Goal: Task Accomplishment & Management: Manage account settings

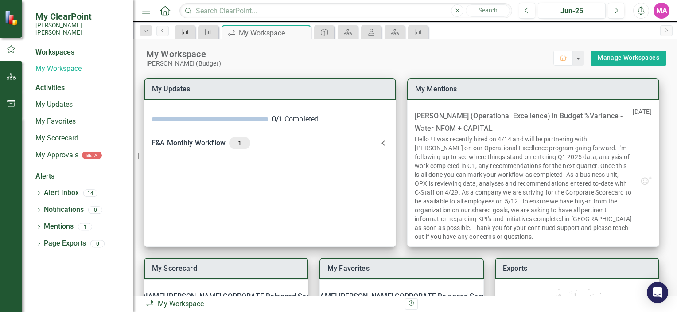
click at [179, 34] on div "KPI" at bounding box center [183, 32] width 12 height 11
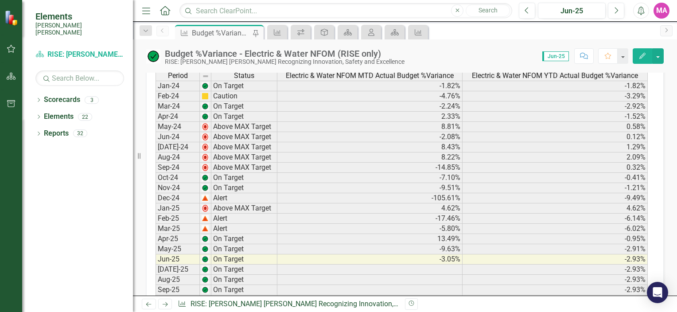
scroll to position [221, 0]
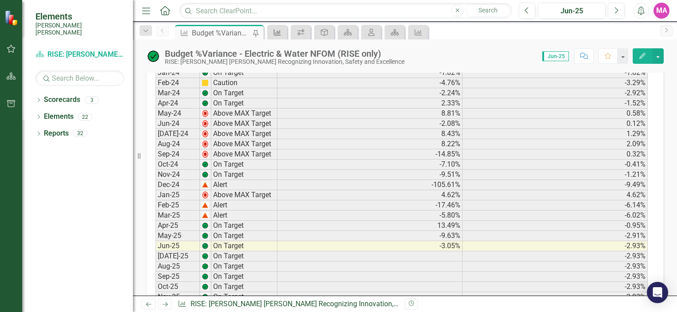
click at [273, 33] on icon "KPI" at bounding box center [277, 32] width 9 height 7
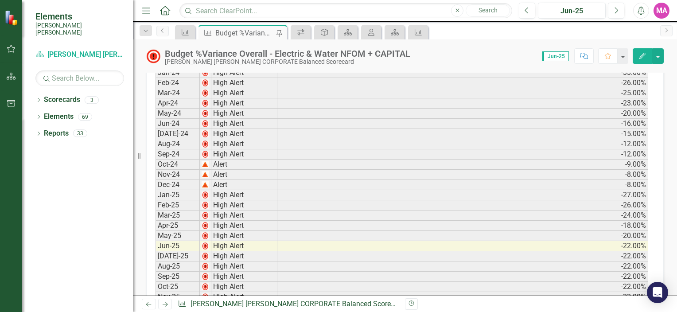
scroll to position [399, 0]
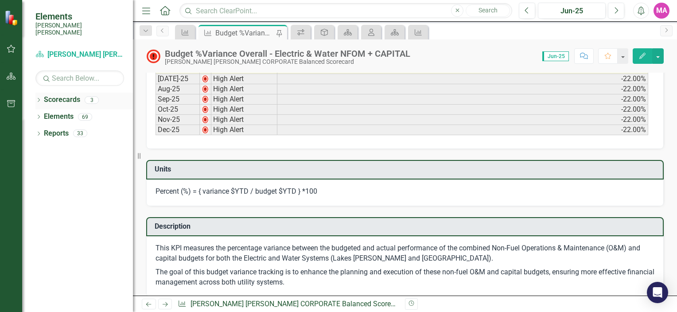
click at [48, 97] on link "Scorecards" at bounding box center [62, 100] width 36 height 10
click at [35, 98] on icon "Dropdown" at bounding box center [38, 100] width 6 height 5
click at [81, 116] on div "Dropdown [PERSON_NAME] [PERSON_NAME] CORPORATE Balanced Scorecard" at bounding box center [86, 116] width 93 height 15
click at [97, 128] on link "RISE: [PERSON_NAME] [PERSON_NAME] Recognizing Innovation, Safety and Excellence" at bounding box center [91, 133] width 84 height 10
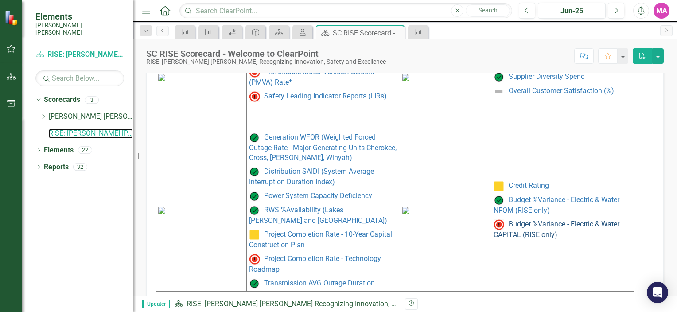
scroll to position [505, 0]
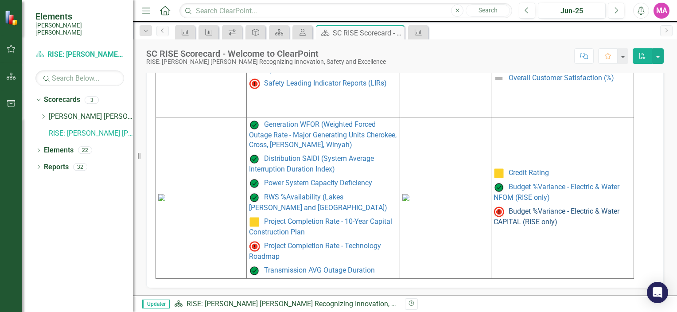
click at [529, 223] on link "Budget %Variance - Electric & Water CAPITAL (RISE only)" at bounding box center [556, 216] width 126 height 19
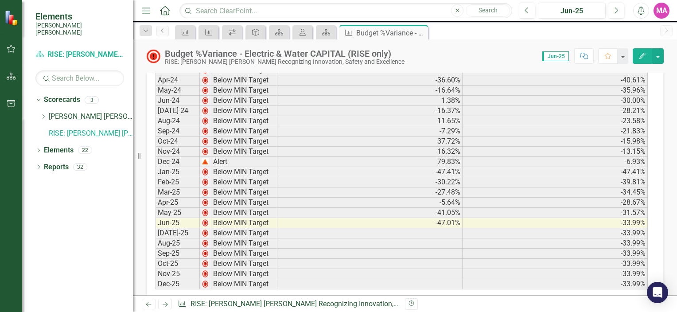
scroll to position [310, 0]
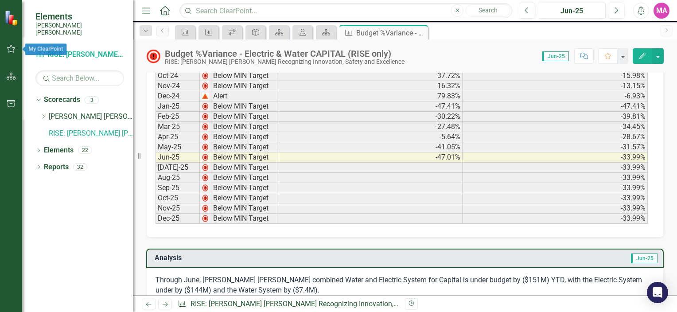
click at [8, 48] on icon "button" at bounding box center [11, 48] width 9 height 7
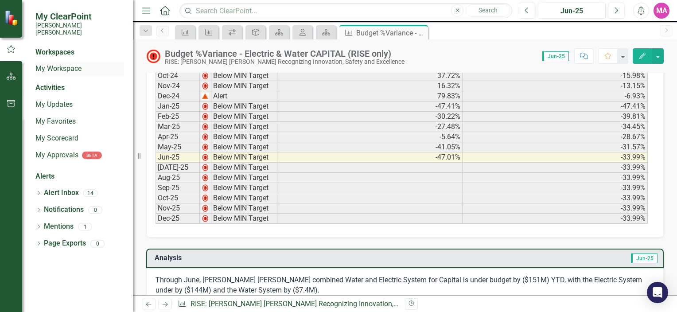
click at [60, 64] on link "My Workspace" at bounding box center [79, 69] width 89 height 10
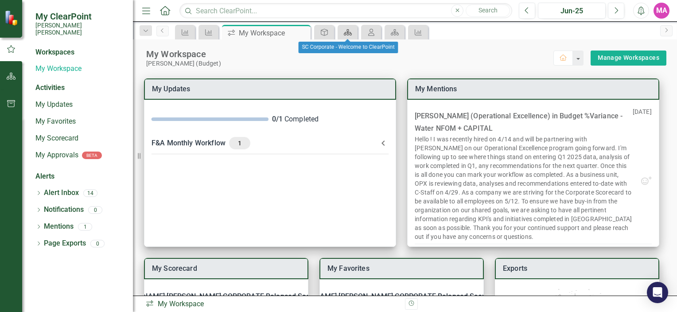
click at [353, 37] on link "Scorecard" at bounding box center [348, 32] width 16 height 11
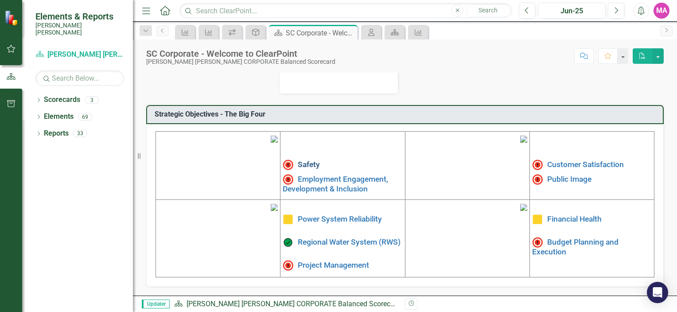
scroll to position [287, 0]
click at [555, 237] on link "Budget Planning and Execution" at bounding box center [575, 246] width 86 height 19
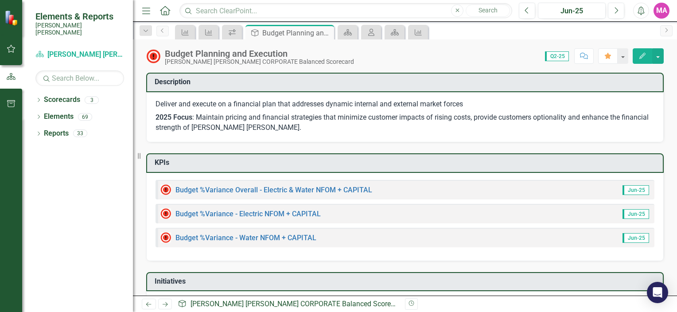
checkbox input "true"
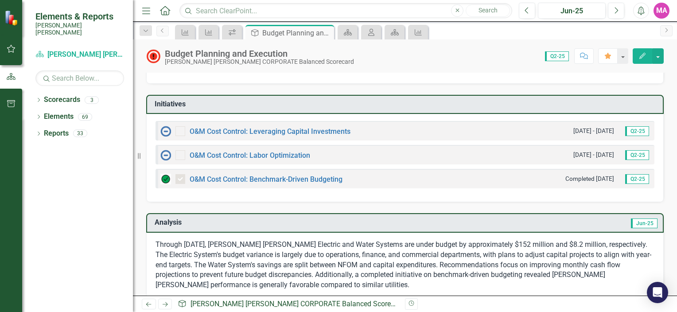
scroll to position [44, 0]
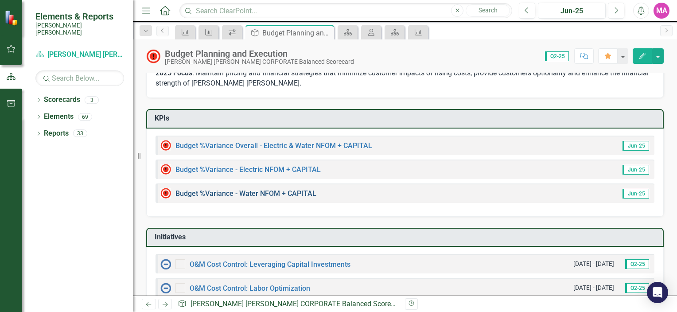
click at [295, 191] on link "Budget %Variance​ - Water NFOM + CAPITAL" at bounding box center [245, 193] width 141 height 8
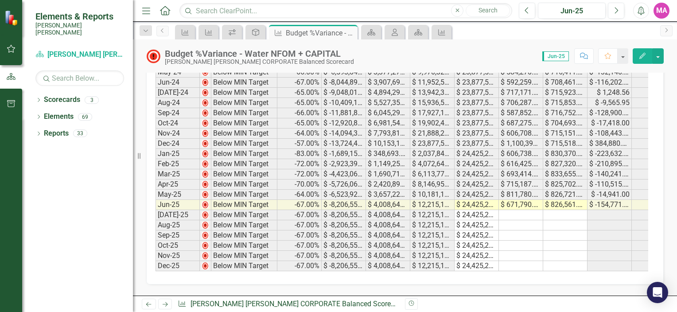
scroll to position [310, 0]
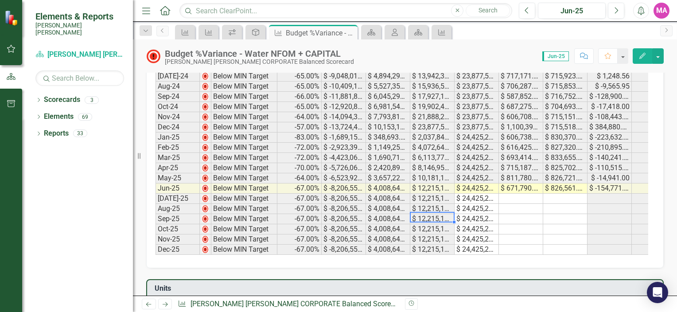
click at [450, 218] on td "$ 12,215,191.00" at bounding box center [432, 219] width 44 height 10
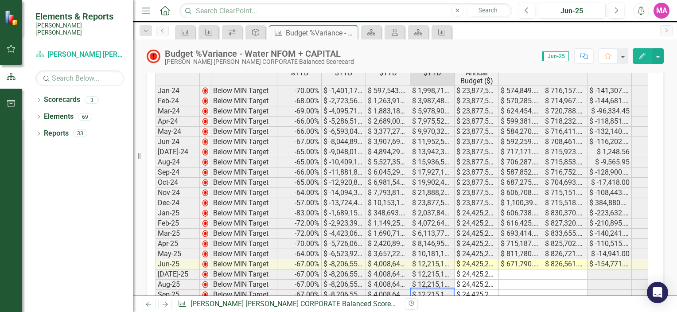
scroll to position [354, 0]
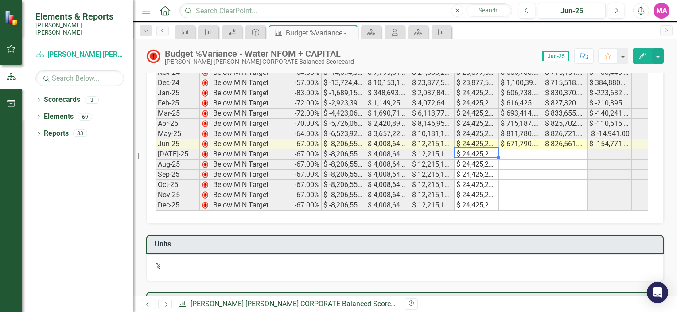
click at [462, 151] on td "$ 24,425,247.00" at bounding box center [476, 154] width 44 height 10
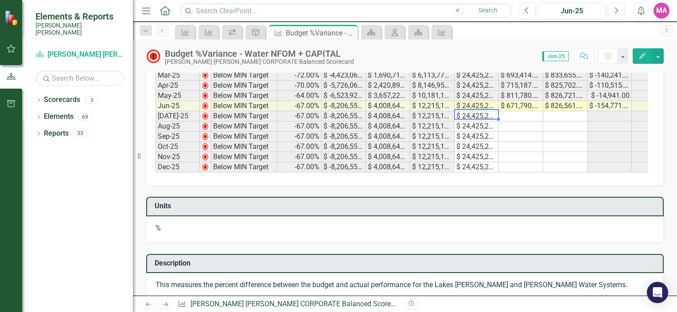
scroll to position [310, 0]
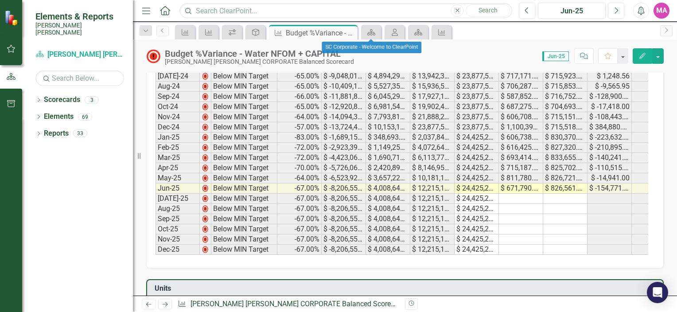
click at [369, 38] on div "Scorecard" at bounding box center [371, 32] width 20 height 15
click at [370, 36] on div "Scorecard" at bounding box center [369, 32] width 12 height 11
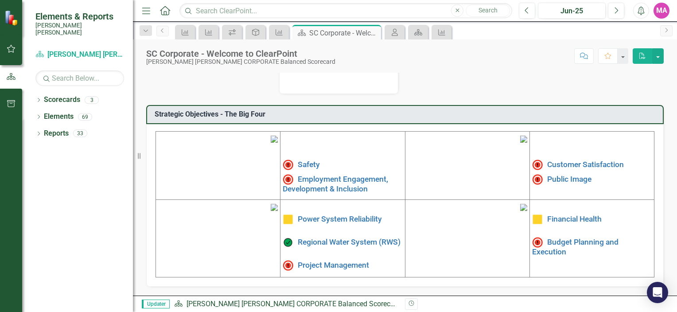
scroll to position [287, 0]
click at [542, 237] on link "Budget Planning and Execution" at bounding box center [575, 246] width 86 height 19
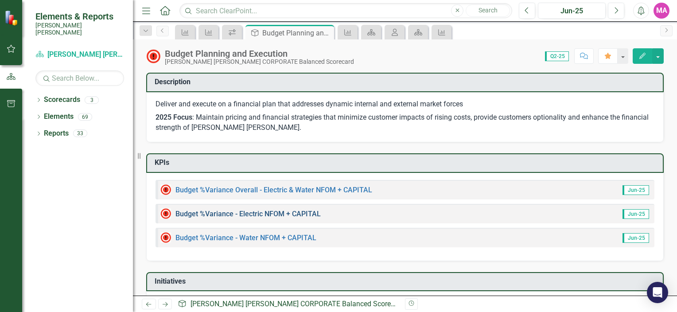
click at [305, 214] on link "Budget %Variance​ - Electric NFOM + CAPITAL" at bounding box center [247, 213] width 145 height 8
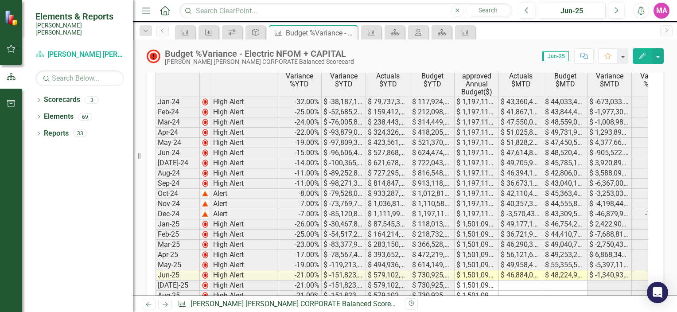
scroll to position [310, 0]
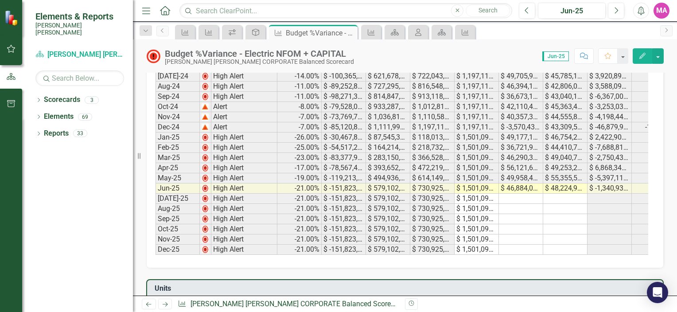
click at [494, 196] on td "$ 1,501,092,702.00" at bounding box center [476, 199] width 44 height 10
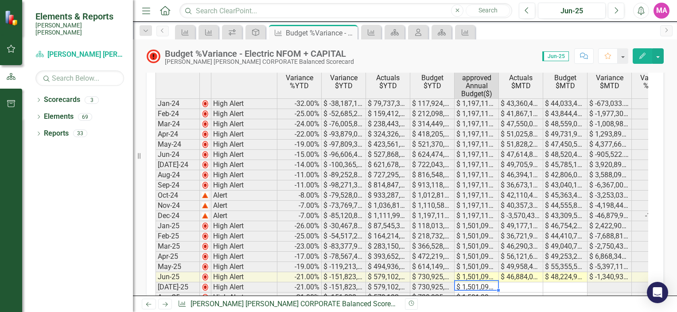
scroll to position [354, 0]
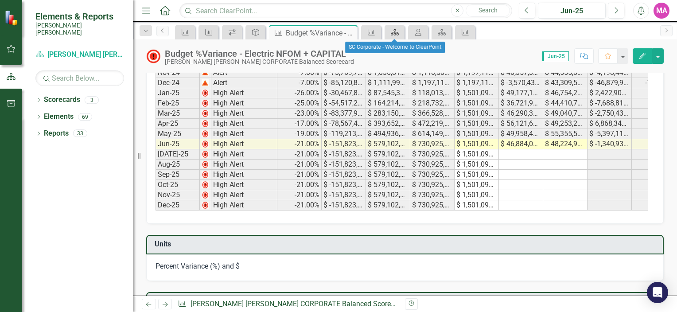
click at [400, 32] on link "Scorecard" at bounding box center [395, 32] width 16 height 11
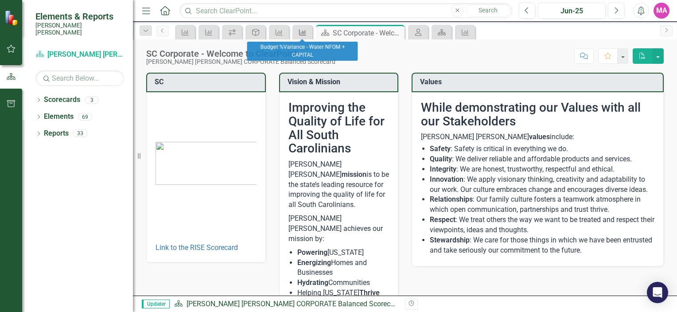
click at [298, 32] on icon "KPI" at bounding box center [302, 32] width 9 height 7
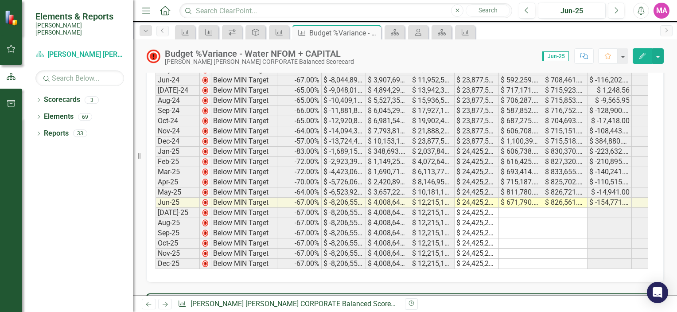
scroll to position [295, 0]
click at [645, 58] on icon "Edit" at bounding box center [642, 56] width 8 height 6
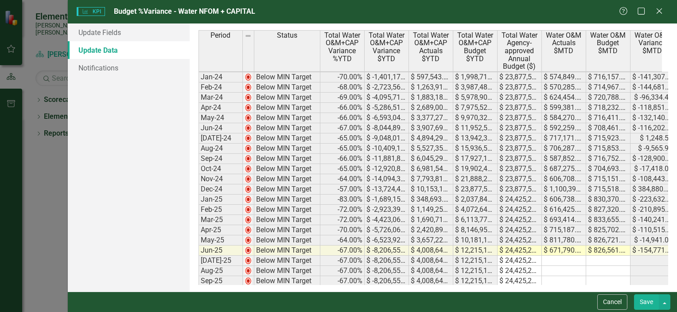
scroll to position [38, 0]
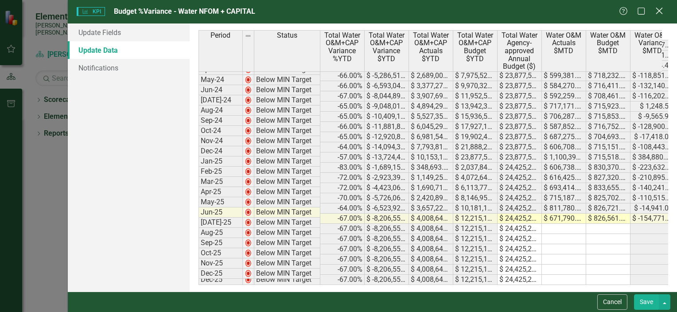
click at [661, 12] on icon "Close" at bounding box center [658, 11] width 11 height 8
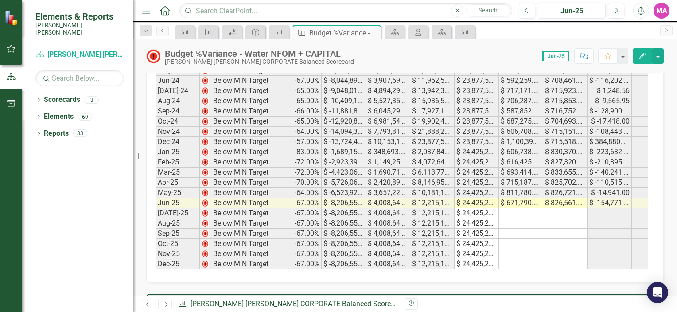
click at [645, 58] on icon "Edit" at bounding box center [642, 56] width 8 height 6
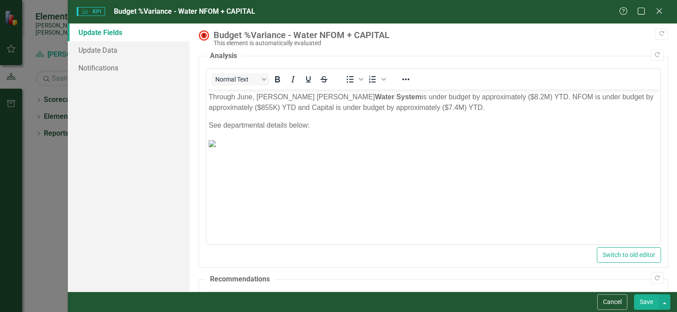
scroll to position [0, 0]
click at [160, 56] on link "Update Data" at bounding box center [129, 50] width 122 height 18
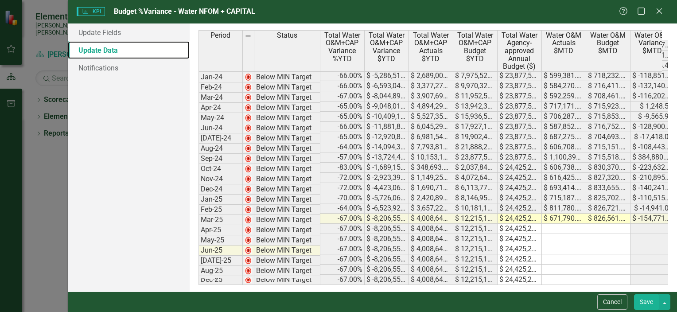
scroll to position [38, 0]
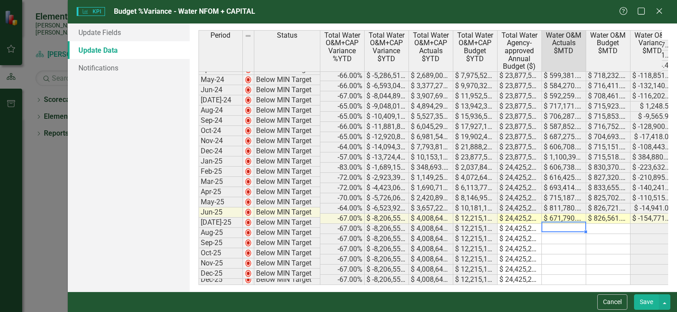
click at [551, 224] on td at bounding box center [564, 229] width 44 height 10
type textarea "1"
click at [185, 208] on div "Update Fields Update Data Notifications" at bounding box center [129, 157] width 122 height 268
drag, startPoint x: 609, startPoint y: 305, endPoint x: 204, endPoint y: 126, distance: 442.4
click at [609, 305] on button "Cancel" at bounding box center [612, 302] width 30 height 16
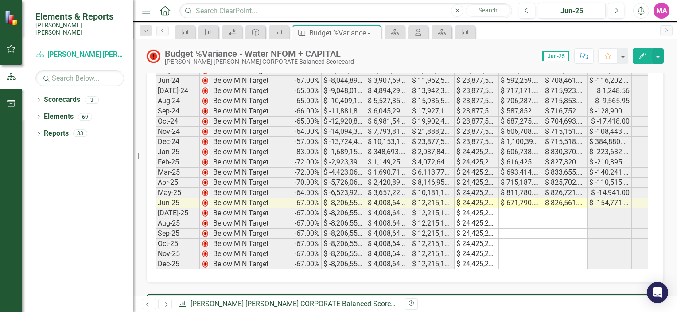
click at [3, 44] on button "button" at bounding box center [11, 49] width 20 height 19
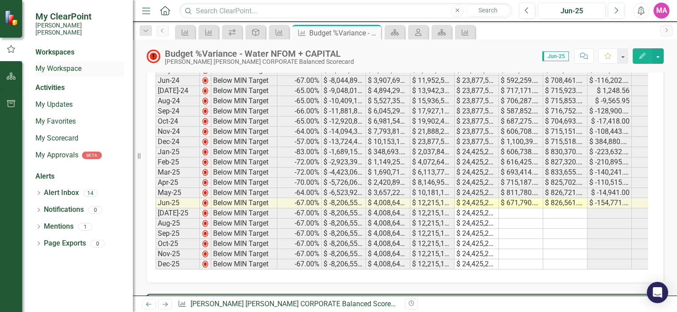
click at [69, 64] on link "My Workspace" at bounding box center [79, 69] width 89 height 10
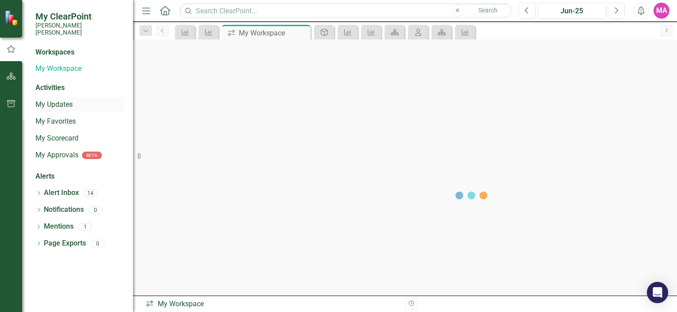
click at [74, 100] on link "My Updates" at bounding box center [79, 105] width 89 height 10
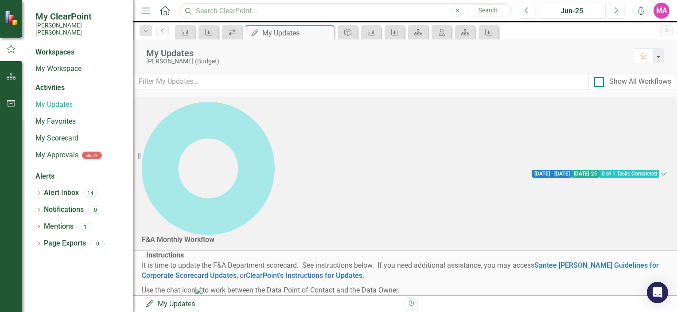
click at [594, 82] on div at bounding box center [599, 82] width 10 height 10
click at [594, 82] on input "Show All Workflows" at bounding box center [597, 80] width 6 height 6
checkbox input "true"
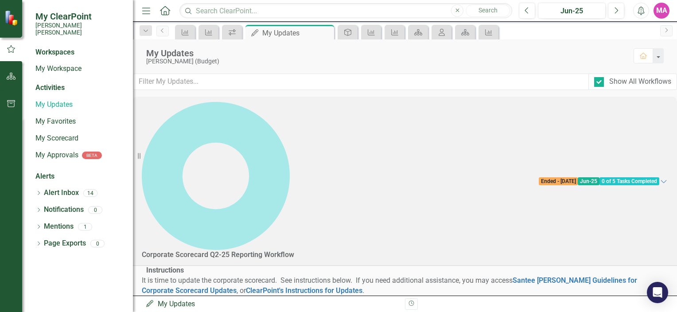
scroll to position [266, 0]
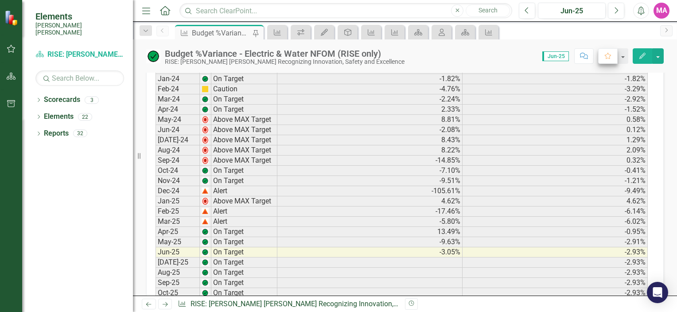
scroll to position [221, 0]
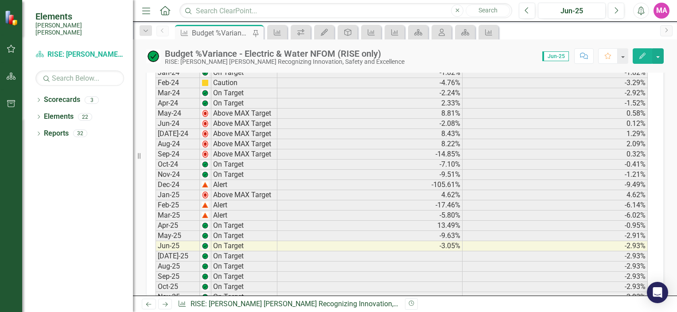
click at [644, 56] on icon "Edit" at bounding box center [642, 56] width 8 height 6
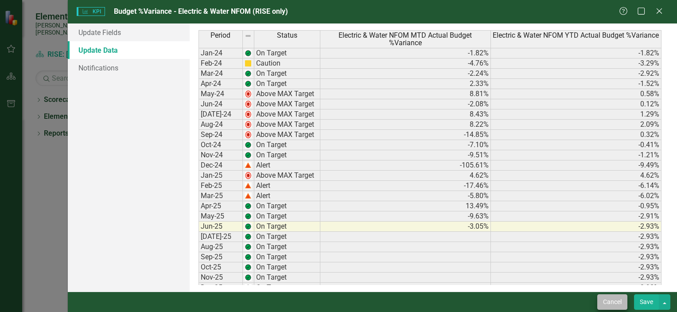
scroll to position [0, 0]
click at [660, 15] on icon "Close" at bounding box center [658, 11] width 11 height 8
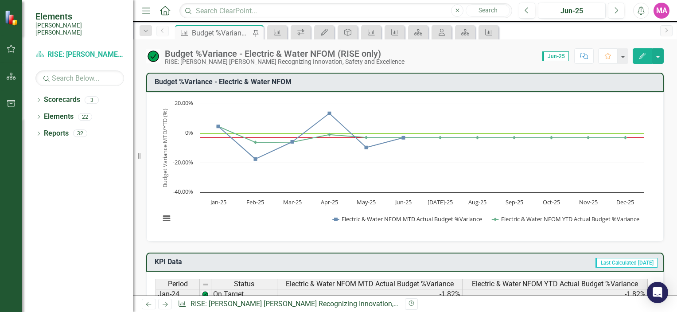
click at [20, 46] on button "button" at bounding box center [11, 49] width 20 height 19
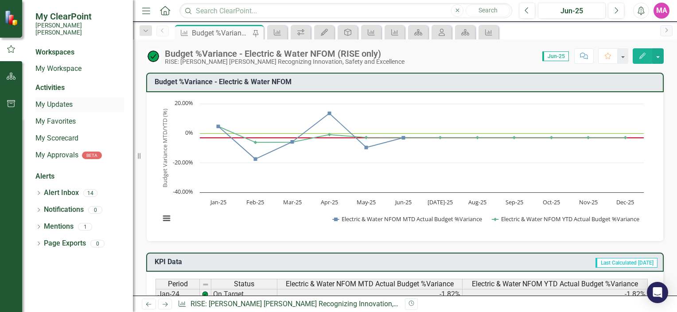
click at [52, 100] on link "My Updates" at bounding box center [79, 105] width 89 height 10
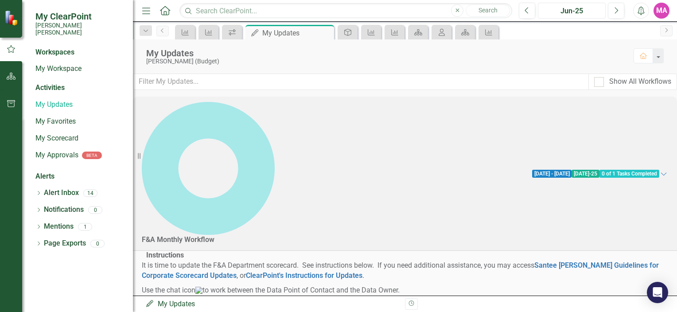
click at [578, 9] on div "Jun-25" at bounding box center [572, 11] width 62 height 11
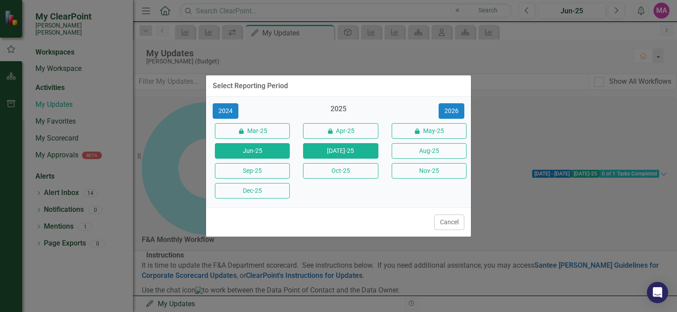
click at [348, 157] on button "[DATE]-25" at bounding box center [340, 151] width 75 height 16
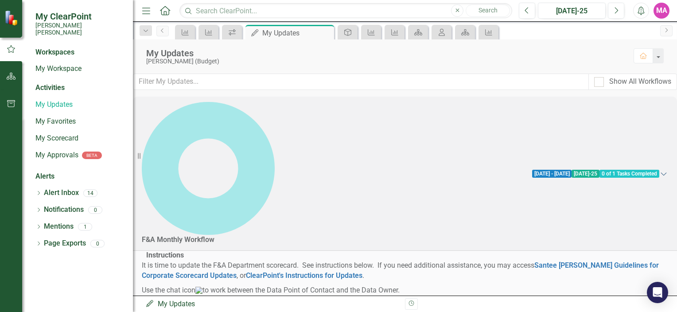
click at [660, 172] on icon at bounding box center [663, 173] width 6 height 3
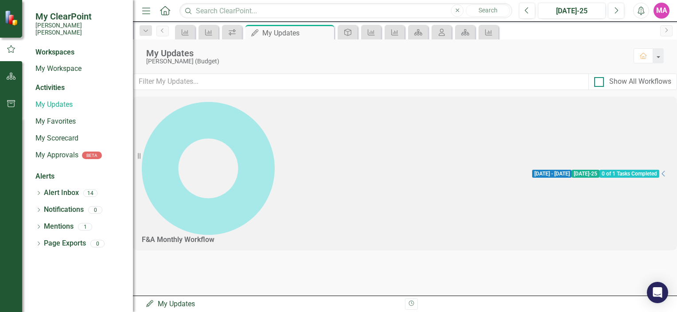
click at [594, 78] on div at bounding box center [599, 82] width 10 height 10
click at [594, 78] on input "Show All Workflows" at bounding box center [597, 80] width 6 height 6
checkbox input "true"
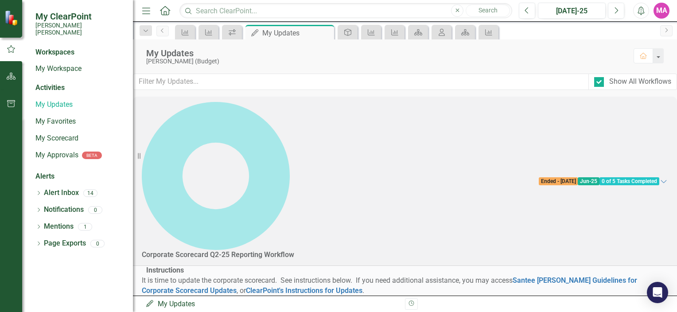
click at [651, 107] on div "Corporate Scorecard Q2-25 Reporting Workflow Ended - 8/1/25 Jun-25 0 of 5 Tasks…" at bounding box center [405, 181] width 544 height 169
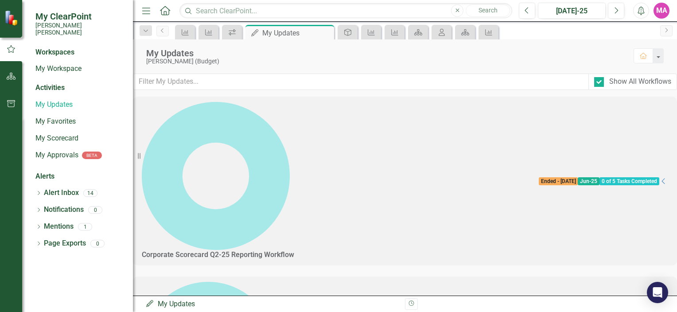
click at [659, 178] on icon "Collapse" at bounding box center [663, 181] width 9 height 7
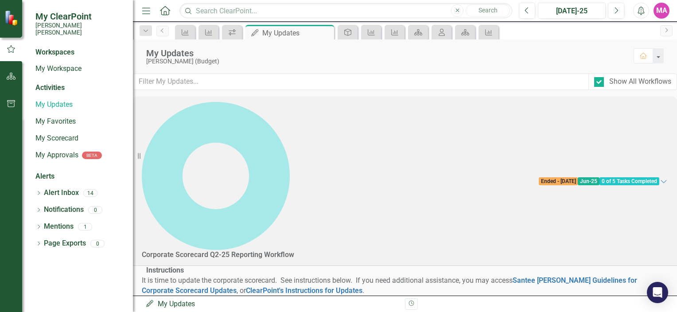
scroll to position [221, 0]
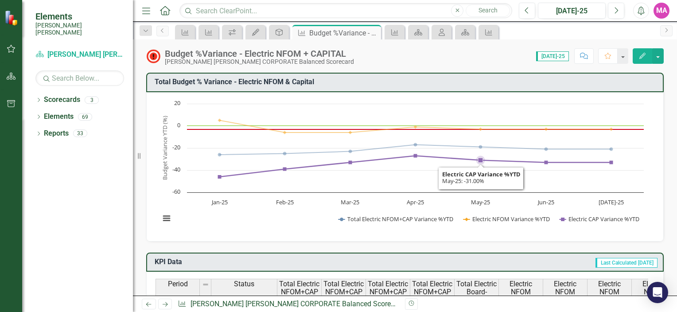
click at [641, 58] on icon "button" at bounding box center [642, 56] width 6 height 6
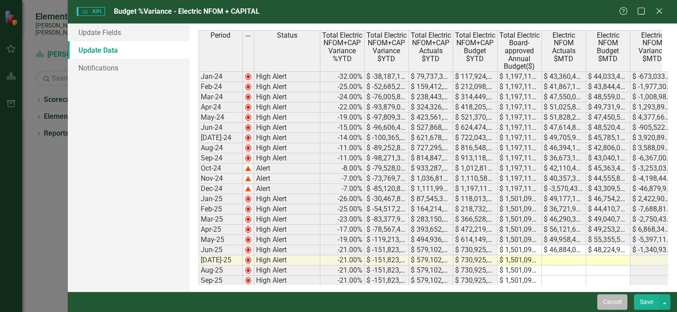
click at [612, 301] on button "Cancel" at bounding box center [612, 302] width 30 height 16
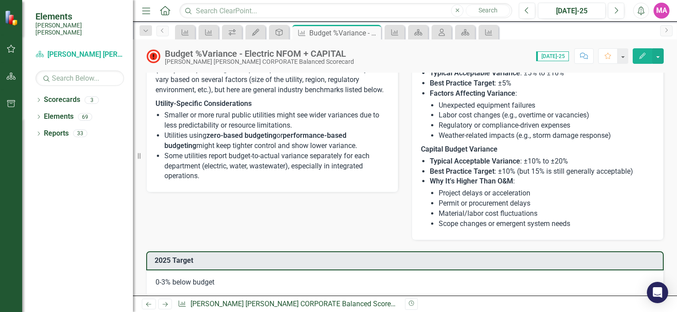
scroll to position [974, 0]
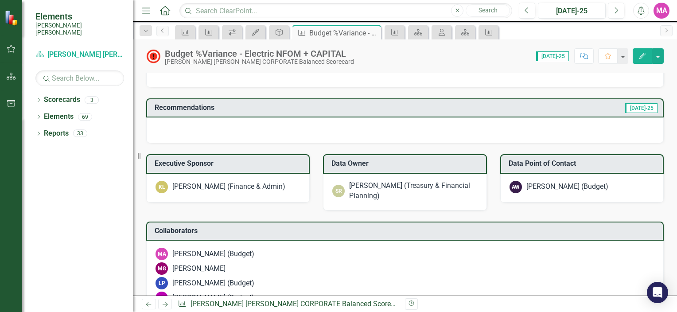
click at [15, 50] on icon "button" at bounding box center [11, 48] width 9 height 7
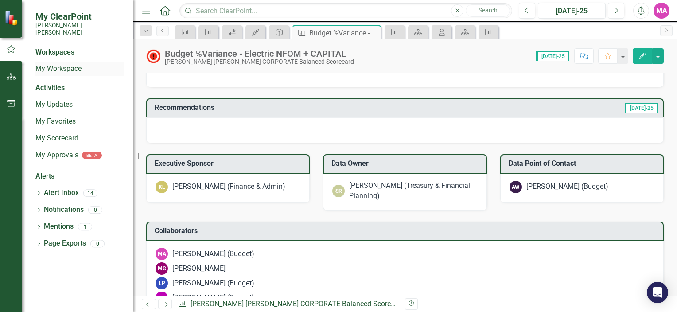
click at [70, 64] on link "My Workspace" at bounding box center [79, 69] width 89 height 10
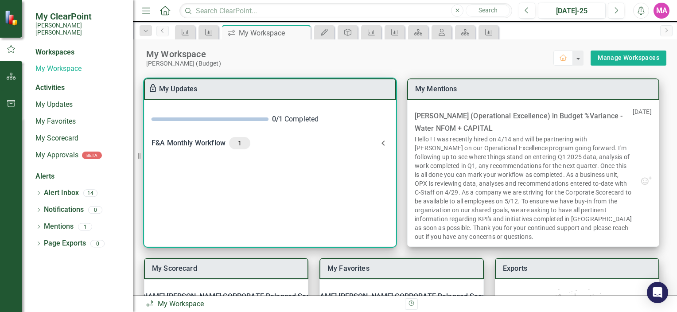
click at [379, 141] on icon at bounding box center [383, 143] width 11 height 11
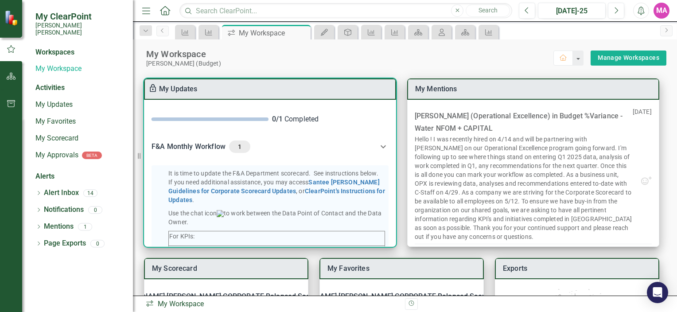
click at [379, 141] on icon at bounding box center [383, 146] width 11 height 11
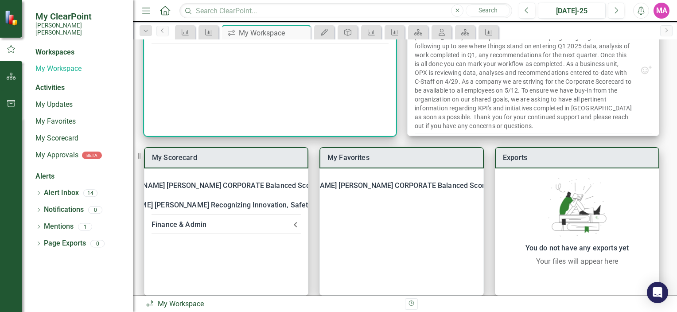
scroll to position [121, 0]
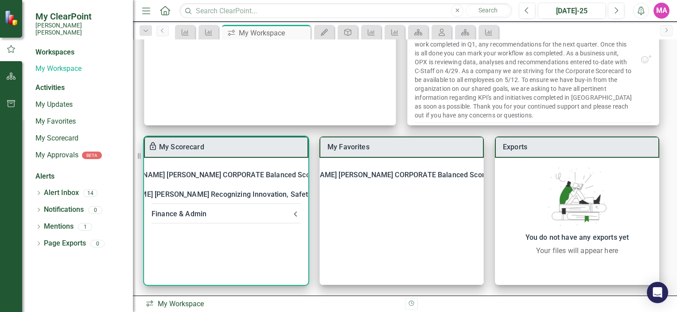
click at [298, 215] on icon at bounding box center [295, 214] width 11 height 11
click at [298, 215] on icon at bounding box center [295, 219] width 11 height 11
click at [331, 175] on icon at bounding box center [336, 175] width 11 height 11
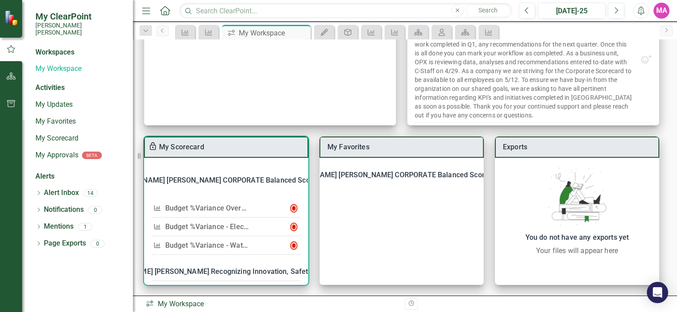
click at [219, 205] on link "Budget %Variance Overall - Electric & Water NFOM + CAPITAL" at bounding box center [265, 208] width 201 height 8
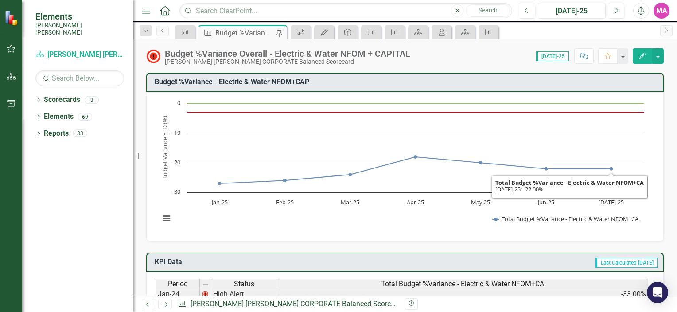
click at [638, 55] on icon "Edit" at bounding box center [642, 56] width 8 height 6
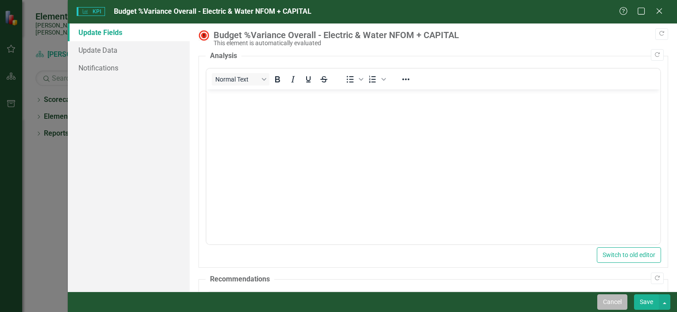
click at [601, 297] on button "Cancel" at bounding box center [612, 302] width 30 height 16
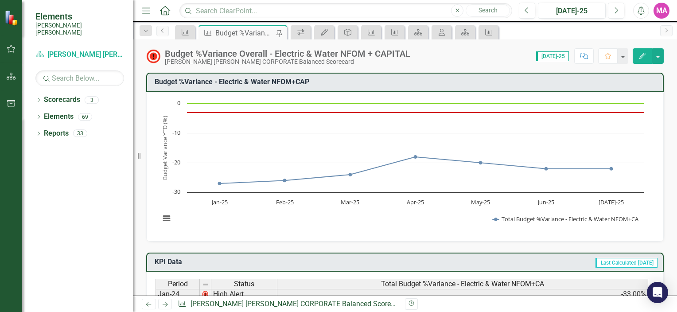
click at [19, 51] on button "button" at bounding box center [11, 49] width 20 height 19
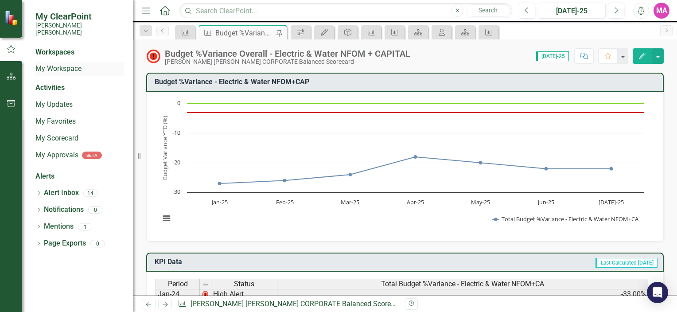
click at [64, 64] on link "My Workspace" at bounding box center [79, 69] width 89 height 10
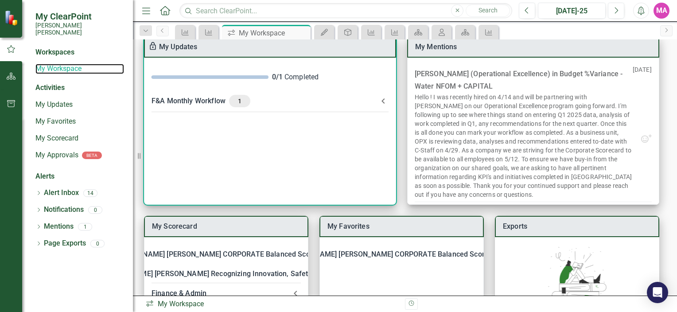
scroll to position [121, 0]
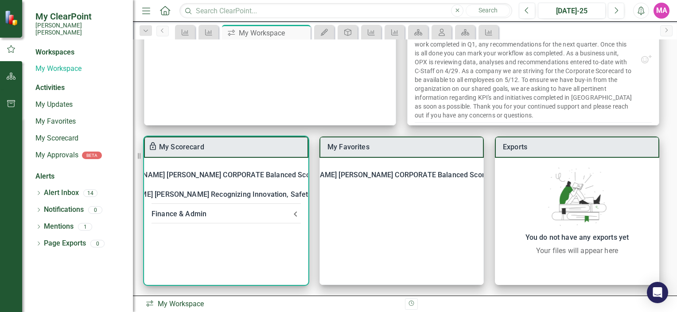
click at [295, 211] on icon at bounding box center [295, 214] width 11 height 11
click at [331, 173] on icon at bounding box center [336, 175] width 11 height 11
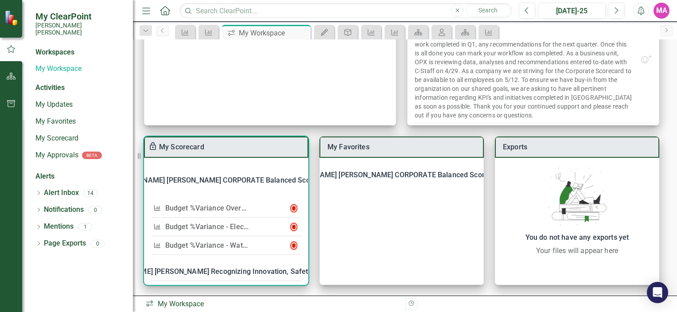
click at [211, 205] on link "Budget %Variance Overall - Electric & Water NFOM + CAPITAL" at bounding box center [265, 208] width 201 height 8
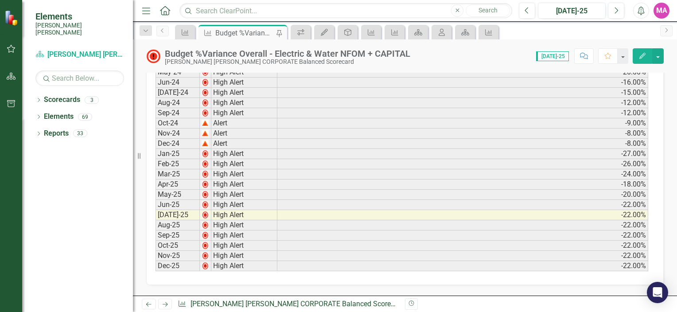
scroll to position [399, 0]
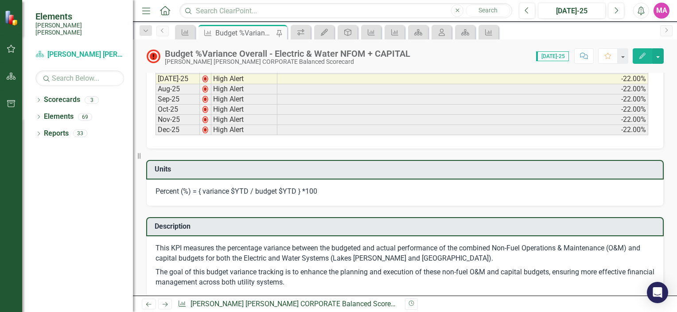
click at [639, 58] on icon "Edit" at bounding box center [642, 56] width 8 height 6
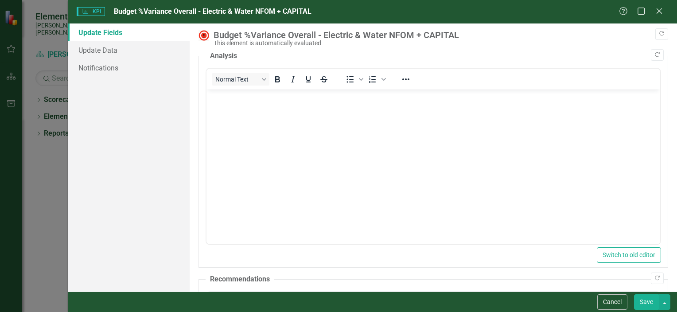
scroll to position [0, 0]
click at [152, 53] on link "Update Data" at bounding box center [129, 50] width 122 height 18
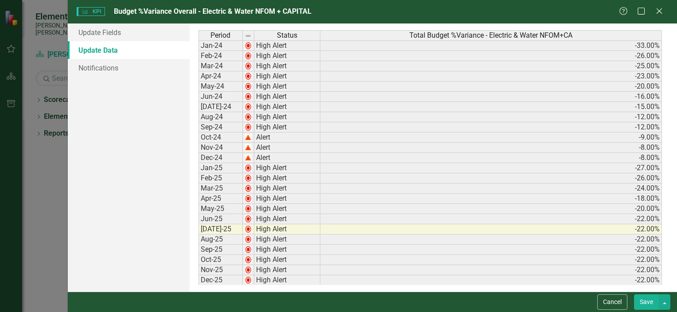
click at [87, 53] on link "Update Data" at bounding box center [129, 50] width 122 height 18
click at [98, 75] on link "Notifications" at bounding box center [129, 68] width 122 height 18
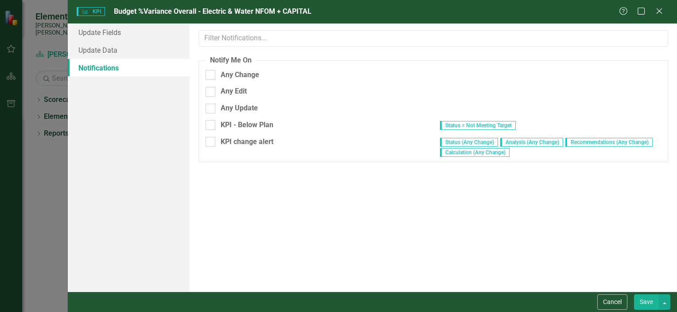
click at [660, 11] on icon "Close" at bounding box center [659, 11] width 9 height 7
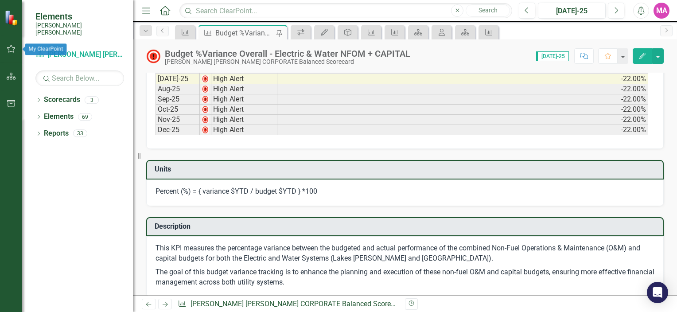
click at [17, 50] on button "button" at bounding box center [11, 49] width 20 height 19
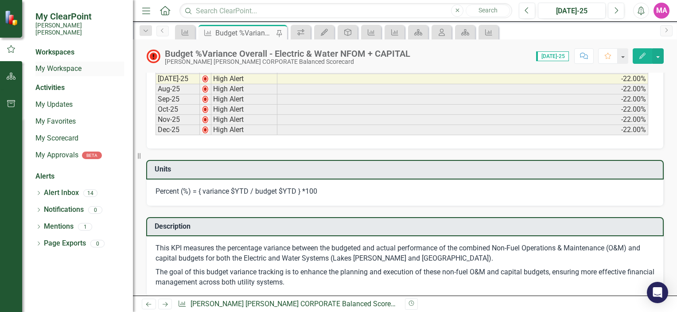
click at [57, 62] on div "My Workspace" at bounding box center [79, 69] width 89 height 15
click at [58, 64] on link "My Workspace" at bounding box center [79, 69] width 89 height 10
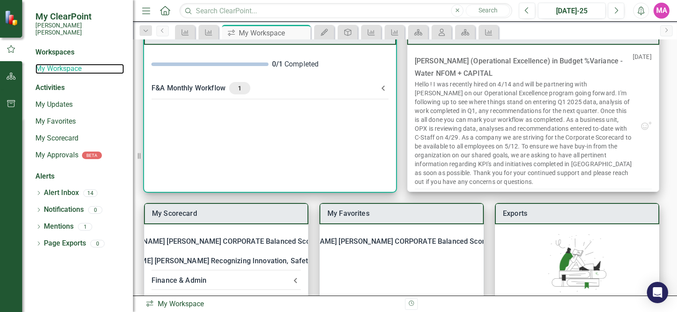
scroll to position [121, 0]
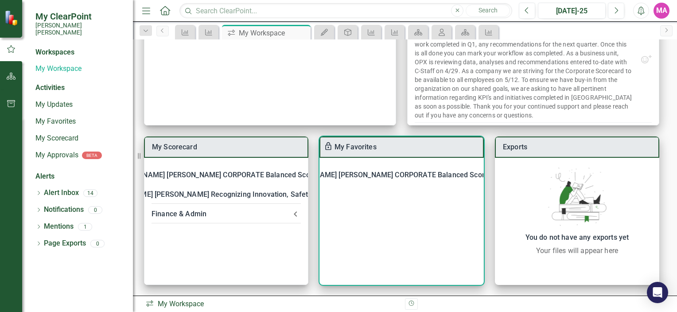
click at [374, 175] on div "[PERSON_NAME] [PERSON_NAME] CORPORATE Balanced Scorecard" at bounding box center [392, 175] width 221 height 12
click at [432, 198] on link "Budget Planning and Execution" at bounding box center [398, 198] width 101 height 8
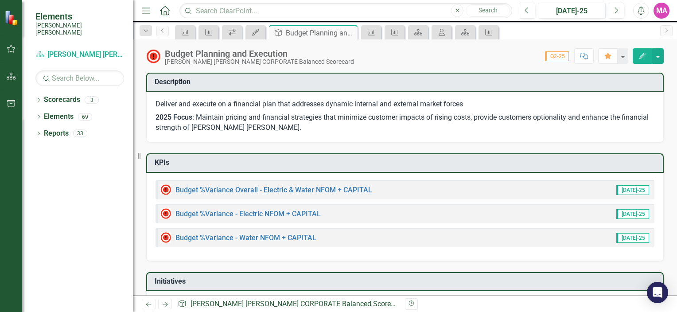
click at [7, 47] on icon "button" at bounding box center [11, 48] width 9 height 7
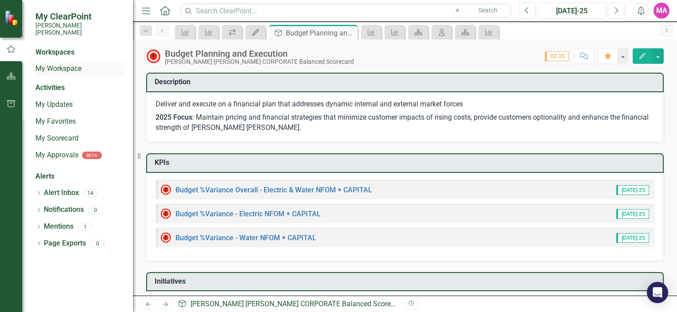
click at [61, 64] on link "My Workspace" at bounding box center [79, 69] width 89 height 10
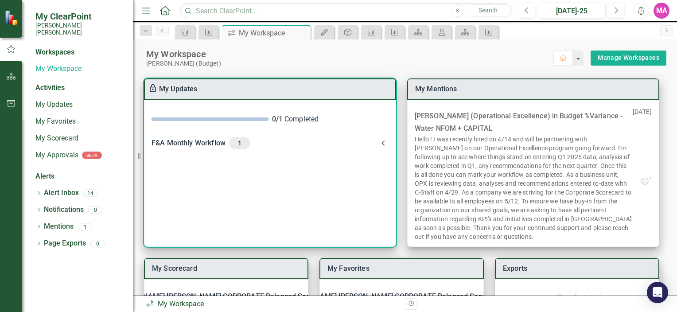
click at [387, 146] on icon at bounding box center [383, 143] width 11 height 11
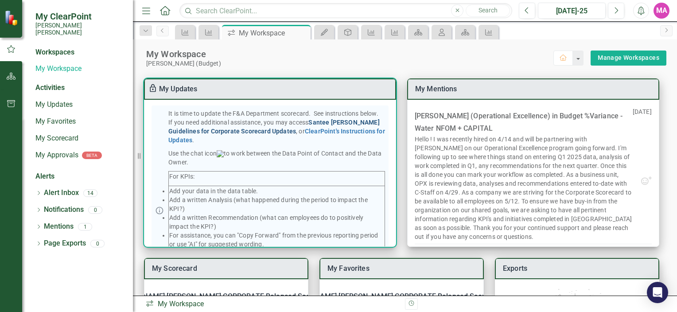
scroll to position [177, 0]
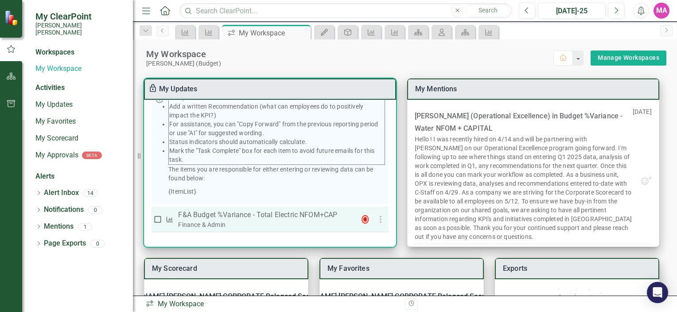
click at [330, 216] on p "F&A Budget %Variance​ - Total Electric NFOM+CAP" at bounding box center [265, 214] width 175 height 11
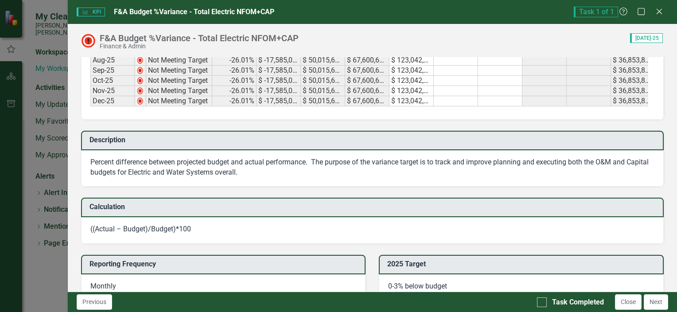
scroll to position [354, 0]
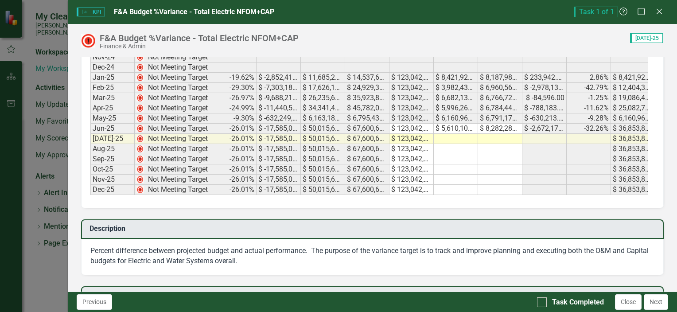
click at [663, 12] on icon "Close" at bounding box center [659, 11] width 9 height 7
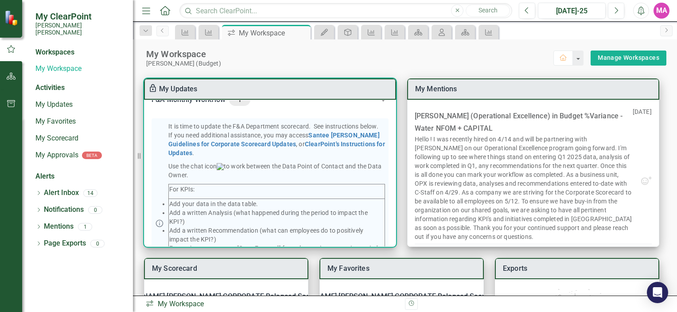
scroll to position [0, 0]
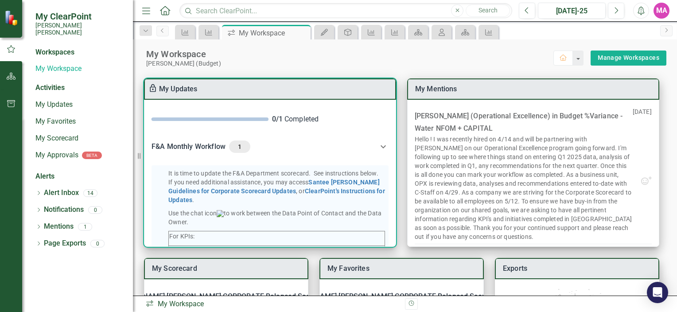
click at [380, 143] on icon at bounding box center [383, 146] width 11 height 11
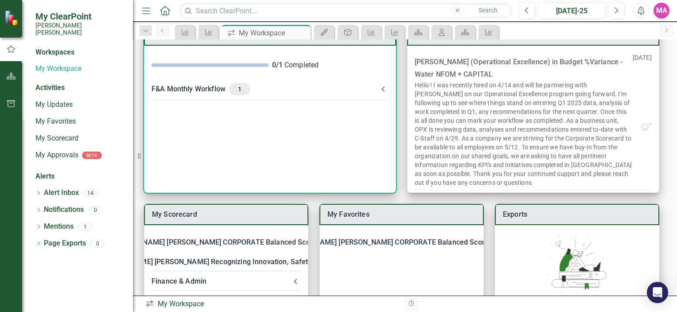
scroll to position [121, 0]
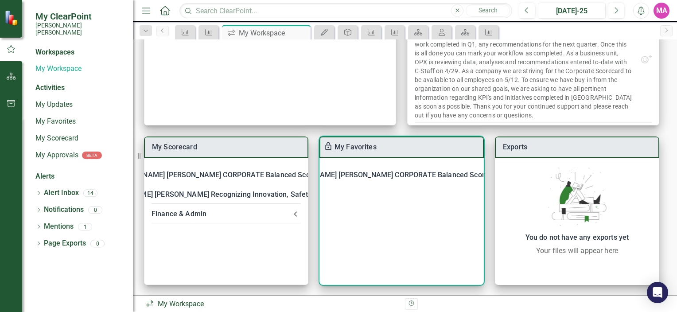
click at [396, 173] on div "[PERSON_NAME] [PERSON_NAME] CORPORATE Balanced Scorecard" at bounding box center [392, 175] width 221 height 12
click at [379, 199] on link "Budget Planning and Execution" at bounding box center [398, 198] width 101 height 8
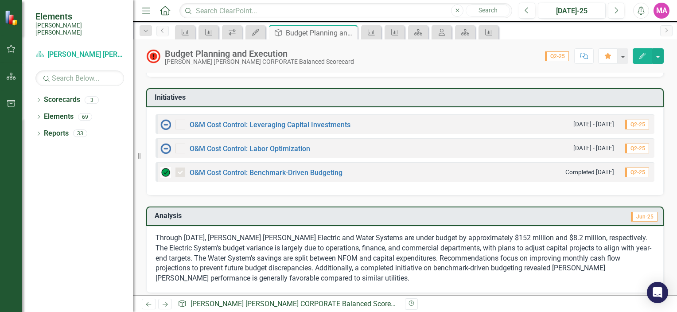
scroll to position [133, 0]
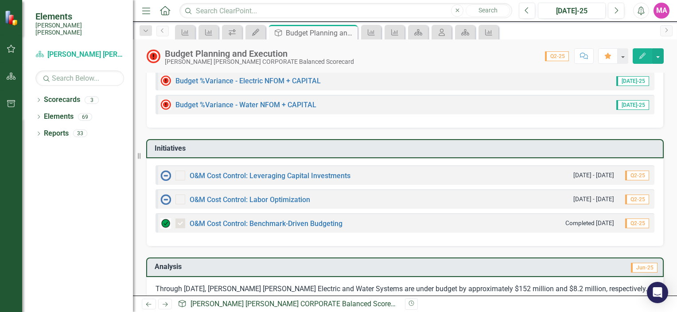
drag, startPoint x: 448, startPoint y: 173, endPoint x: 427, endPoint y: 185, distance: 24.6
click at [428, 181] on div "O&M Cost Control: Leveraging Capital Investments 1/1/25 - 12/31/25 Q2-25" at bounding box center [404, 174] width 499 height 19
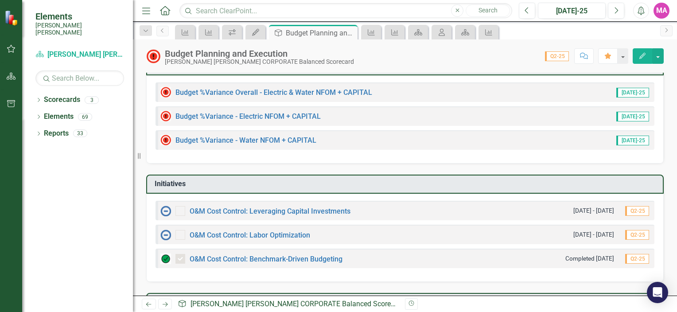
scroll to position [44, 0]
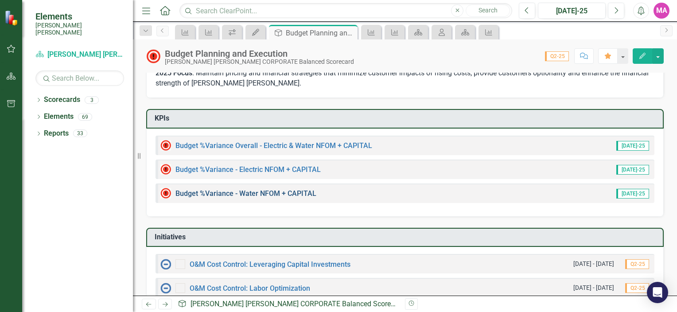
click at [287, 190] on link "Budget %Variance​ - Water NFOM + CAPITAL" at bounding box center [245, 193] width 141 height 8
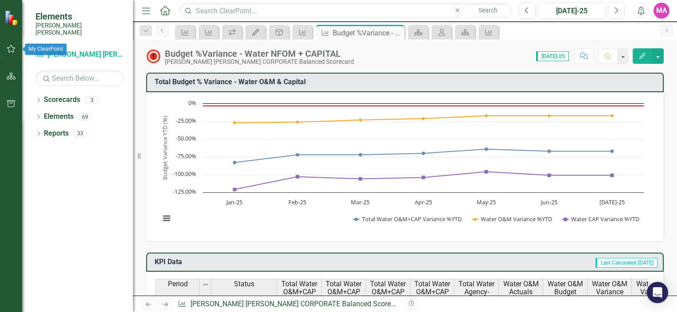
click at [9, 47] on icon "button" at bounding box center [11, 48] width 9 height 7
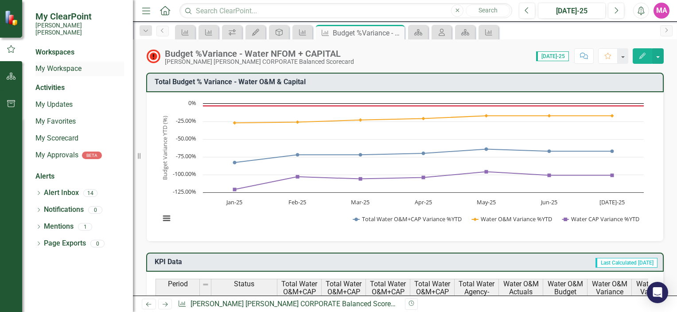
click at [62, 69] on div "My Workspace" at bounding box center [79, 69] width 89 height 15
click at [50, 64] on link "My Workspace" at bounding box center [79, 69] width 89 height 10
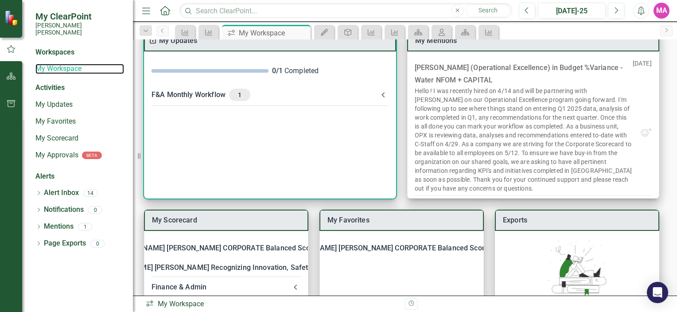
scroll to position [121, 0]
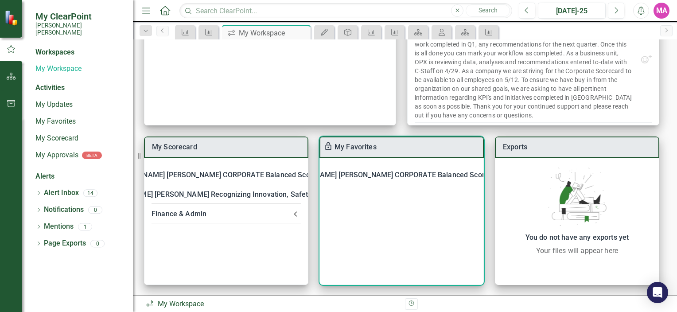
click at [510, 172] on icon at bounding box center [511, 174] width 3 height 5
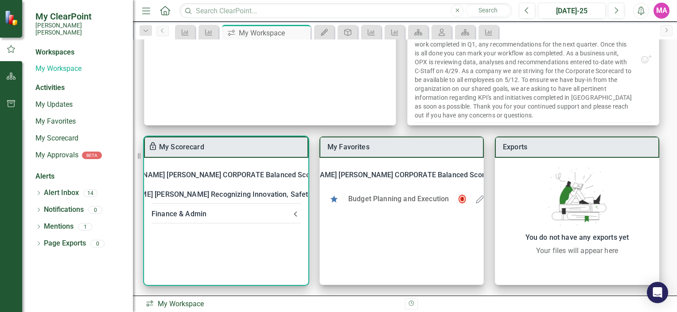
click at [299, 209] on icon at bounding box center [295, 214] width 11 height 11
click at [296, 211] on Admin-header "Finance & Admin" at bounding box center [225, 219] width 163 height 30
click at [331, 177] on icon at bounding box center [336, 175] width 11 height 11
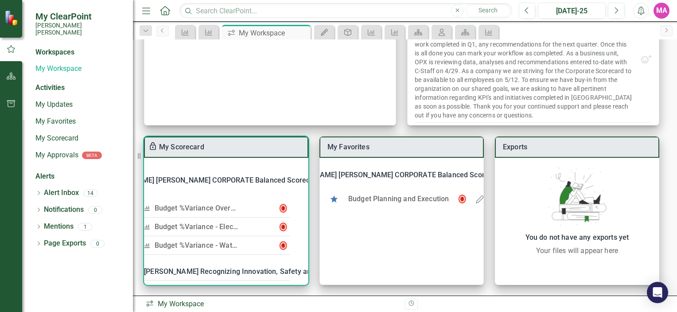
scroll to position [0, 0]
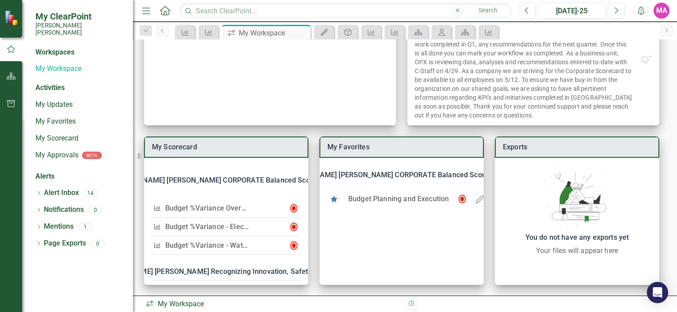
drag, startPoint x: 139, startPoint y: 158, endPoint x: 112, endPoint y: 161, distance: 27.2
click at [112, 161] on div "My ClearPoint Santee Cooper Workspaces My Workspace Activities My Updates My Fa…" at bounding box center [66, 156] width 133 height 312
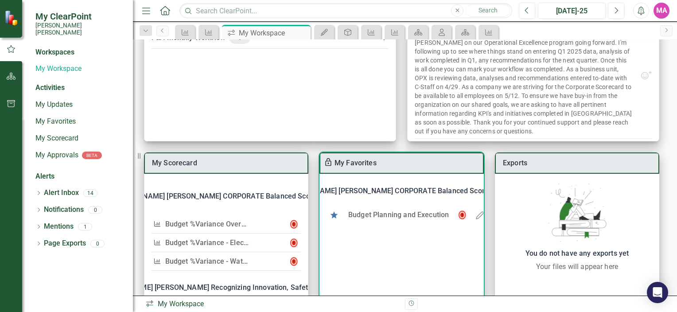
scroll to position [121, 0]
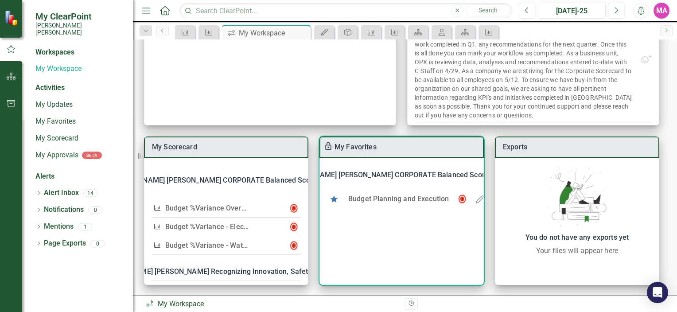
click at [503, 177] on icon at bounding box center [512, 175] width 18 height 18
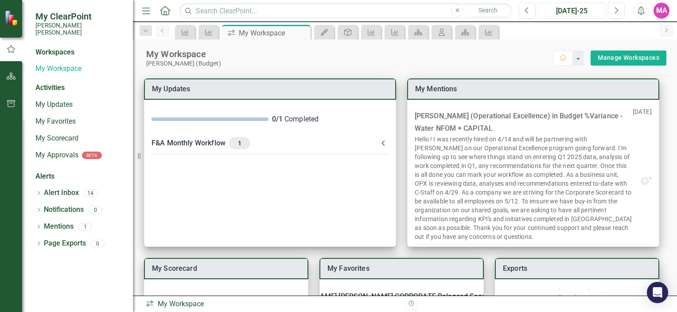
click at [561, 16] on button "[DATE]-25" at bounding box center [572, 11] width 68 height 16
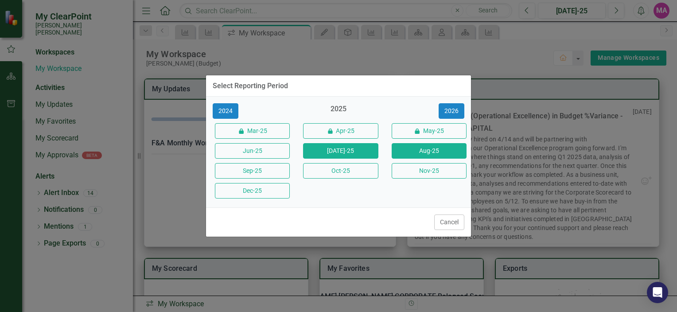
click at [409, 156] on button "Aug-25" at bounding box center [429, 151] width 75 height 16
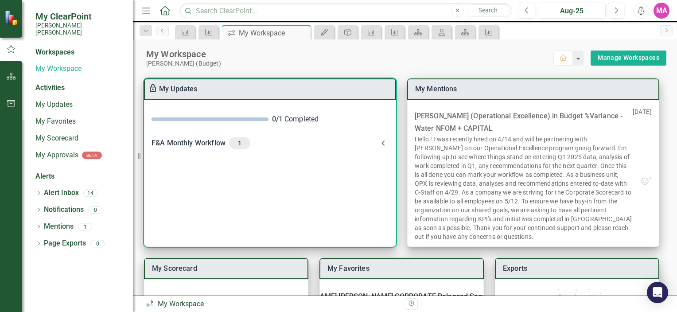
click at [388, 145] on icon at bounding box center [383, 143] width 11 height 11
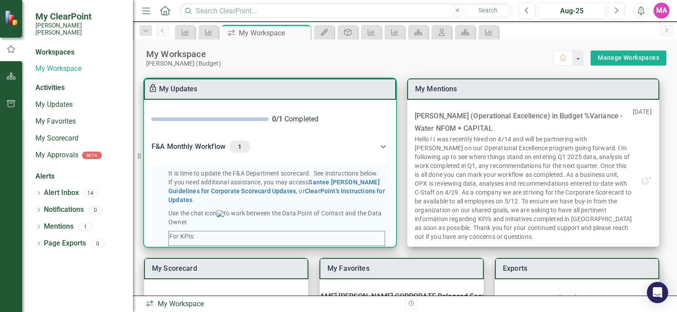
click at [388, 145] on Workflow-header "F&A Monthly Workflow 1" at bounding box center [269, 147] width 251 height 30
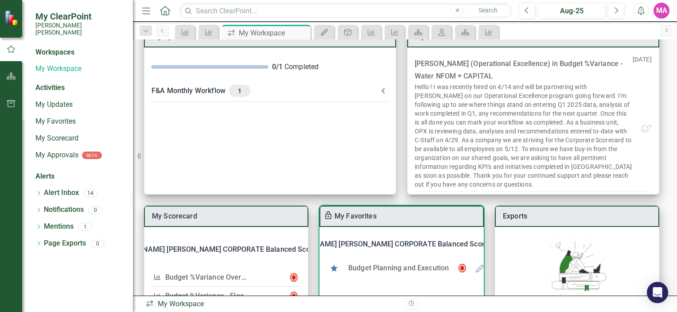
scroll to position [121, 0]
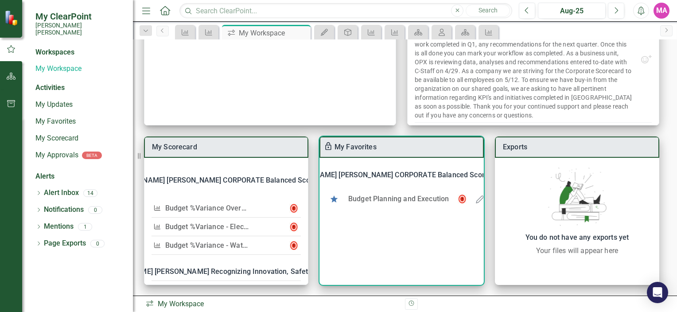
click at [435, 195] on link "Budget Planning and Execution" at bounding box center [398, 198] width 101 height 8
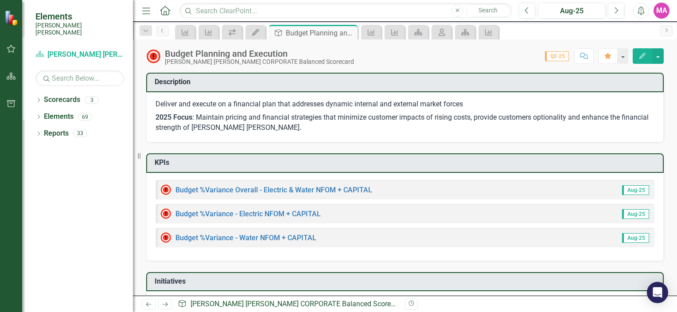
scroll to position [44, 0]
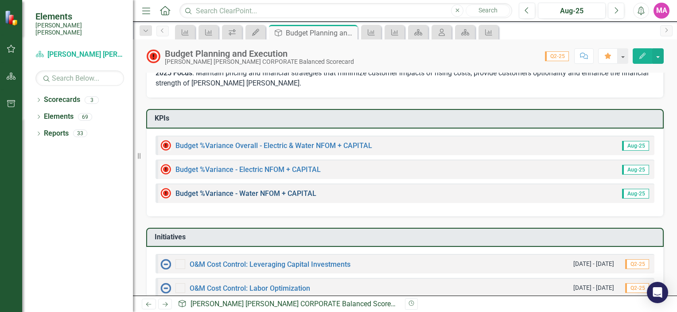
click at [303, 193] on link "Budget %Variance​ - Water NFOM + CAPITAL" at bounding box center [245, 193] width 141 height 8
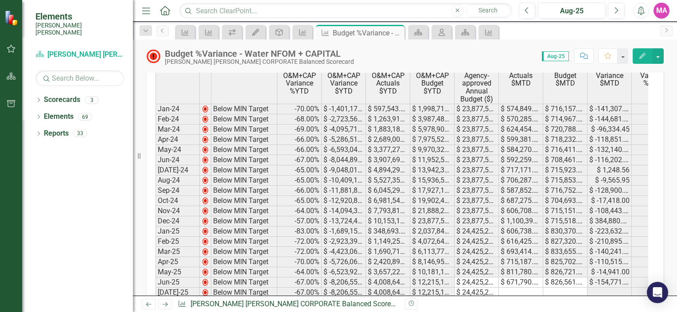
scroll to position [310, 0]
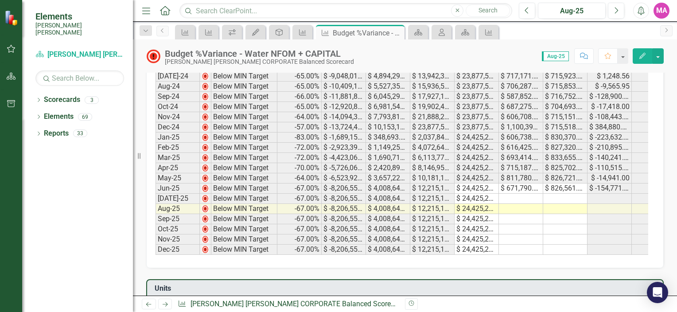
click at [647, 50] on button "Edit" at bounding box center [641, 56] width 19 height 16
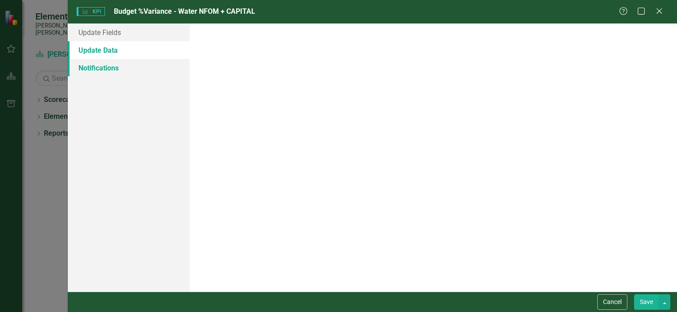
click at [121, 65] on link "Notifications" at bounding box center [129, 68] width 122 height 18
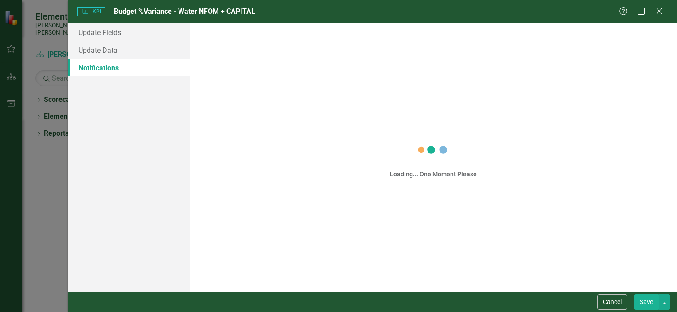
scroll to position [0, 0]
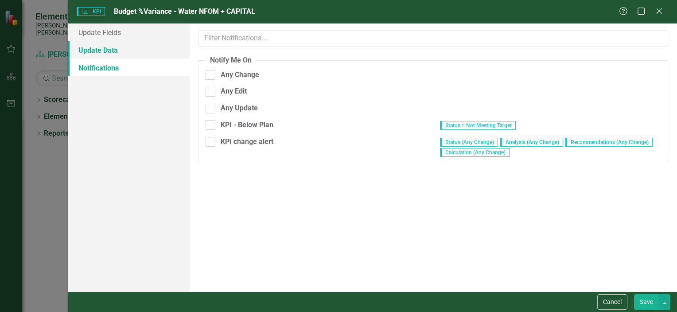
click at [113, 47] on link "Update Data" at bounding box center [129, 50] width 122 height 18
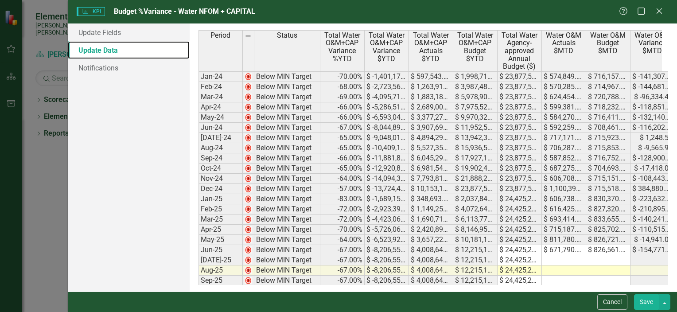
scroll to position [38, 0]
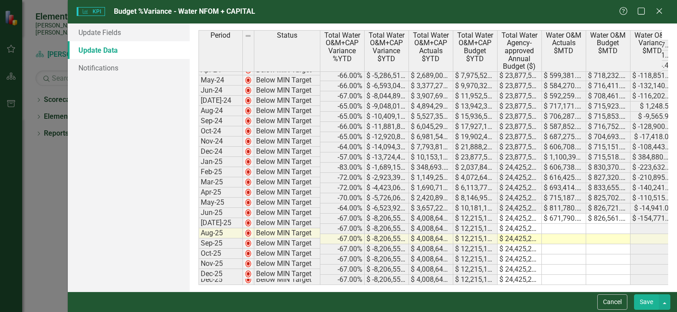
click at [523, 214] on td "$ 24,425,247.00" at bounding box center [519, 218] width 44 height 10
click at [636, 17] on div "Maximize" at bounding box center [641, 12] width 11 height 12
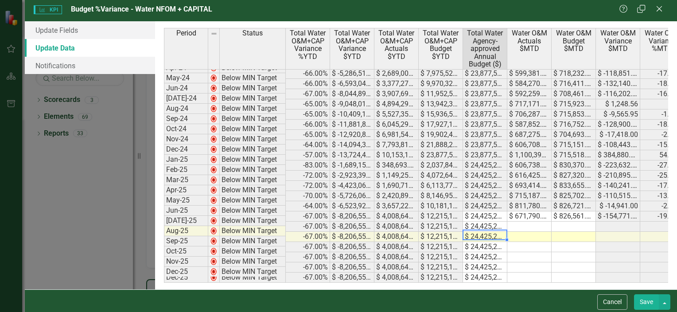
click at [469, 232] on td "$ 24,425,247.00" at bounding box center [485, 237] width 44 height 10
drag, startPoint x: 485, startPoint y: 57, endPoint x: 491, endPoint y: 57, distance: 5.3
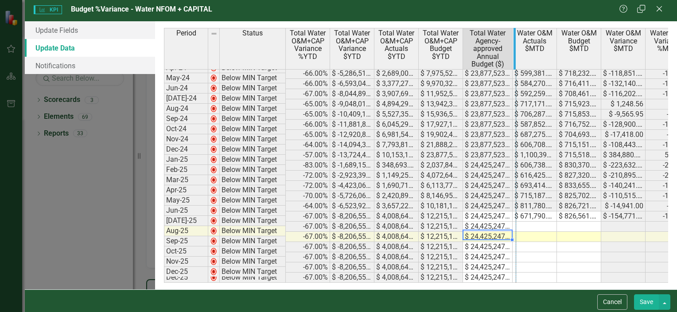
drag, startPoint x: 491, startPoint y: 57, endPoint x: 496, endPoint y: 55, distance: 6.0
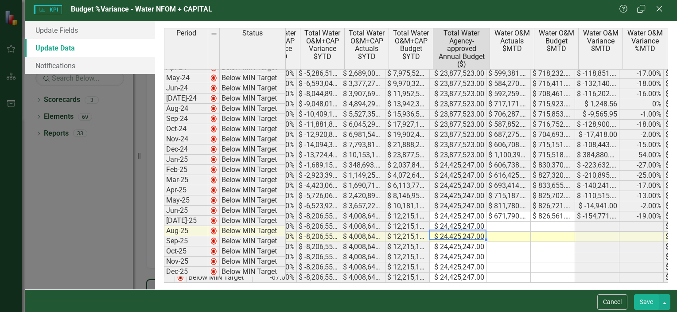
scroll to position [0, 57]
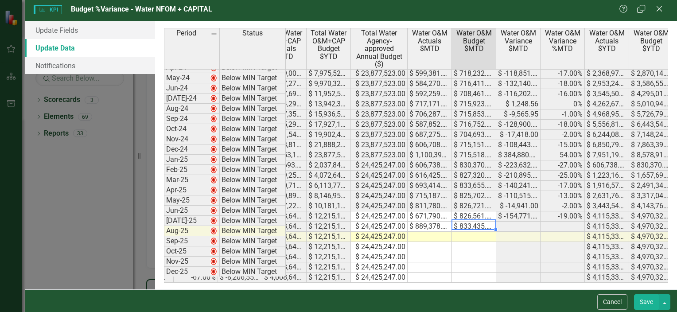
click at [496, 221] on td at bounding box center [518, 226] width 44 height 10
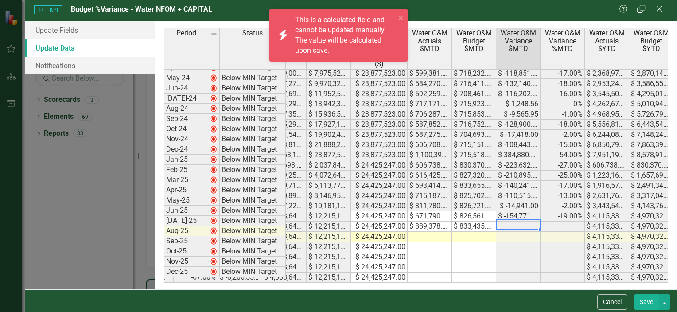
click at [518, 211] on td "$ -154,771.00" at bounding box center [518, 216] width 44 height 10
drag, startPoint x: 519, startPoint y: 214, endPoint x: 520, endPoint y: 224, distance: 9.4
click at [52, 224] on div "Period Status Total Water O&M+CAP Variance %YTD Total Water O&M+CAP Variance $Y…" at bounding box center [52, 139] width 0 height 287
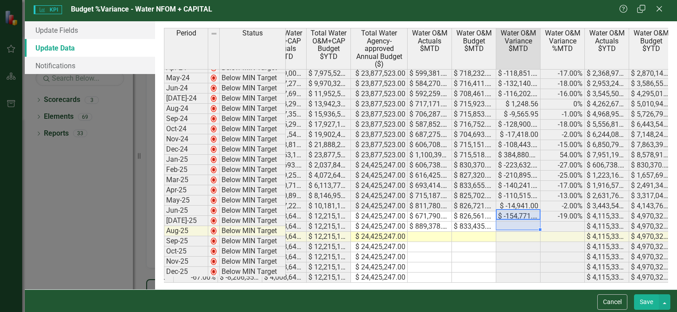
click at [507, 213] on td "$ -154,771.00" at bounding box center [518, 216] width 44 height 10
click at [496, 221] on td at bounding box center [518, 226] width 44 height 10
click at [452, 234] on td at bounding box center [474, 237] width 44 height 10
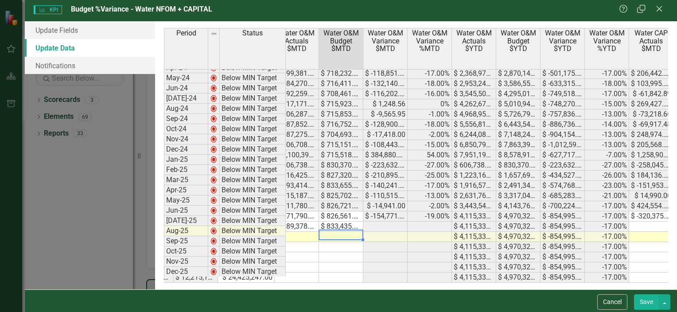
scroll to position [0, 309]
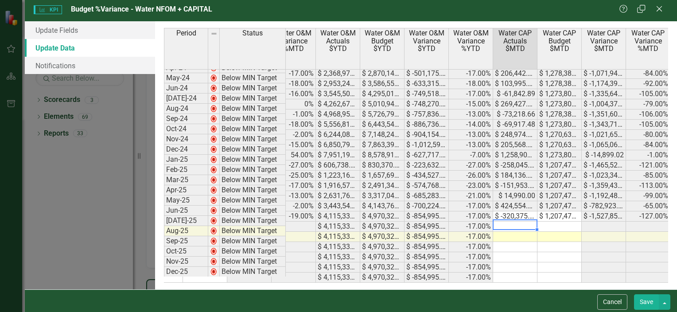
click at [500, 221] on td at bounding box center [515, 226] width 44 height 10
click at [537, 221] on td at bounding box center [559, 226] width 44 height 10
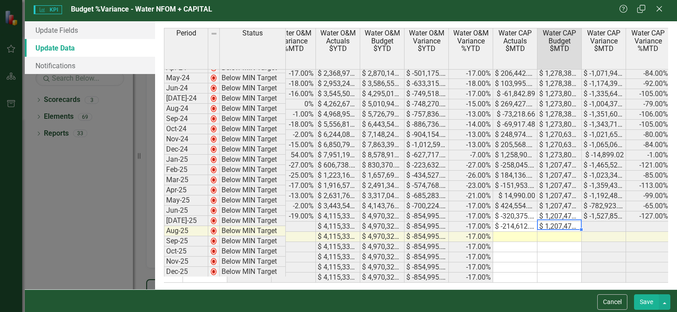
type textarea "1207477"
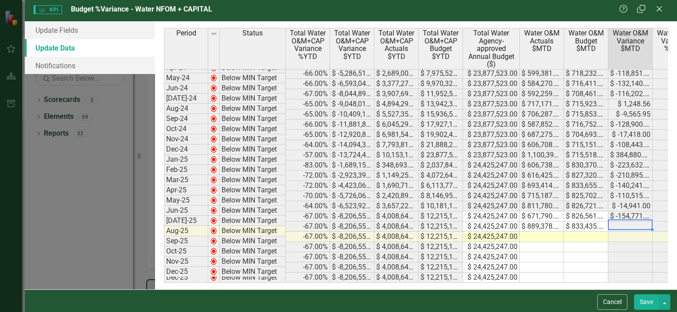
click at [608, 221] on td at bounding box center [630, 226] width 44 height 10
click at [608, 232] on td at bounding box center [630, 237] width 44 height 10
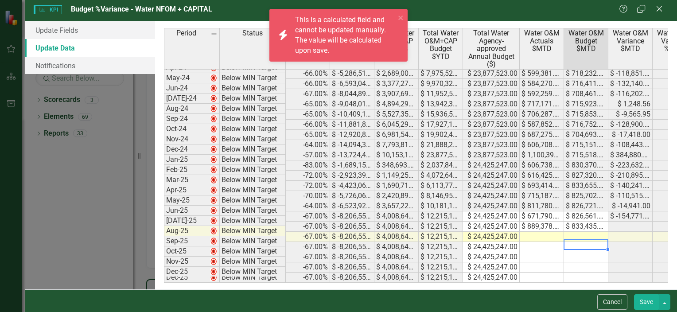
click at [564, 242] on td at bounding box center [586, 247] width 44 height 10
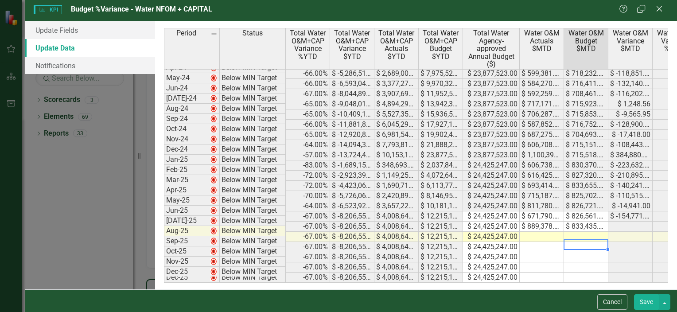
click at [642, 301] on button "Save" at bounding box center [646, 302] width 25 height 16
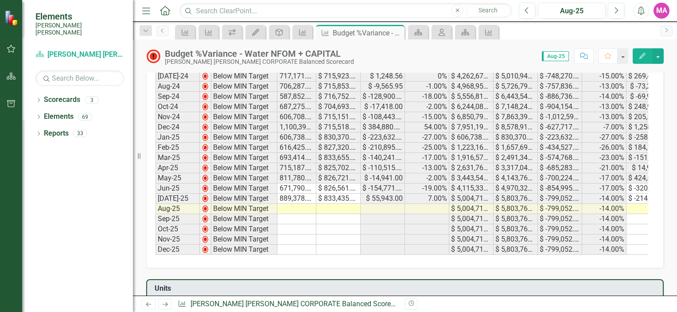
scroll to position [0, 241]
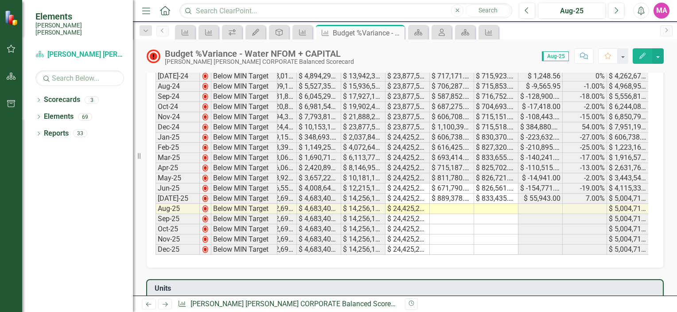
click at [18, 48] on button "button" at bounding box center [11, 49] width 20 height 19
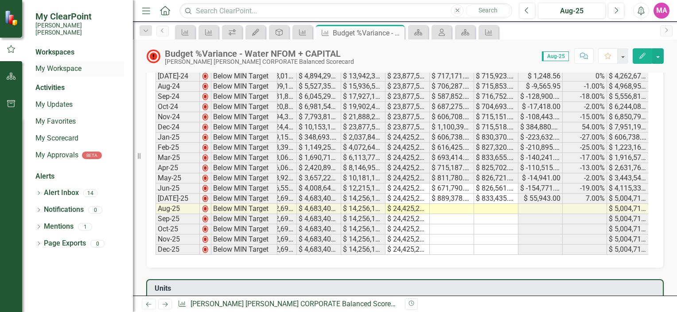
click at [64, 62] on div "My Workspace" at bounding box center [79, 69] width 89 height 15
click at [66, 64] on link "My Workspace" at bounding box center [79, 69] width 89 height 10
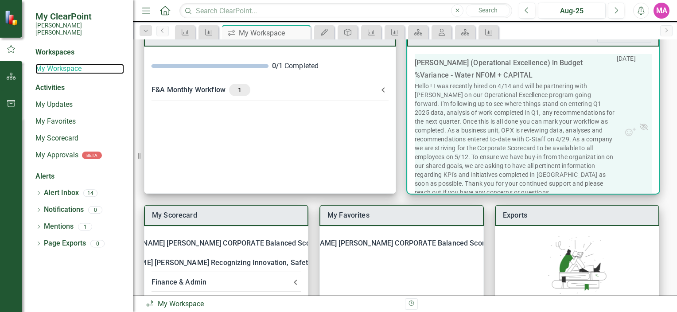
scroll to position [89, 0]
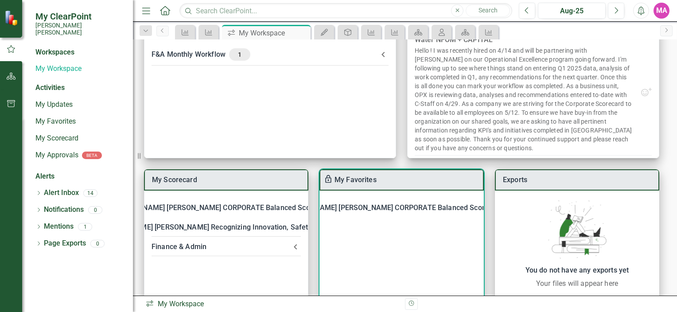
click at [425, 202] on div "[PERSON_NAME] [PERSON_NAME] CORPORATE Balanced Scorecard" at bounding box center [392, 208] width 221 height 12
click at [416, 236] on div "Budget Planning and Execution" at bounding box center [398, 231] width 101 height 12
click at [419, 232] on link "Budget Planning and Execution" at bounding box center [398, 231] width 101 height 8
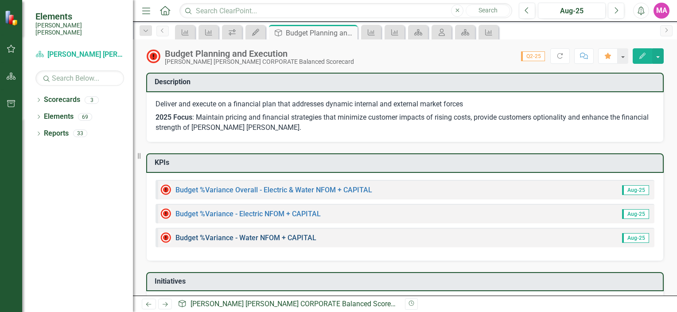
click at [298, 237] on link "Budget %Variance​ - Water NFOM + CAPITAL" at bounding box center [245, 237] width 141 height 8
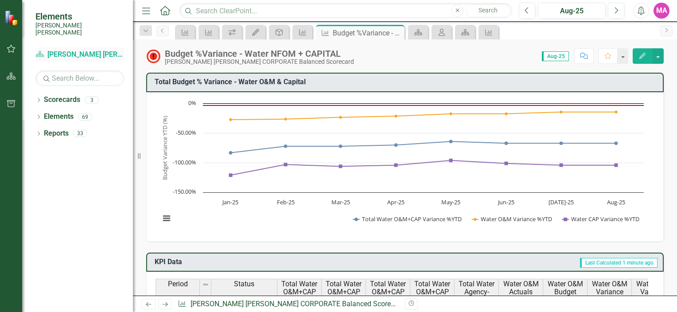
click at [97, 50] on link "Scorecard Santee Cooper CORPORATE Balanced Scorecard" at bounding box center [79, 55] width 89 height 10
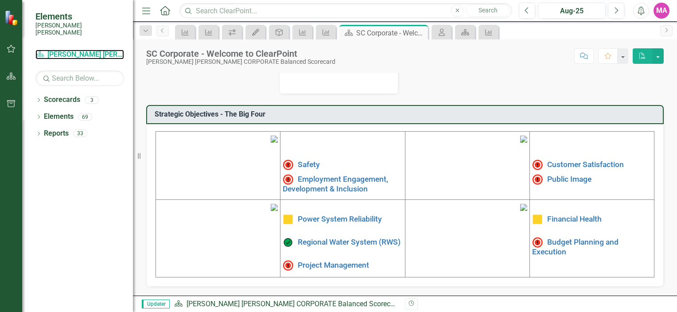
scroll to position [287, 0]
click at [560, 237] on link "Budget Planning and Execution" at bounding box center [575, 246] width 86 height 19
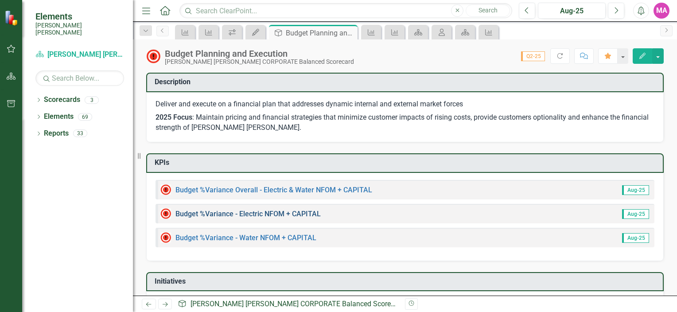
click at [282, 214] on link "Budget %Variance​ - Electric NFOM + CAPITAL" at bounding box center [247, 213] width 145 height 8
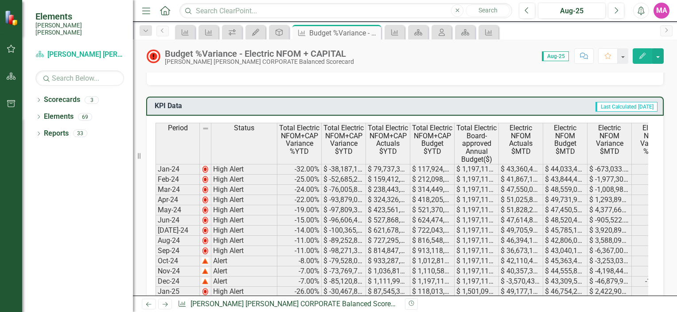
scroll to position [221, 0]
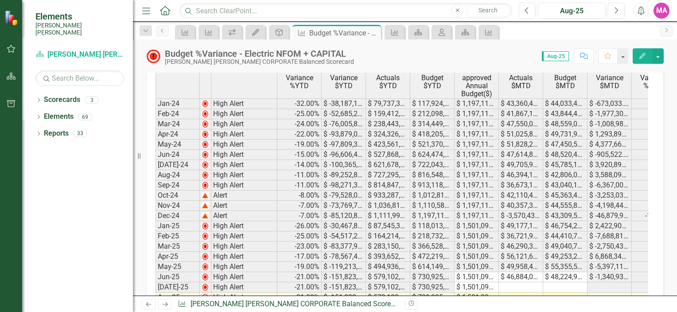
click at [644, 61] on button "Edit" at bounding box center [641, 56] width 19 height 16
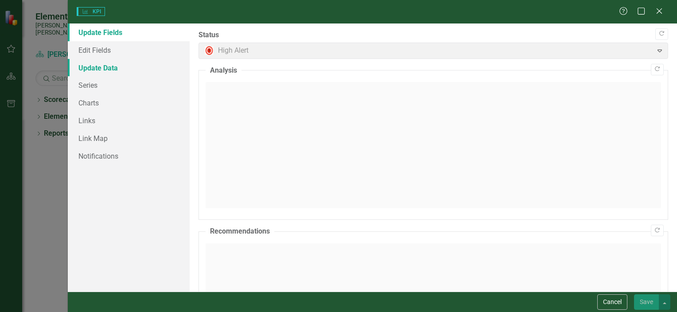
click at [105, 61] on link "Update Data" at bounding box center [129, 68] width 122 height 18
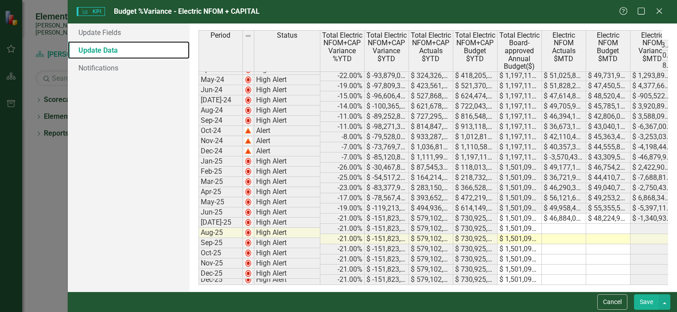
scroll to position [0, 0]
click at [553, 224] on td at bounding box center [564, 229] width 44 height 10
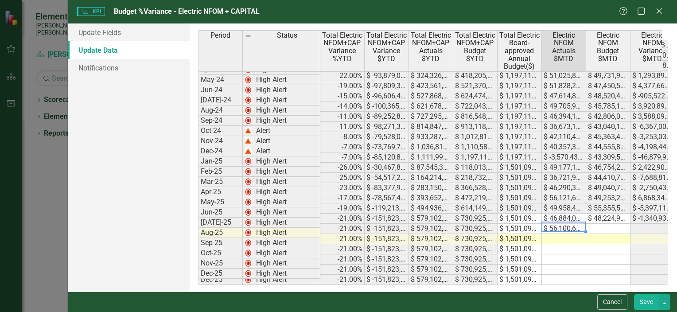
click at [597, 214] on td "$ 48,224,943.00" at bounding box center [608, 218] width 44 height 10
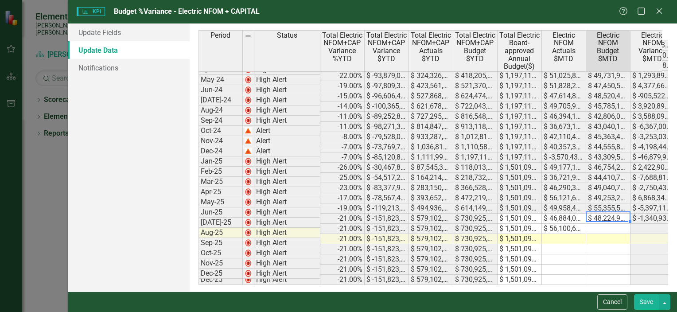
click at [600, 224] on td at bounding box center [608, 229] width 44 height 10
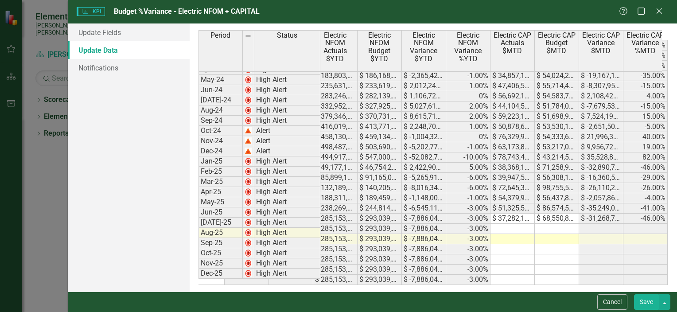
scroll to position [0, 426]
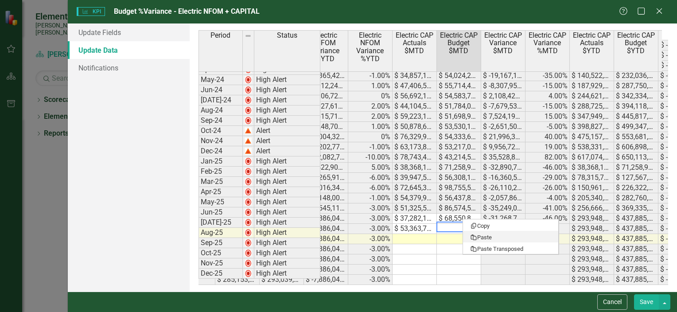
type textarea "67483307"
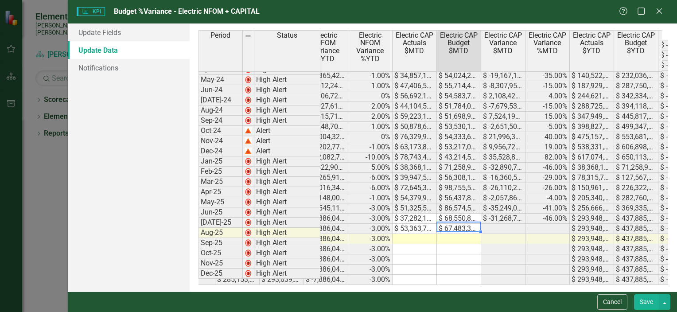
click at [651, 298] on button "Save" at bounding box center [646, 302] width 25 height 16
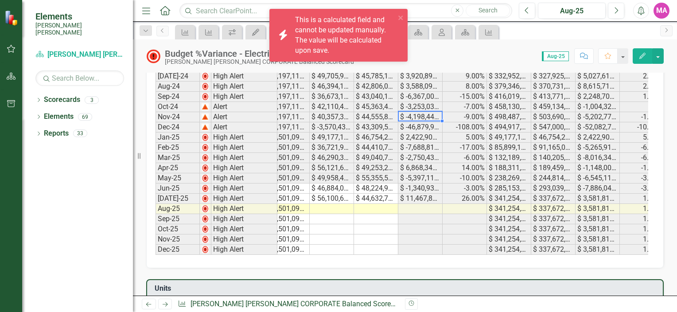
click at [640, 55] on icon "Edit" at bounding box center [642, 56] width 8 height 6
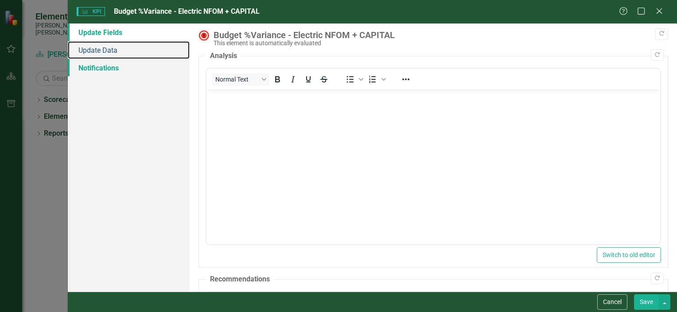
drag, startPoint x: 123, startPoint y: 54, endPoint x: 175, endPoint y: 74, distance: 55.7
click at [123, 54] on link "Update Data" at bounding box center [129, 50] width 122 height 18
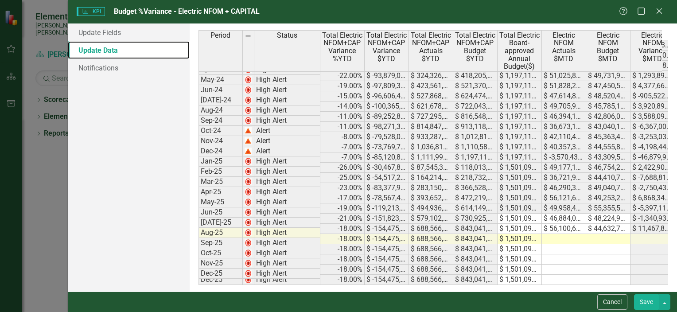
drag, startPoint x: 369, startPoint y: 278, endPoint x: 378, endPoint y: 280, distance: 8.8
click at [378, 279] on div "Period Status Total Electric NFOM+CAP Variance %YTD Total Electric NFOM+CAP Var…" at bounding box center [432, 157] width 469 height 255
click at [648, 303] on button "Save" at bounding box center [646, 302] width 25 height 16
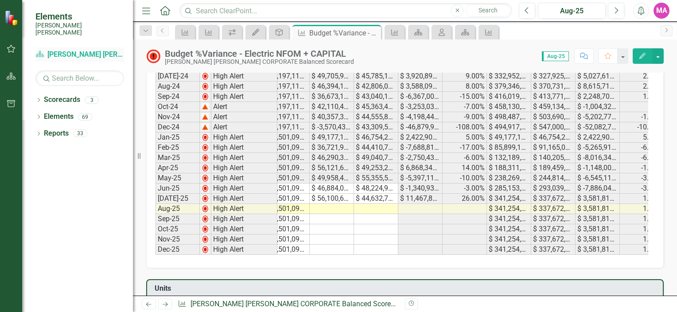
click at [90, 51] on link "Scorecard Santee Cooper CORPORATE Balanced Scorecard" at bounding box center [79, 55] width 89 height 10
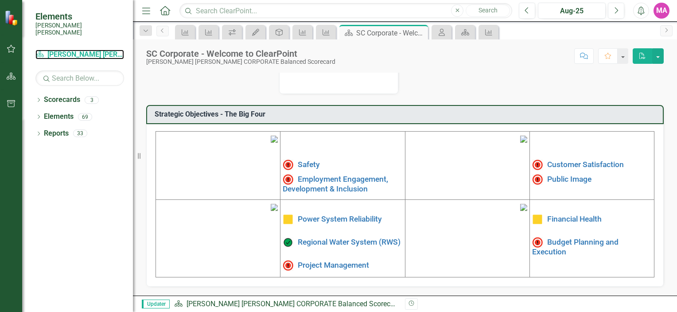
scroll to position [287, 0]
click at [550, 237] on link "Budget Planning and Execution" at bounding box center [575, 246] width 86 height 19
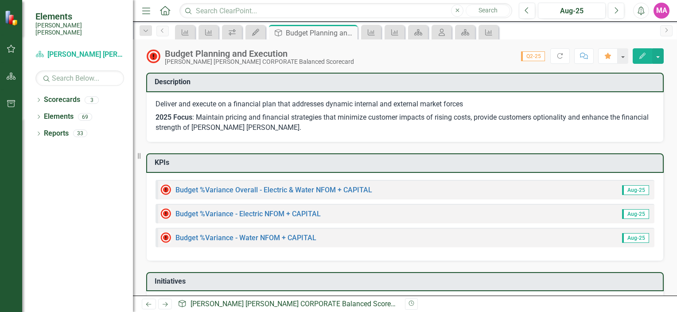
click at [289, 184] on div "Budget %Variance Overall - Electric & Water NFOM + CAPITAL" at bounding box center [266, 189] width 212 height 11
click at [315, 191] on link "Budget %Variance Overall - Electric & Water NFOM + CAPITAL" at bounding box center [273, 190] width 197 height 8
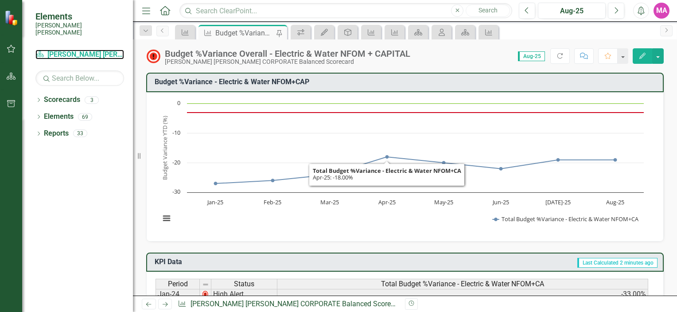
click at [90, 50] on link "Scorecard Santee Cooper CORPORATE Balanced Scorecard" at bounding box center [79, 55] width 89 height 10
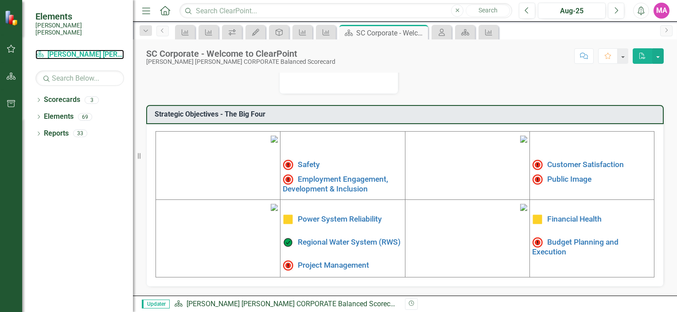
scroll to position [287, 0]
click at [557, 237] on link "Budget Planning and Execution" at bounding box center [575, 246] width 86 height 19
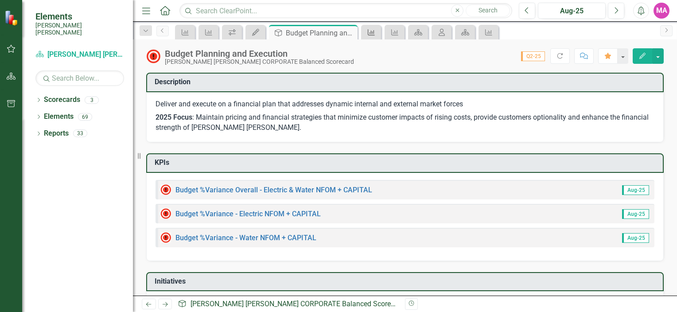
click at [373, 35] on icon at bounding box center [371, 32] width 7 height 6
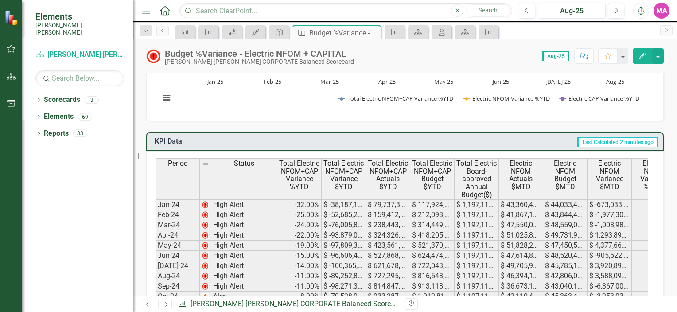
scroll to position [177, 0]
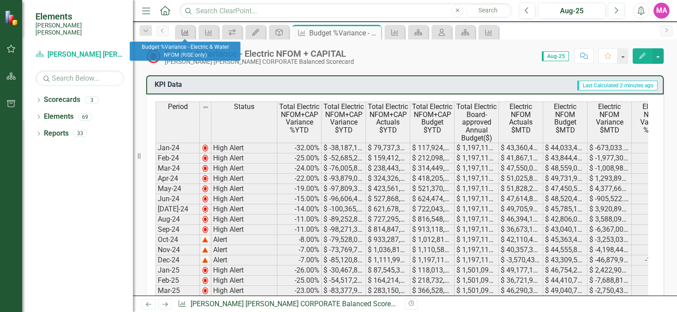
click at [182, 32] on icon "KPI" at bounding box center [185, 32] width 9 height 7
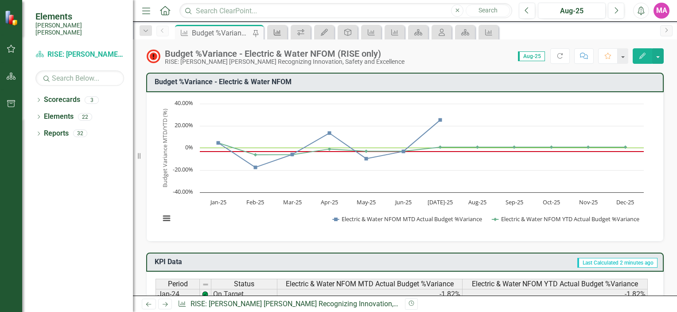
click at [279, 32] on icon "KPI" at bounding box center [277, 32] width 9 height 7
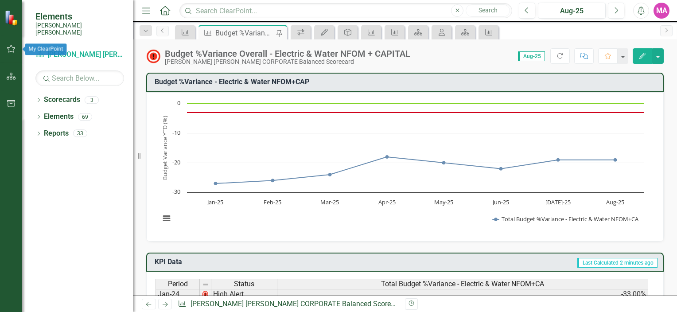
click at [16, 57] on button "button" at bounding box center [11, 49] width 20 height 19
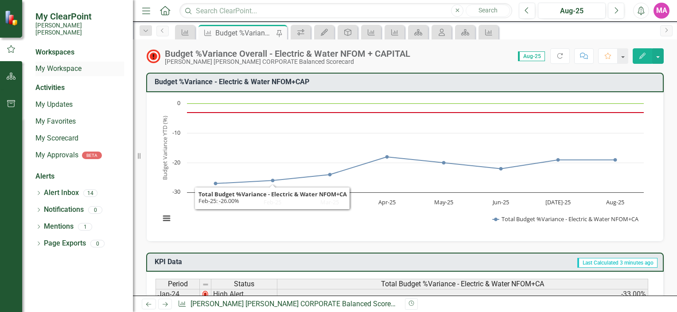
click at [70, 64] on link "My Workspace" at bounding box center [79, 69] width 89 height 10
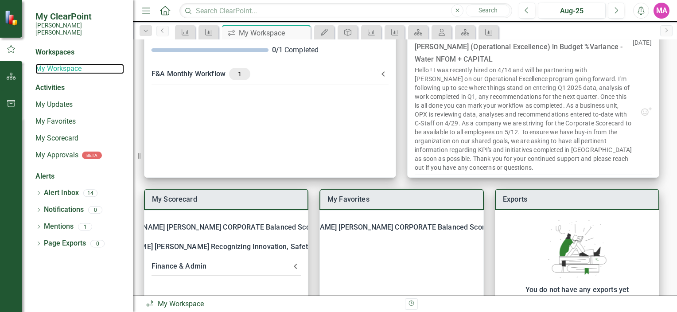
scroll to position [121, 0]
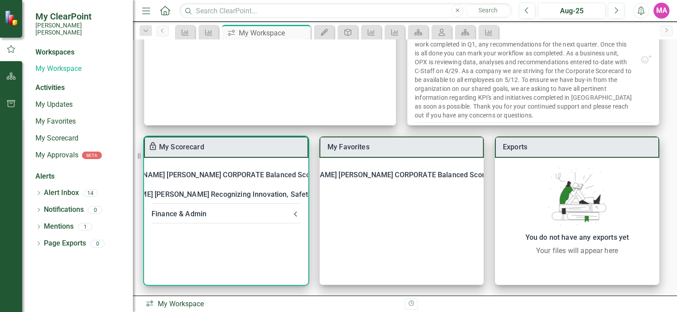
click at [300, 194] on div "RISE: [PERSON_NAME] [PERSON_NAME] Recognizing Innovation, Safety and Excellence" at bounding box center [220, 194] width 283 height 12
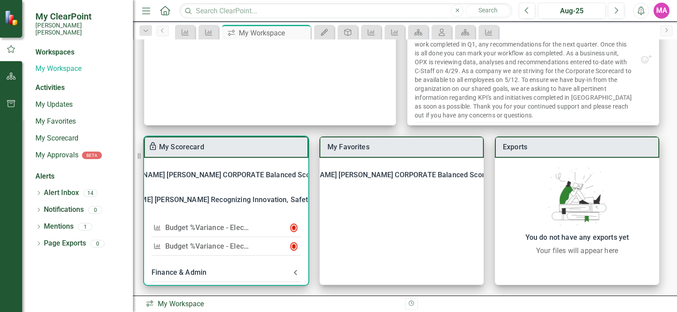
click at [221, 229] on link "Budget %Variance - Electric & Water NFOM (RISE only)" at bounding box center [253, 227] width 177 height 8
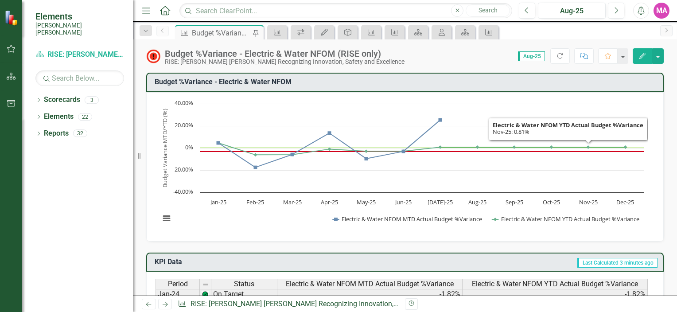
click at [647, 61] on button "Edit" at bounding box center [641, 56] width 19 height 16
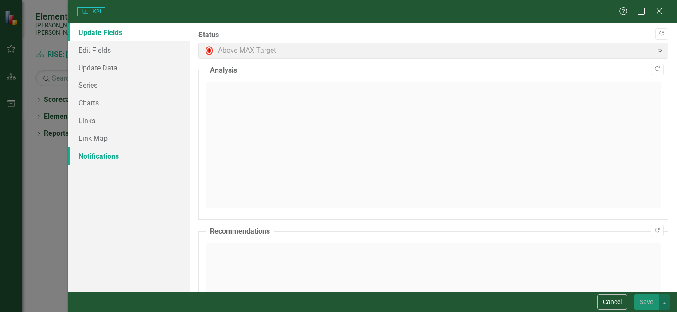
click at [125, 147] on link "Notifications" at bounding box center [129, 156] width 122 height 18
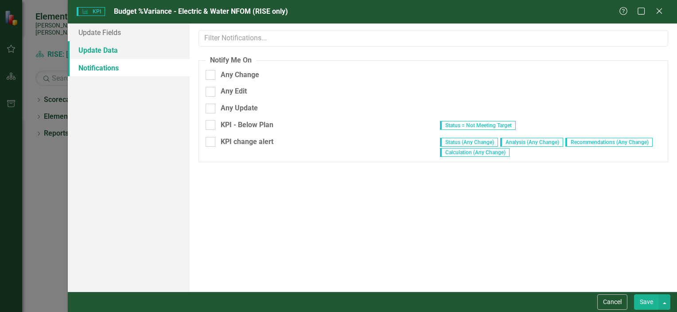
click at [124, 56] on link "Update Data" at bounding box center [129, 50] width 122 height 18
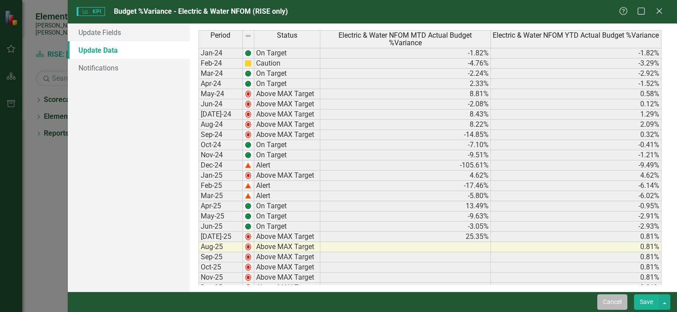
click at [608, 300] on button "Cancel" at bounding box center [612, 302] width 30 height 16
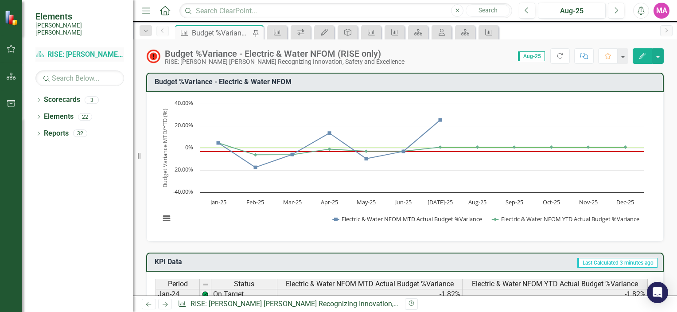
click at [43, 50] on icon "Scorecard" at bounding box center [39, 53] width 9 height 7
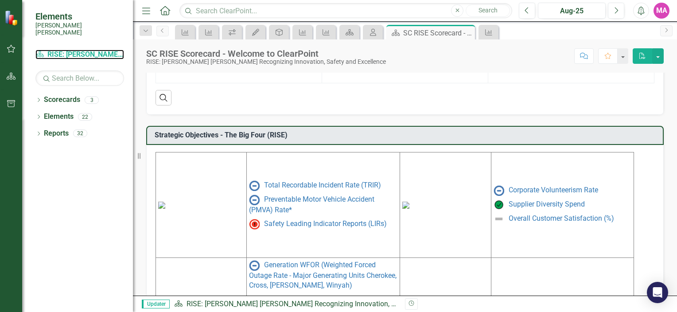
scroll to position [505, 0]
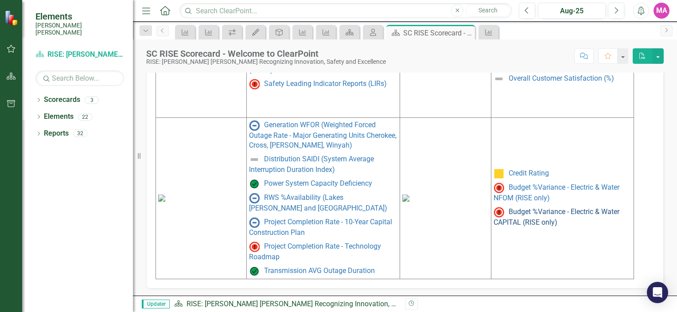
click at [530, 218] on link "Budget %Variance - Electric & Water CAPITAL (RISE only)" at bounding box center [556, 216] width 126 height 19
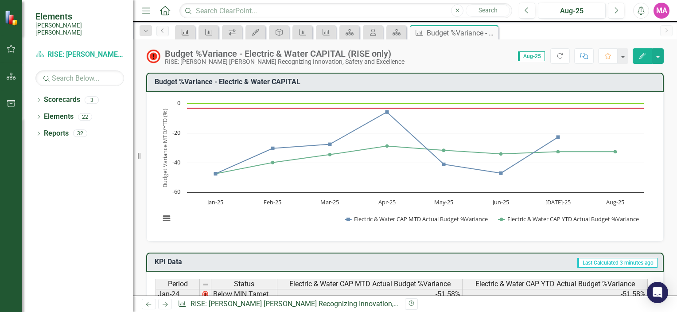
click at [185, 36] on div "KPI" at bounding box center [183, 32] width 12 height 11
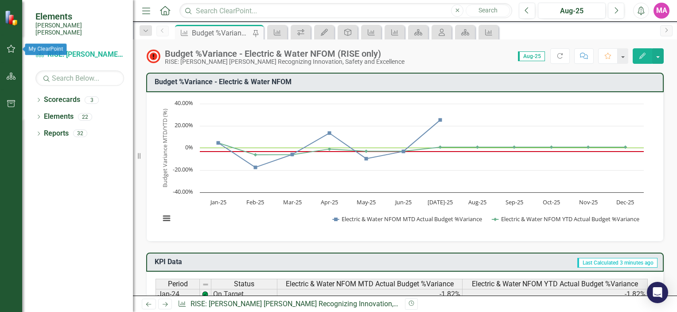
click at [11, 49] on icon "button" at bounding box center [11, 48] width 9 height 7
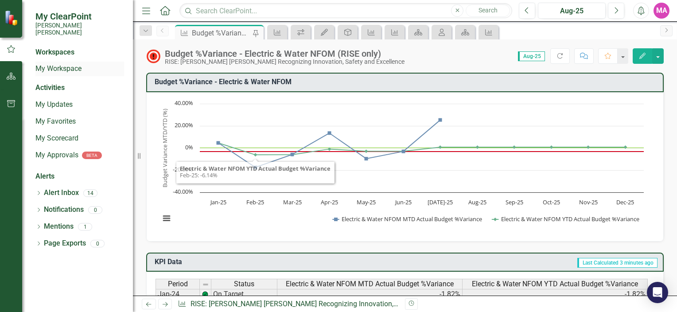
click at [60, 65] on link "My Workspace" at bounding box center [79, 69] width 89 height 10
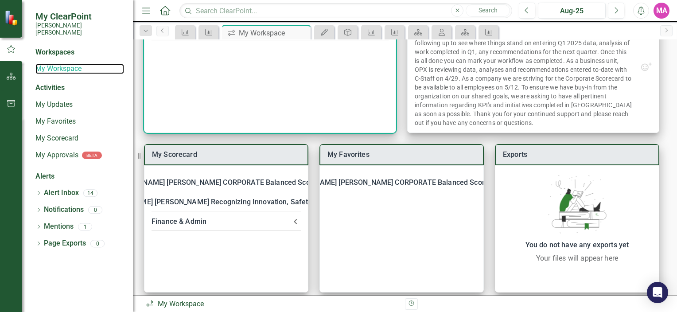
scroll to position [121, 0]
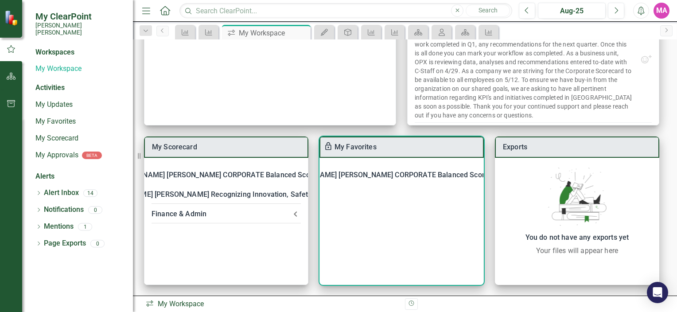
click at [503, 174] on icon at bounding box center [512, 175] width 18 height 18
click at [509, 174] on icon at bounding box center [511, 175] width 5 height 3
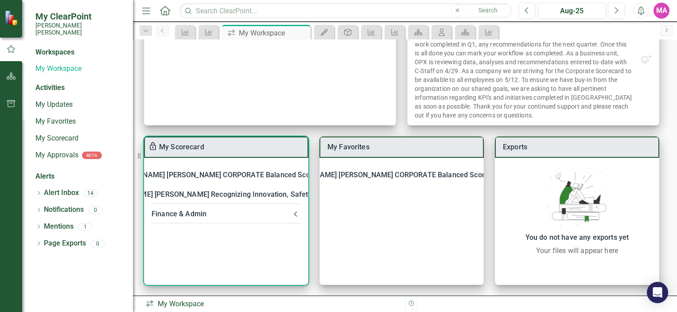
click at [294, 211] on icon at bounding box center [295, 214] width 11 height 11
click at [204, 248] on link "F&A Budget %Variance​ - Total Electric NFOM+CAP" at bounding box center [246, 247] width 163 height 8
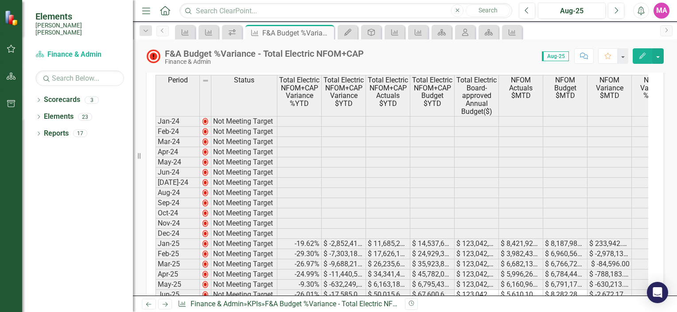
scroll to position [27, 0]
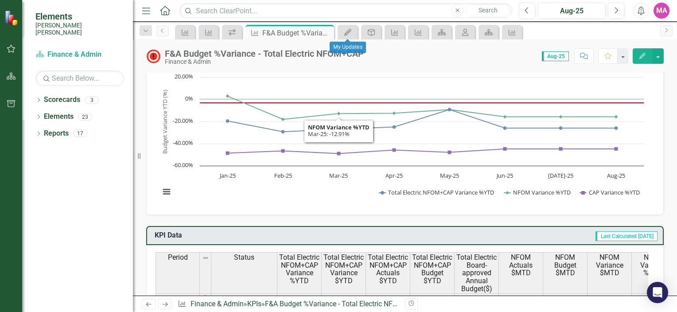
click at [356, 35] on div "My Updates" at bounding box center [347, 32] width 20 height 15
click at [352, 35] on icon "My Updates" at bounding box center [347, 32] width 9 height 7
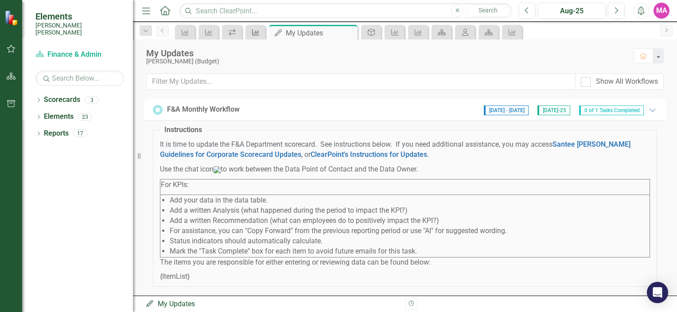
click at [253, 35] on icon at bounding box center [255, 32] width 7 height 6
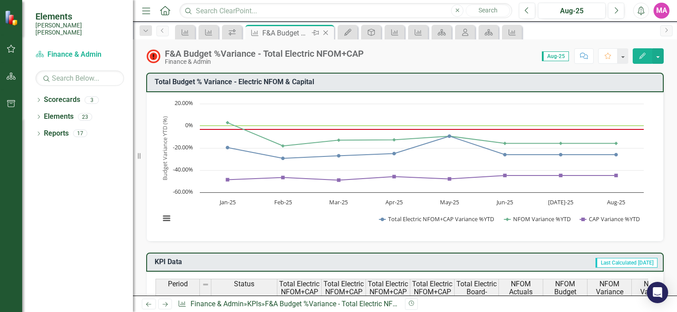
click at [323, 31] on icon at bounding box center [325, 33] width 5 height 5
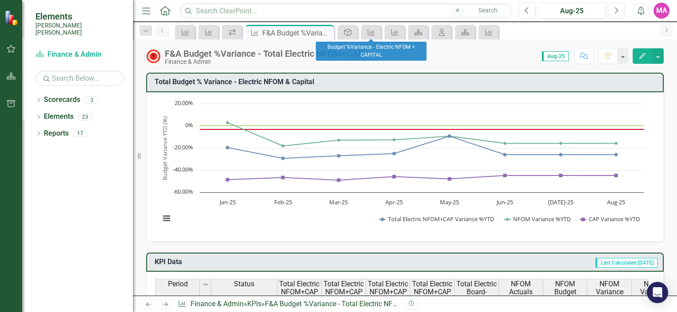
click at [361, 36] on div "KPI" at bounding box center [371, 32] width 20 height 15
click at [367, 34] on icon "KPI" at bounding box center [371, 32] width 9 height 7
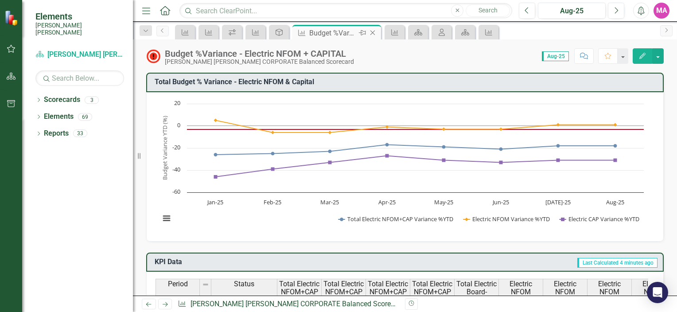
click at [372, 31] on icon at bounding box center [372, 33] width 5 height 5
drag, startPoint x: 372, startPoint y: 31, endPoint x: 372, endPoint y: 42, distance: 10.2
click at [0, 0] on icon at bounding box center [0, 0] width 0 height 0
drag, startPoint x: 372, startPoint y: 32, endPoint x: 372, endPoint y: 37, distance: 5.3
click at [372, 32] on icon at bounding box center [372, 33] width 5 height 5
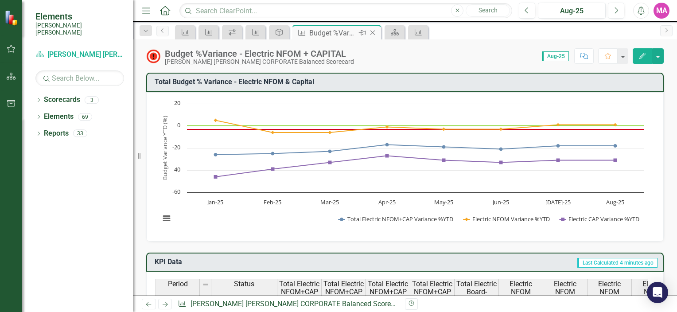
click at [370, 31] on icon "Close" at bounding box center [372, 32] width 9 height 7
click at [367, 30] on div "Pin" at bounding box center [361, 32] width 11 height 11
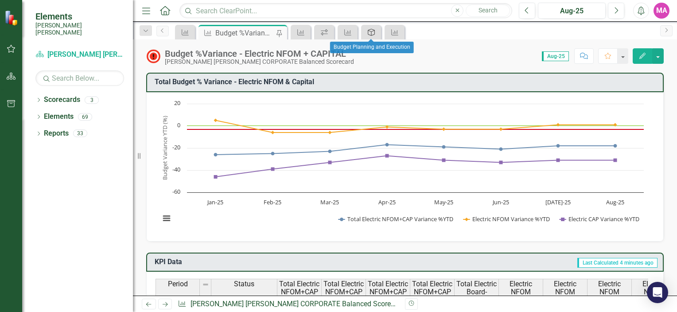
click at [367, 30] on icon "Objective" at bounding box center [371, 32] width 9 height 7
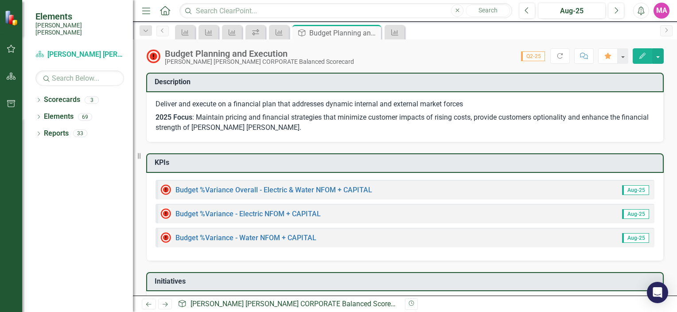
click at [406, 47] on div "Budget Planning and Execution Santee Cooper CORPORATE Balanced Scorecard Score:…" at bounding box center [405, 52] width 544 height 27
click at [404, 28] on div "KPI" at bounding box center [394, 32] width 20 height 15
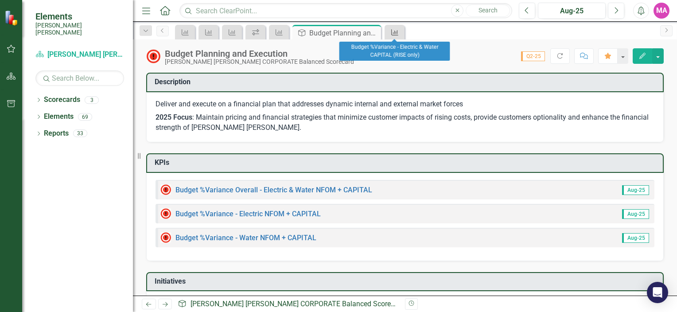
click at [393, 29] on icon "KPI" at bounding box center [394, 32] width 9 height 7
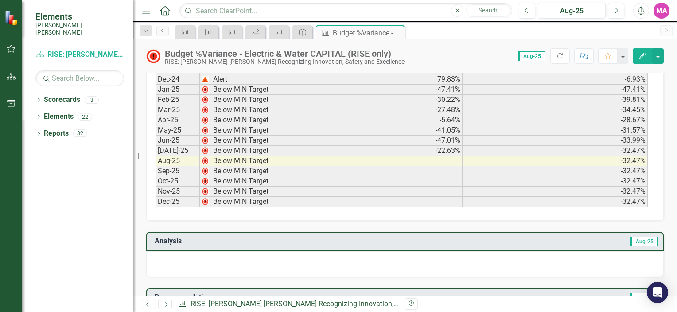
scroll to position [310, 0]
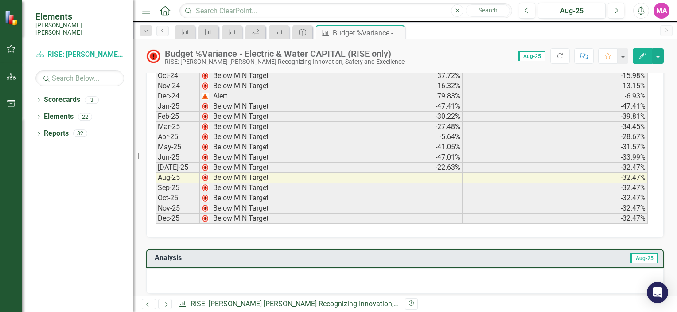
click at [639, 54] on icon "Edit" at bounding box center [642, 56] width 8 height 6
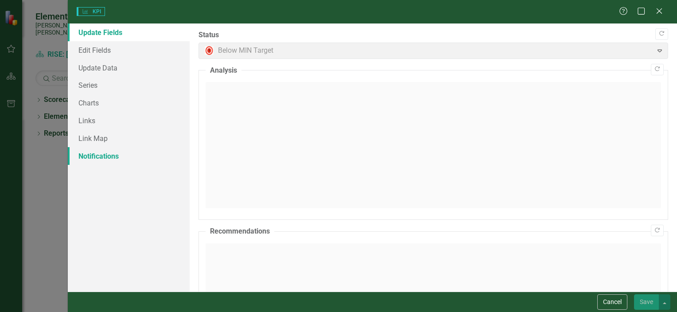
click at [96, 147] on link "Notifications" at bounding box center [129, 156] width 122 height 18
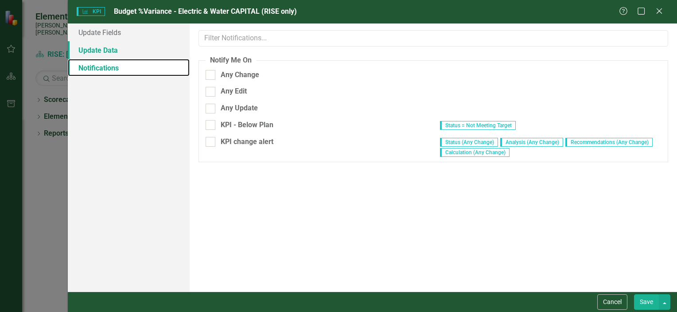
scroll to position [0, 0]
click at [117, 53] on link "Update Data" at bounding box center [129, 50] width 122 height 18
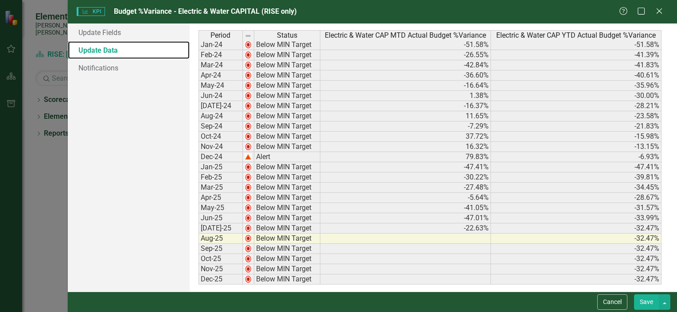
scroll to position [1, 0]
click at [619, 300] on button "Cancel" at bounding box center [612, 302] width 30 height 16
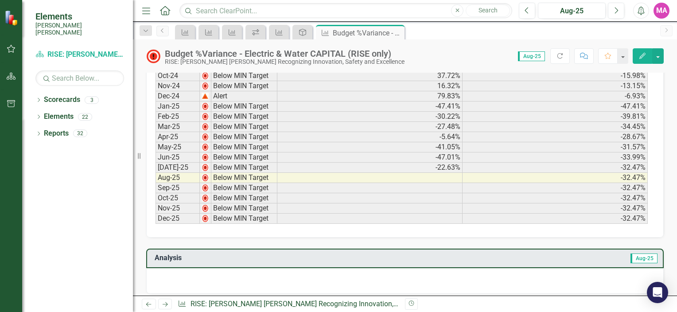
click at [8, 50] on icon "button" at bounding box center [11, 48] width 9 height 7
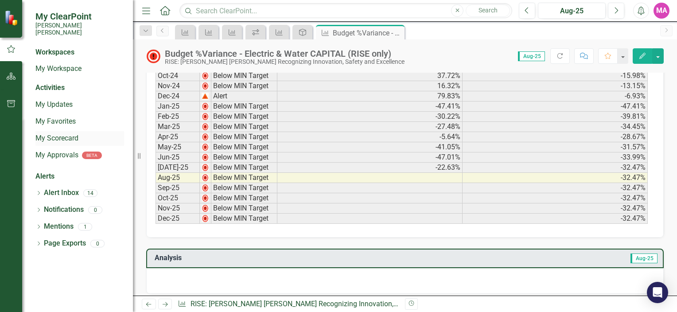
click at [70, 133] on link "My Scorecard" at bounding box center [79, 138] width 89 height 10
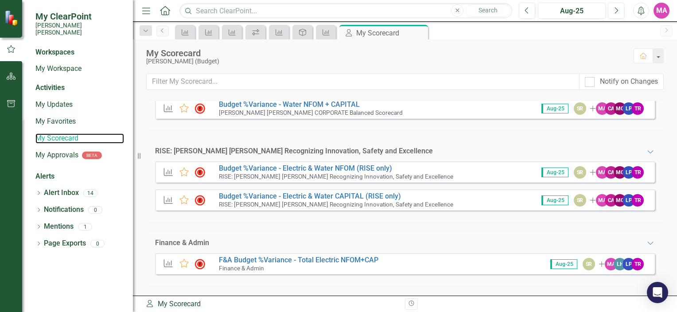
scroll to position [80, 0]
click at [356, 262] on link "F&A Budget %Variance​ - Total Electric NFOM+CAP" at bounding box center [298, 260] width 159 height 8
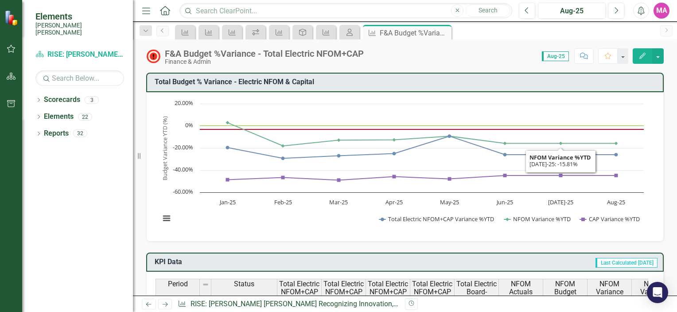
click at [643, 57] on icon "Edit" at bounding box center [642, 56] width 8 height 6
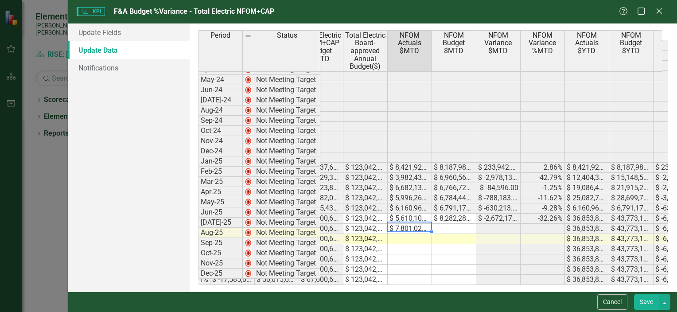
scroll to position [0, 177]
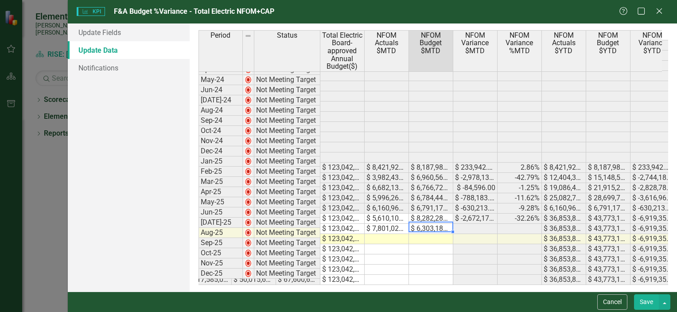
drag, startPoint x: 380, startPoint y: 277, endPoint x: 452, endPoint y: 283, distance: 72.8
click at [452, 283] on div "Period Status Total Electric NFOM+CAP Variance %YTD Total Electric NFOM+CAP Var…" at bounding box center [432, 157] width 469 height 255
drag, startPoint x: 448, startPoint y: 285, endPoint x: 466, endPoint y: 282, distance: 18.1
click at [466, 282] on div "Period Status Total Electric NFOM+CAP Variance %YTD Total Electric NFOM+CAP Var…" at bounding box center [433, 157] width 487 height 268
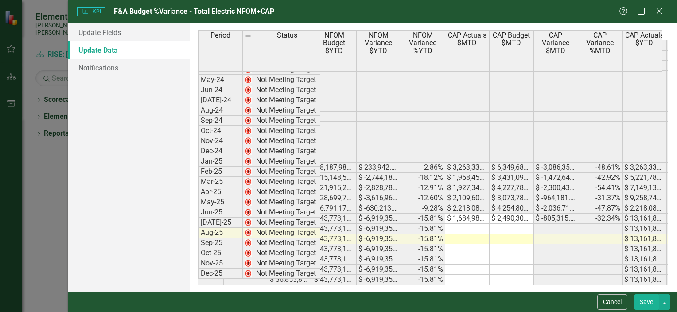
scroll to position [0, 0]
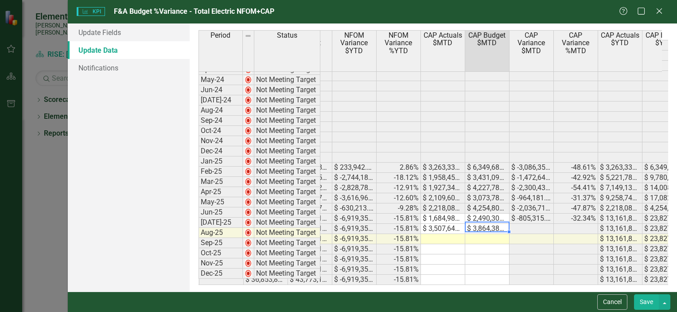
type textarea "3864389"
click at [643, 296] on button "Save" at bounding box center [646, 302] width 25 height 16
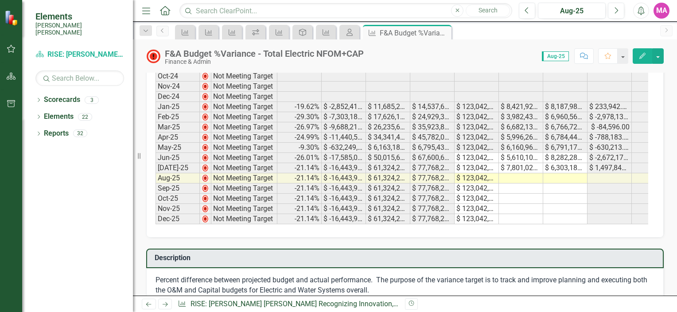
scroll to position [354, 0]
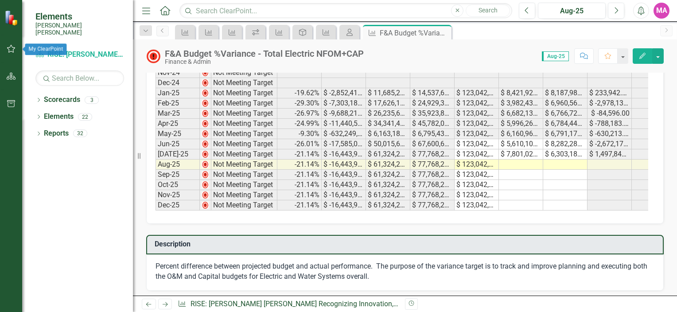
click at [10, 47] on icon "button" at bounding box center [11, 49] width 8 height 8
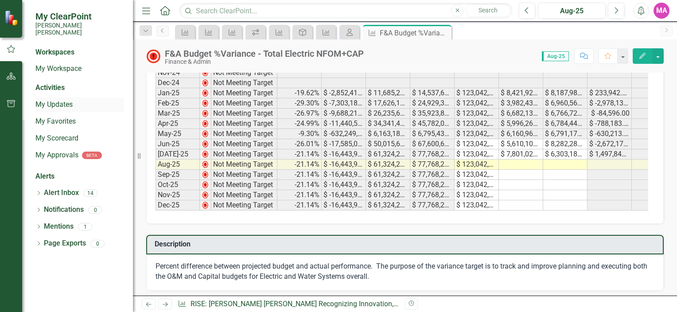
click at [67, 100] on link "My Updates" at bounding box center [79, 105] width 89 height 10
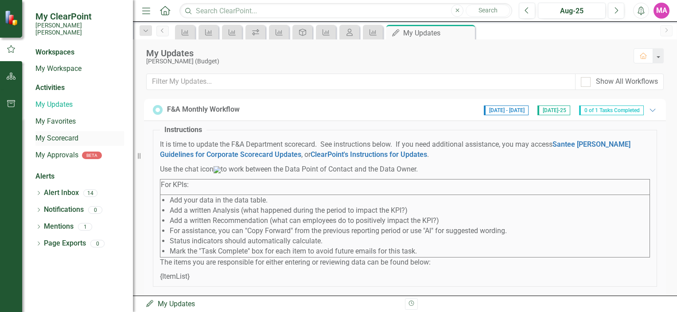
click at [58, 133] on link "My Scorecard" at bounding box center [79, 138] width 89 height 10
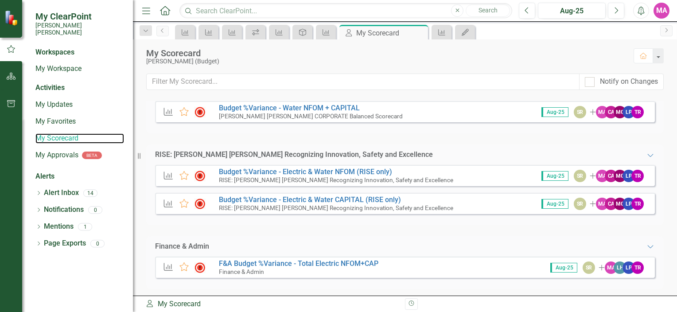
scroll to position [80, 0]
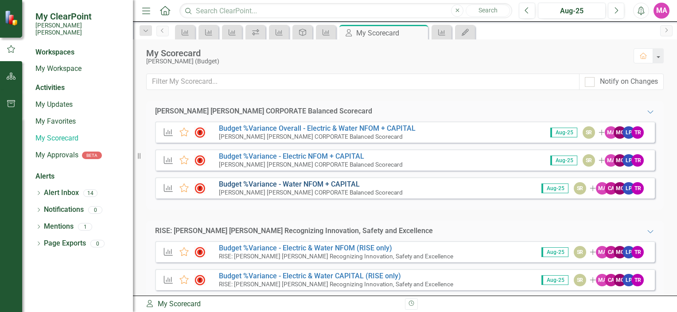
click at [347, 186] on link "Budget %Variance​ - Water NFOM + CAPITAL" at bounding box center [289, 184] width 141 height 8
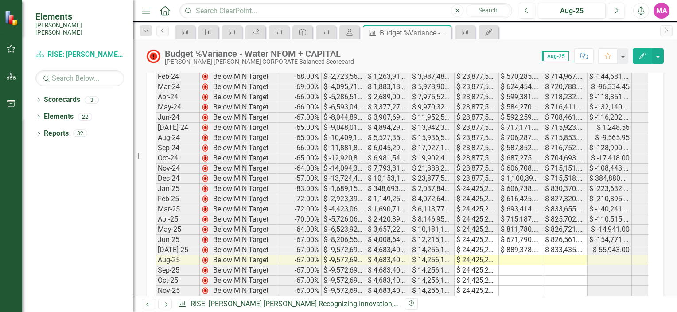
scroll to position [302, 0]
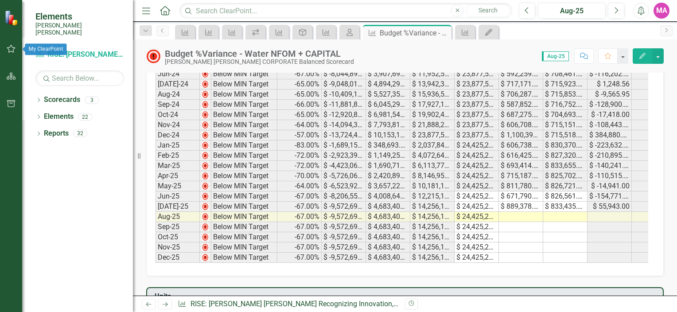
click at [7, 54] on button "button" at bounding box center [11, 49] width 20 height 19
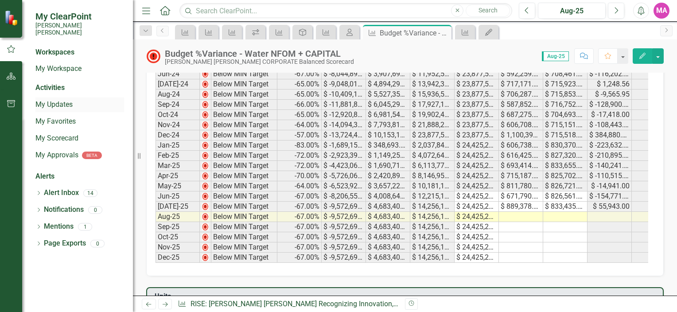
click at [58, 100] on link "My Updates" at bounding box center [79, 105] width 89 height 10
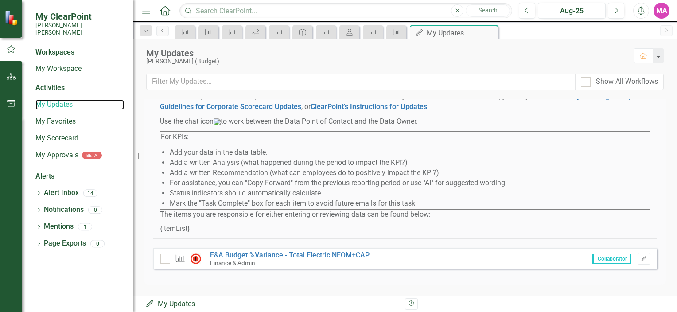
scroll to position [55, 0]
click at [72, 133] on link "My Scorecard" at bounding box center [79, 138] width 89 height 10
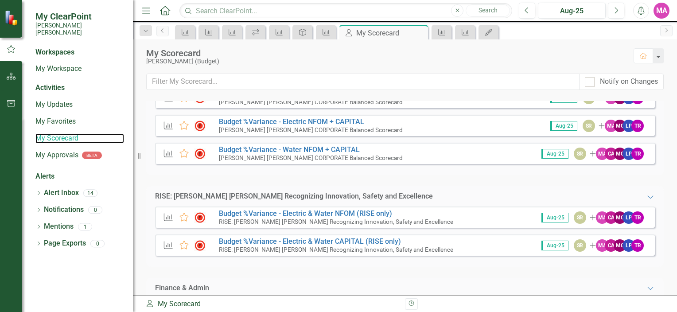
scroll to position [80, 0]
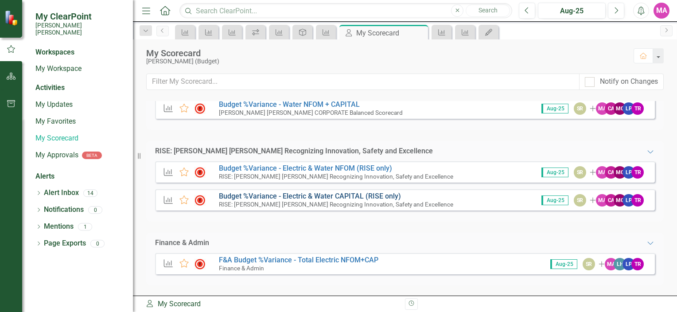
click at [337, 197] on link "Budget %Variance - Electric & Water CAPITAL (RISE only)" at bounding box center [310, 196] width 182 height 8
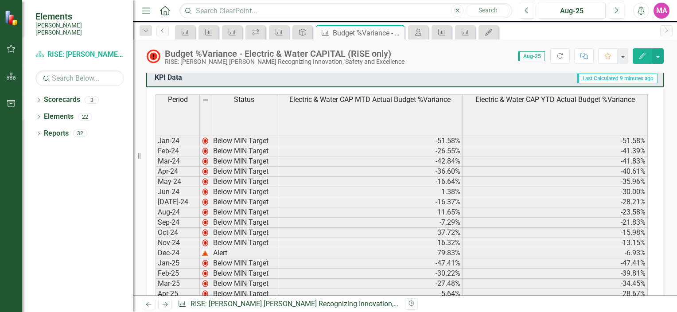
scroll to position [177, 0]
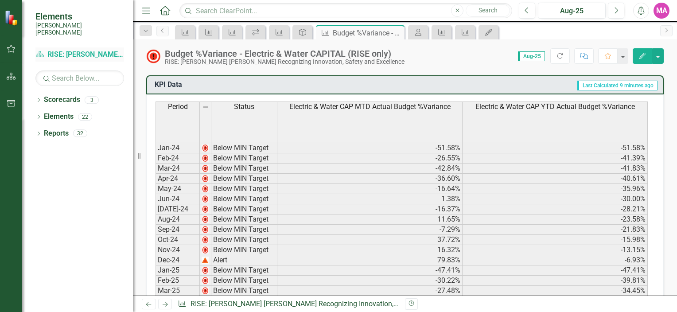
click at [61, 50] on link "Scorecard RISE: [PERSON_NAME] [PERSON_NAME] Recognizing Innovation, Safety and …" at bounding box center [79, 55] width 89 height 10
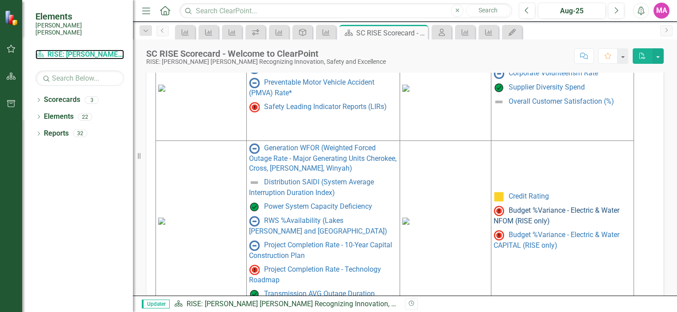
scroll to position [487, 0]
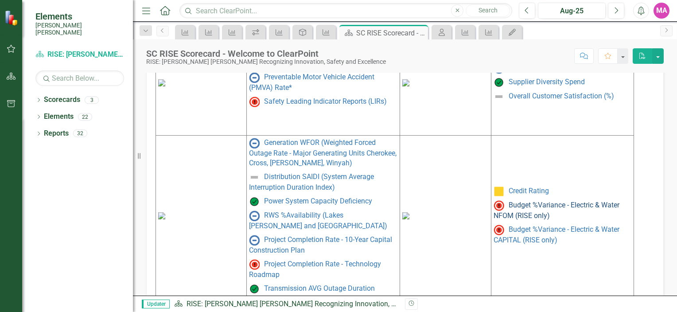
click at [536, 212] on link "Budget %Variance - Electric & Water NFOM (RISE only)" at bounding box center [556, 210] width 126 height 19
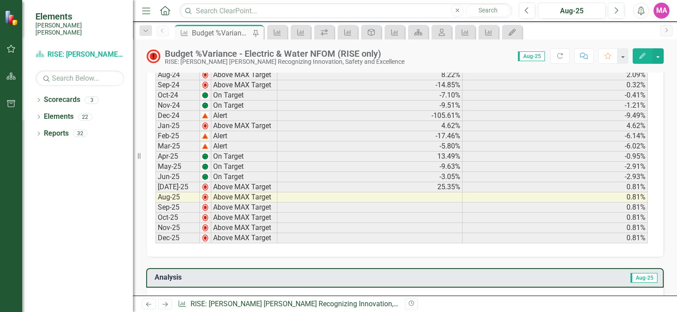
scroll to position [354, 0]
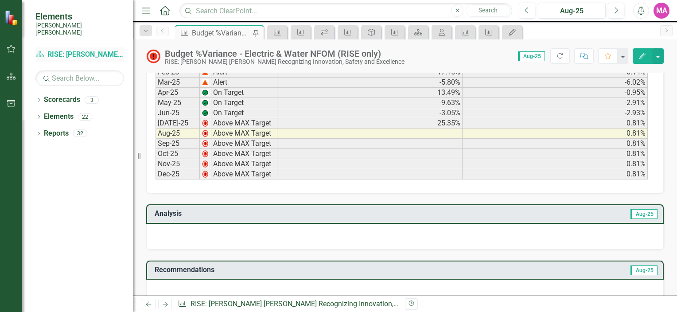
click at [81, 50] on link "Scorecard RISE: [PERSON_NAME] [PERSON_NAME] Recognizing Innovation, Safety and …" at bounding box center [79, 55] width 89 height 10
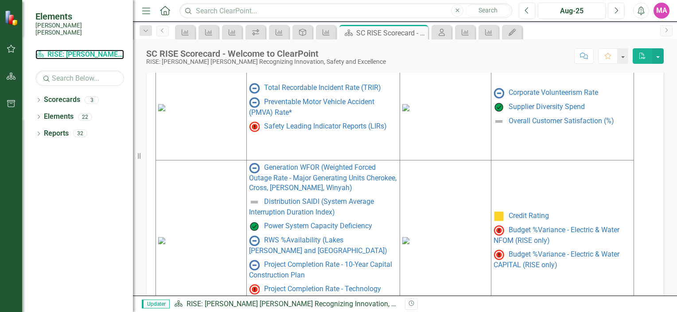
scroll to position [505, 0]
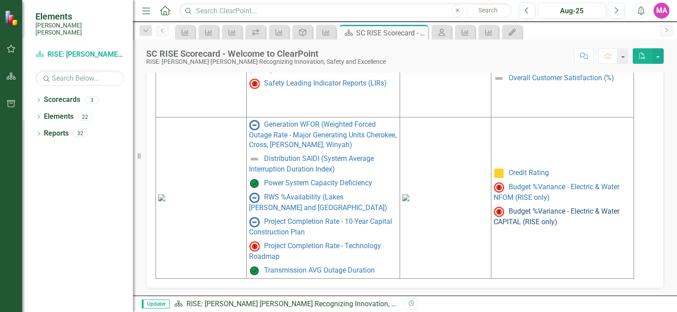
click at [517, 219] on link "Budget %Variance - Electric & Water CAPITAL (RISE only)" at bounding box center [556, 216] width 126 height 19
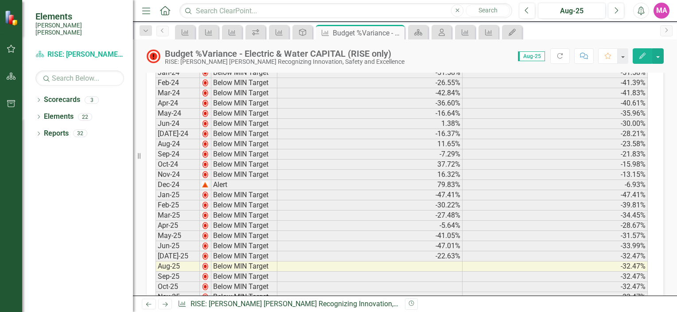
scroll to position [443, 0]
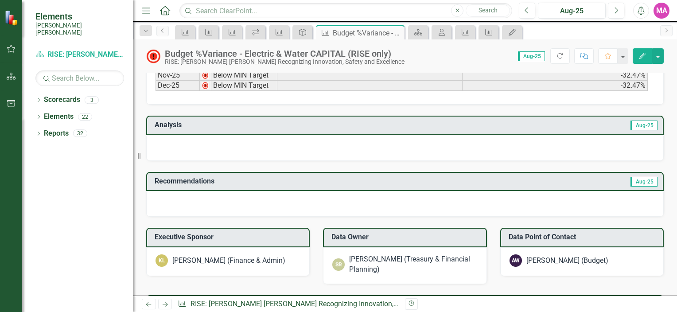
click at [643, 57] on icon "Edit" at bounding box center [642, 56] width 8 height 6
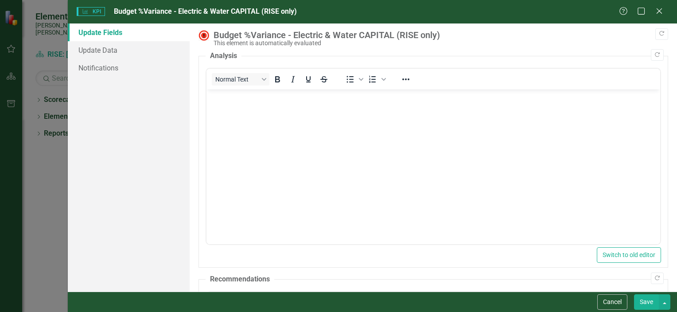
scroll to position [0, 0]
click at [651, 9] on div "Help Maximize Close" at bounding box center [643, 12] width 49 height 10
click at [655, 9] on icon "Close" at bounding box center [658, 11] width 11 height 8
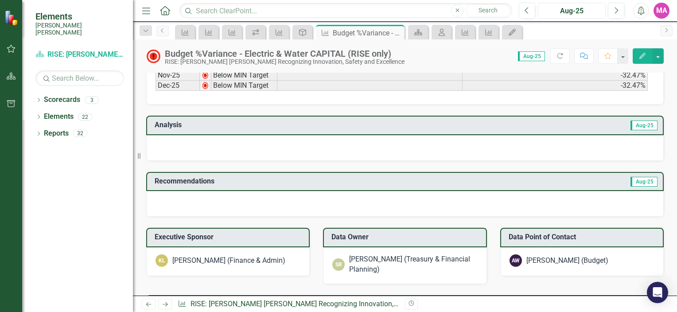
click at [566, 16] on div "Aug-25" at bounding box center [572, 11] width 62 height 11
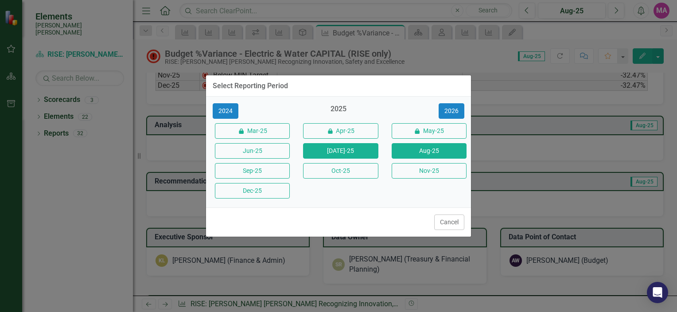
click at [346, 155] on button "[DATE]-25" at bounding box center [340, 151] width 75 height 16
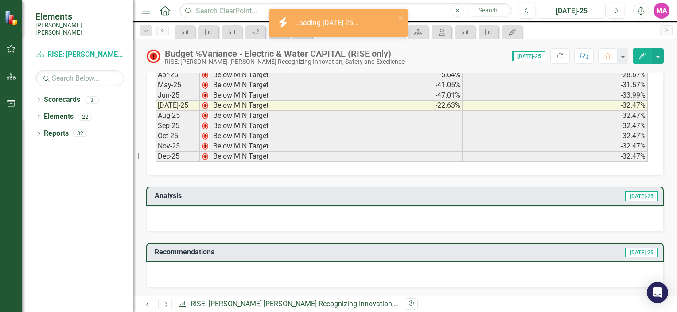
scroll to position [443, 0]
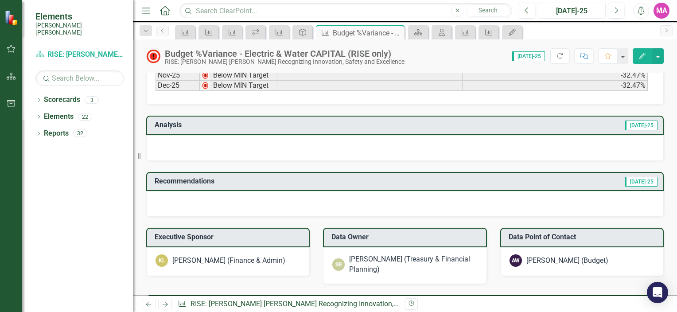
click at [562, 9] on div "[DATE]-25" at bounding box center [572, 11] width 62 height 11
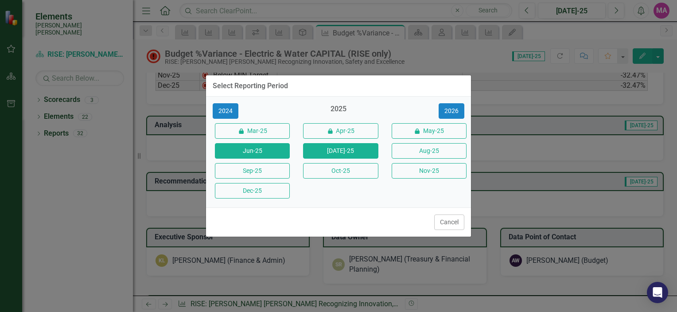
click at [276, 146] on button "Jun-25" at bounding box center [252, 151] width 75 height 16
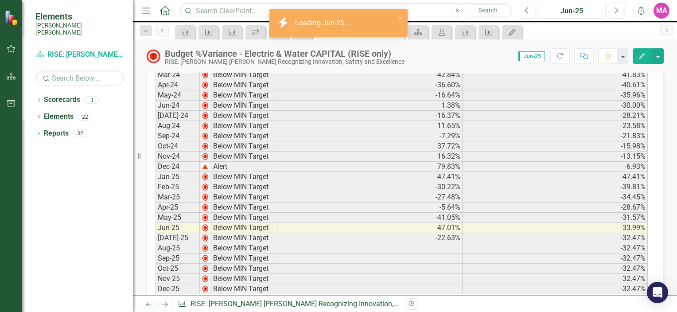
scroll to position [354, 0]
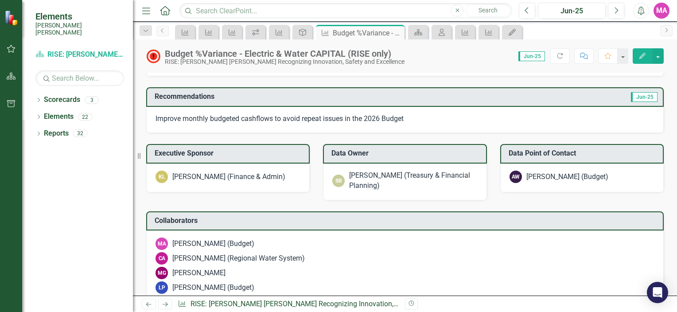
click at [163, 52] on img at bounding box center [158, 48] width 7 height 7
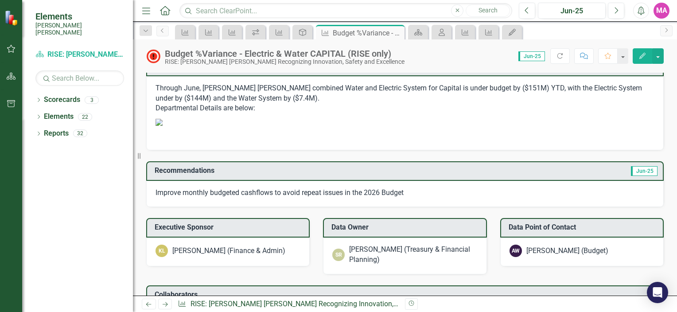
scroll to position [487, 0]
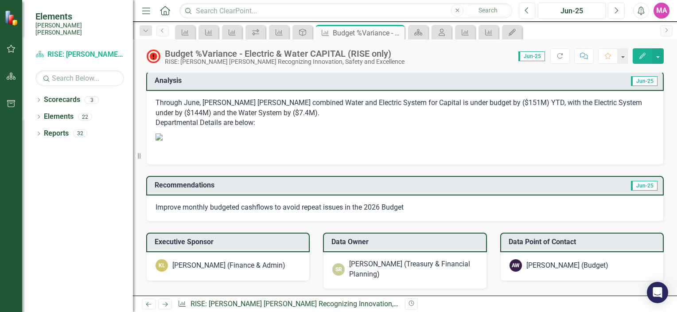
drag, startPoint x: 155, startPoint y: 98, endPoint x: 250, endPoint y: 118, distance: 96.3
click at [250, 118] on p "Through June, [PERSON_NAME] [PERSON_NAME] combined Water and Electric System fo…" at bounding box center [404, 114] width 499 height 32
drag, startPoint x: 259, startPoint y: 123, endPoint x: 251, endPoint y: 122, distance: 8.1
click at [251, 122] on p "Through June, [PERSON_NAME] [PERSON_NAME] combined Water and Electric System fo…" at bounding box center [404, 114] width 499 height 32
drag, startPoint x: 258, startPoint y: 122, endPoint x: 250, endPoint y: 118, distance: 8.7
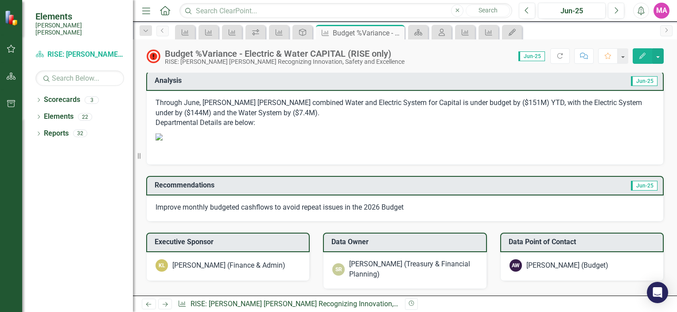
click at [248, 120] on p "Through June, [PERSON_NAME] [PERSON_NAME] combined Water and Electric System fo…" at bounding box center [404, 114] width 499 height 32
click at [647, 56] on button "Edit" at bounding box center [641, 56] width 19 height 16
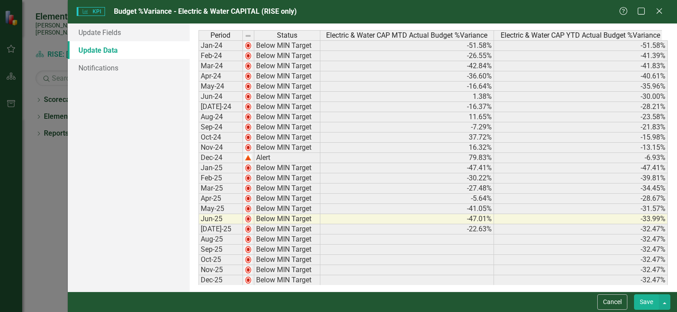
scroll to position [0, 0]
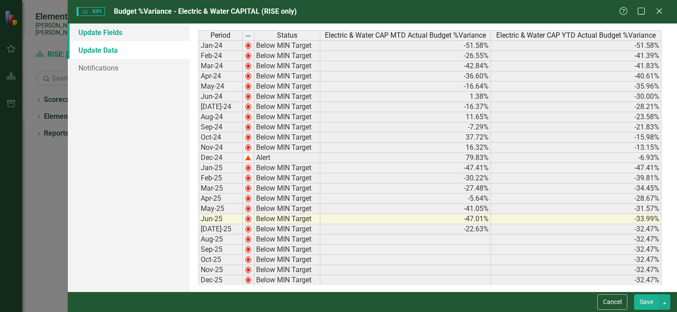
click at [124, 34] on link "Update Fields" at bounding box center [129, 32] width 122 height 18
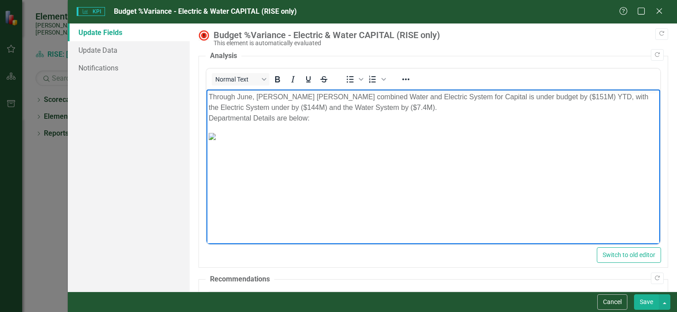
drag, startPoint x: 322, startPoint y: 116, endPoint x: 208, endPoint y: 94, distance: 115.4
click at [208, 94] on p "Through June, [PERSON_NAME] [PERSON_NAME] combined Water and Electric System fo…" at bounding box center [432, 108] width 449 height 32
copy p "Through June, [PERSON_NAME] [PERSON_NAME] combined Water and Electric System fo…"
click at [215, 134] on img "Rich Text Area. Press ALT-0 for help." at bounding box center [211, 136] width 7 height 7
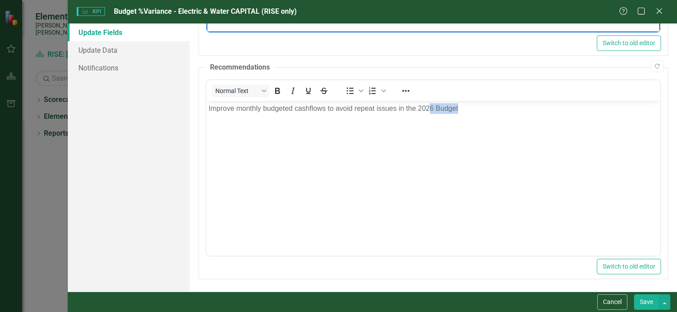
scroll to position [121, 191]
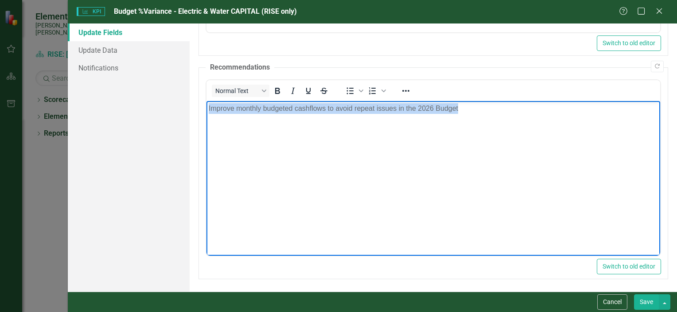
drag, startPoint x: 298, startPoint y: 99, endPoint x: 174, endPoint y: 112, distance: 124.3
click at [206, 112] on html "Improve monthly budgeted cashflows to avoid repeat issues in the 2026 Budget" at bounding box center [433, 167] width 454 height 133
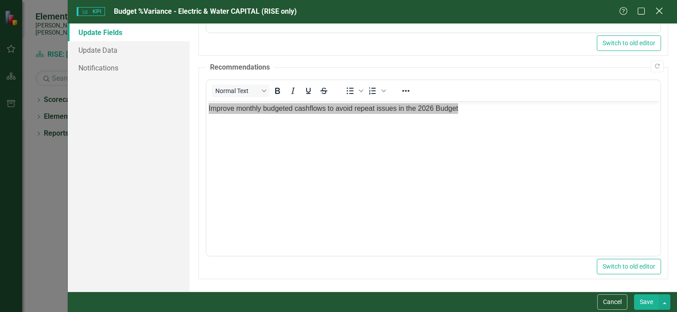
click at [654, 12] on icon "Close" at bounding box center [658, 11] width 11 height 8
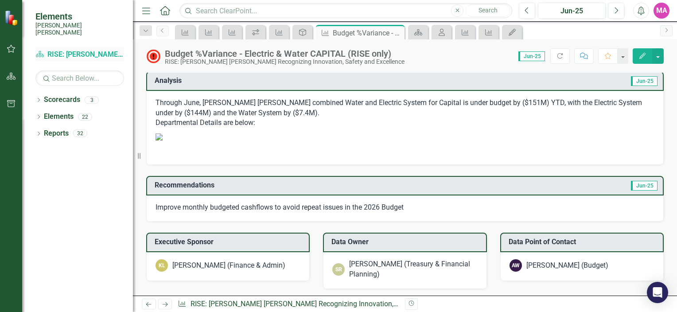
click at [79, 50] on link "Scorecard RISE: [PERSON_NAME] [PERSON_NAME] Recognizing Innovation, Safety and …" at bounding box center [79, 55] width 89 height 10
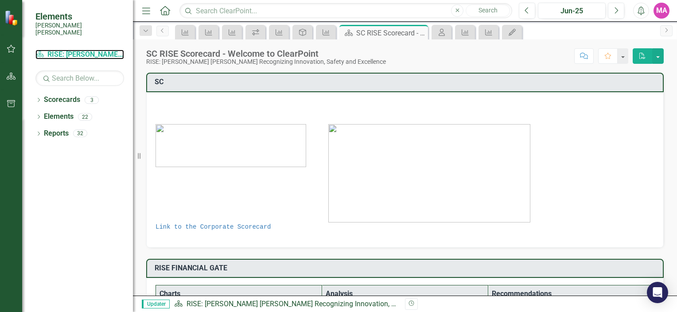
scroll to position [487, 0]
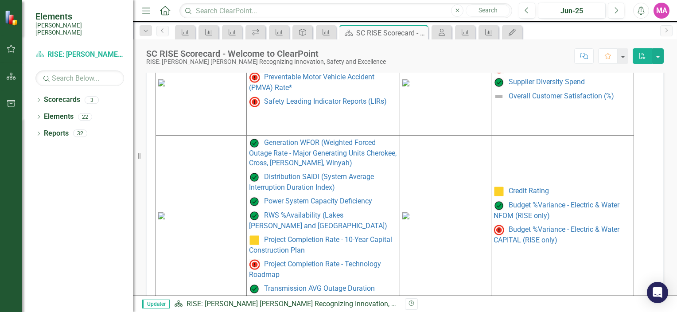
click at [531, 208] on p "Budget %Variance - Electric & Water NFOM (RISE only)" at bounding box center [562, 210] width 138 height 24
click at [531, 205] on link "Budget %Variance - Electric & Water NFOM (RISE only)" at bounding box center [556, 210] width 126 height 19
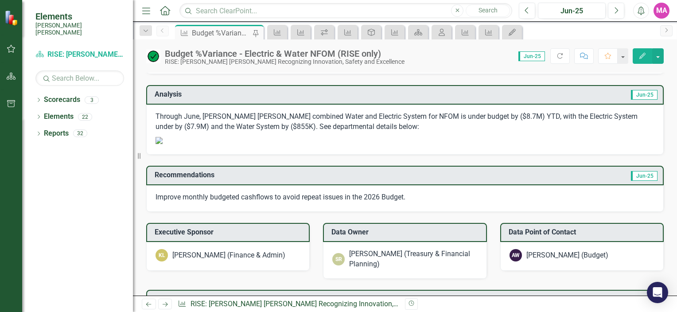
scroll to position [487, 0]
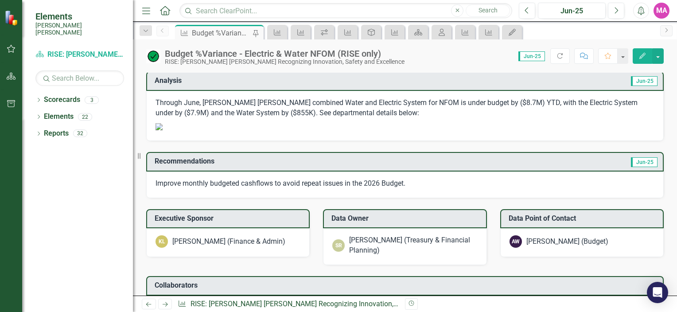
click at [640, 53] on icon "Edit" at bounding box center [642, 56] width 8 height 6
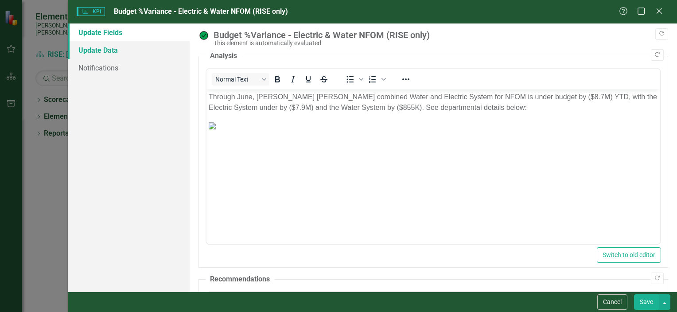
scroll to position [0, 0]
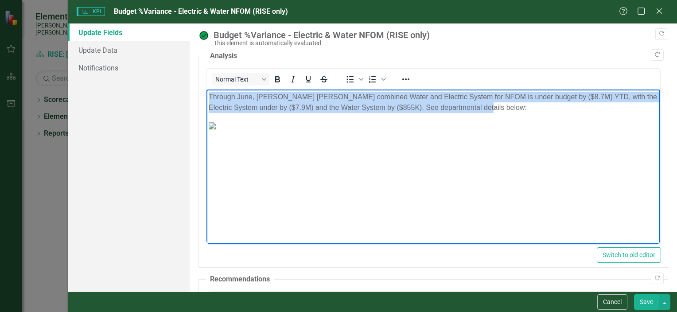
drag, startPoint x: 496, startPoint y: 107, endPoint x: 414, endPoint y: 174, distance: 105.1
click at [208, 89] on html "Through June, [PERSON_NAME] [PERSON_NAME] combined Water and Electric System fo…" at bounding box center [433, 155] width 454 height 133
copy p "Through June, [PERSON_NAME] [PERSON_NAME] combined Water and Electric System fo…"
drag, startPoint x: 549, startPoint y: 242, endPoint x: 790, endPoint y: 139, distance: 262.7
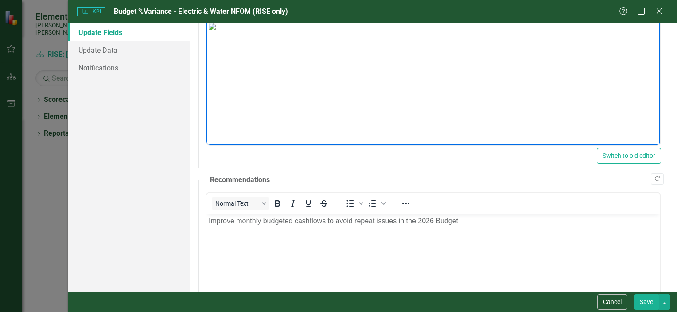
scroll to position [212, 0]
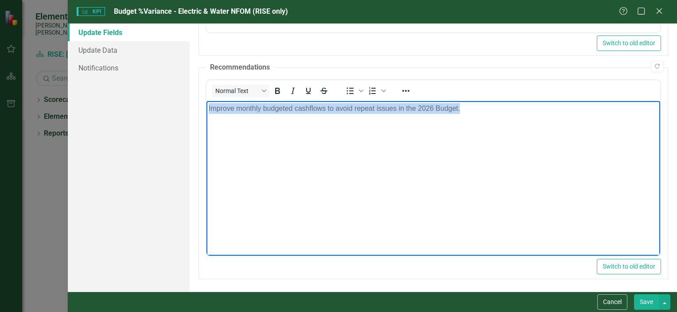
drag, startPoint x: 349, startPoint y: 110, endPoint x: 82, endPoint y: 85, distance: 268.3
click at [206, 101] on html "Improve monthly budgeted cashflows to avoid repeat issues in the 2026 Budget." at bounding box center [433, 167] width 454 height 133
copy p "Improve monthly budgeted cashflows to avoid repeat issues in the 2026 Budget."
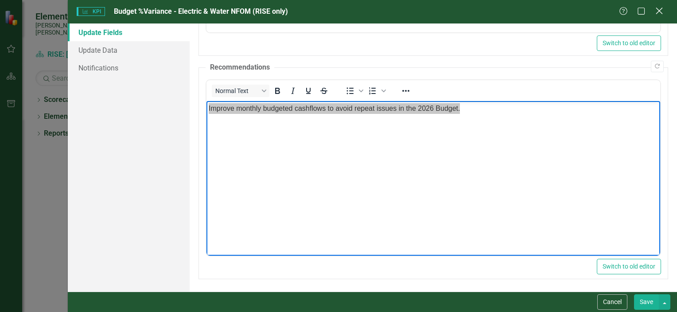
click at [663, 15] on div "Close" at bounding box center [658, 12] width 11 height 12
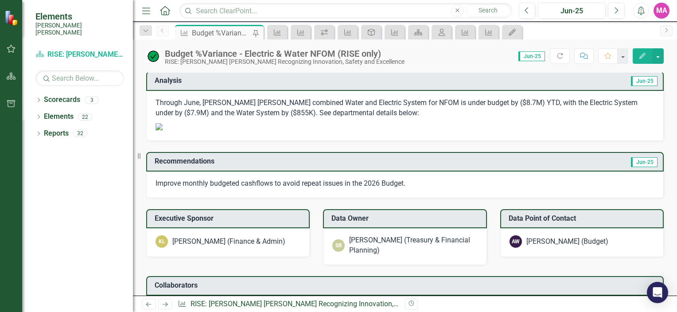
click at [8, 47] on icon "button" at bounding box center [11, 48] width 9 height 7
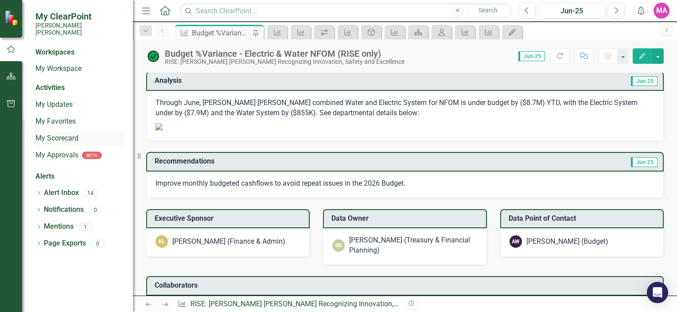
click at [61, 136] on div "My Scorecard" at bounding box center [79, 138] width 89 height 15
click at [62, 133] on link "My Scorecard" at bounding box center [79, 138] width 89 height 10
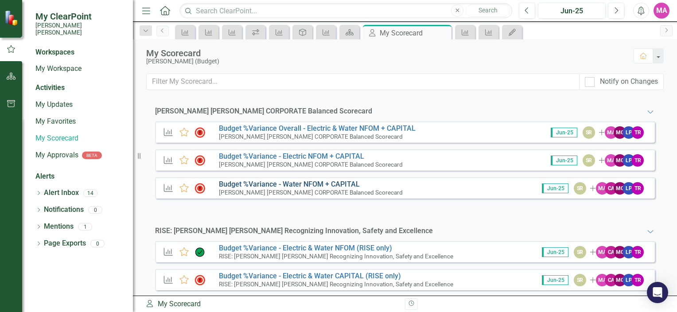
click at [326, 181] on link "Budget %Variance​ - Water NFOM + CAPITAL" at bounding box center [289, 184] width 141 height 8
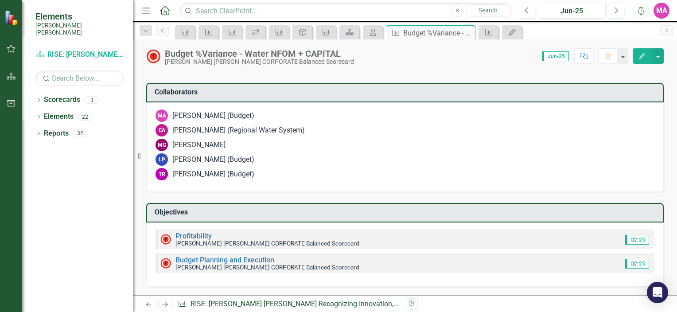
scroll to position [1099, 0]
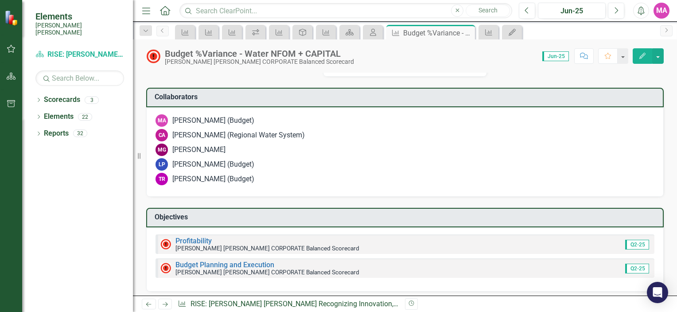
click at [648, 58] on button "Edit" at bounding box center [641, 56] width 19 height 16
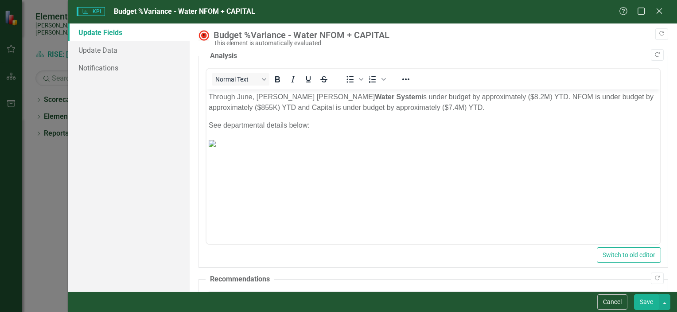
scroll to position [0, 0]
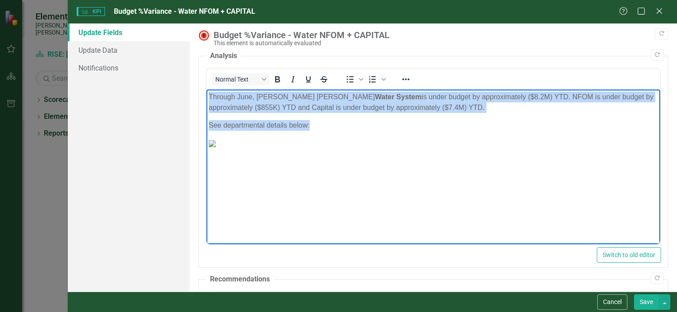
drag, startPoint x: 325, startPoint y: 131, endPoint x: 388, endPoint y: 183, distance: 82.4
click at [206, 94] on html "Through June, [PERSON_NAME] [PERSON_NAME] Water System is under budget by appro…" at bounding box center [433, 155] width 454 height 133
copy body "Through June, [PERSON_NAME] [PERSON_NAME] Water System is under budget by appro…"
drag, startPoint x: 474, startPoint y: 239, endPoint x: 797, endPoint y: 334, distance: 336.9
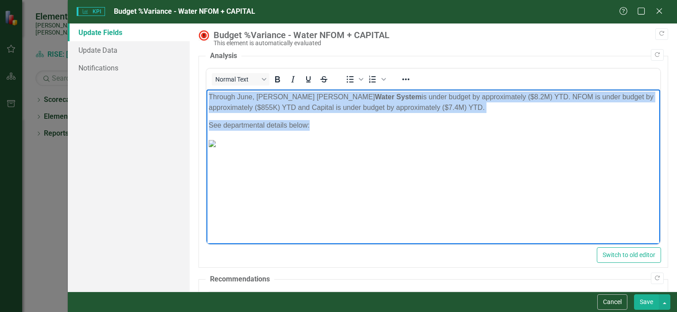
scroll to position [0, 0]
click at [472, 105] on p "Through June, [PERSON_NAME] [PERSON_NAME] Water System is under budget by appro…" at bounding box center [432, 102] width 449 height 21
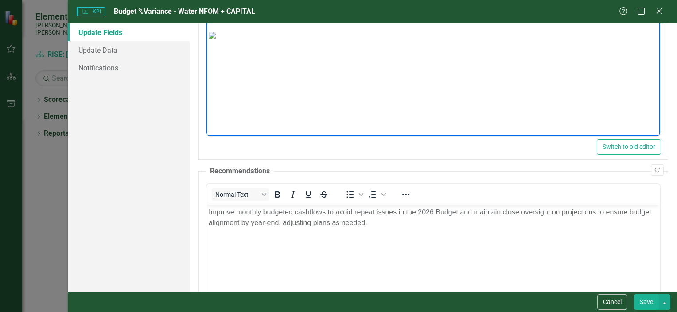
scroll to position [177, 0]
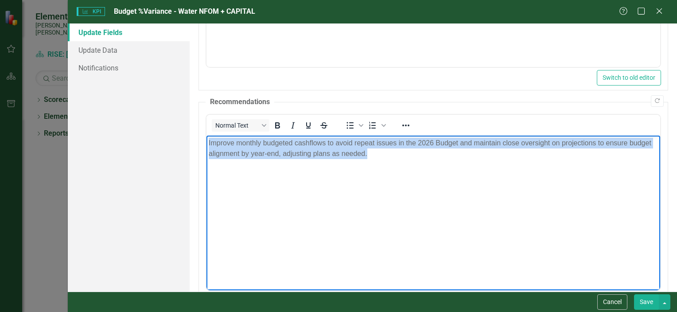
drag, startPoint x: 404, startPoint y: 166, endPoint x: 178, endPoint y: 128, distance: 229.1
click at [206, 135] on html "Improve monthly budgeted cashflows to avoid repeat issues in the 2026 Budget an…" at bounding box center [433, 201] width 454 height 133
copy p "Improve monthly budgeted cashflows to avoid repeat issues in the 2026 Budget an…"
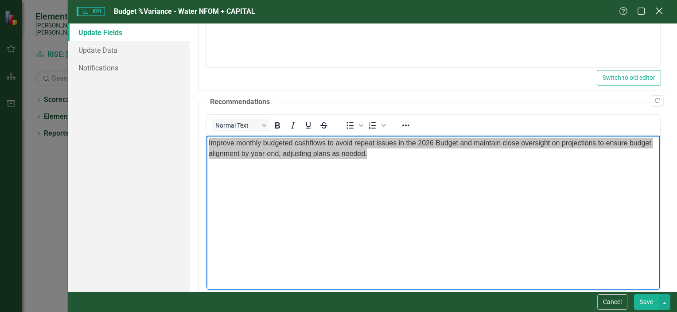
click at [659, 13] on icon "Close" at bounding box center [658, 11] width 11 height 8
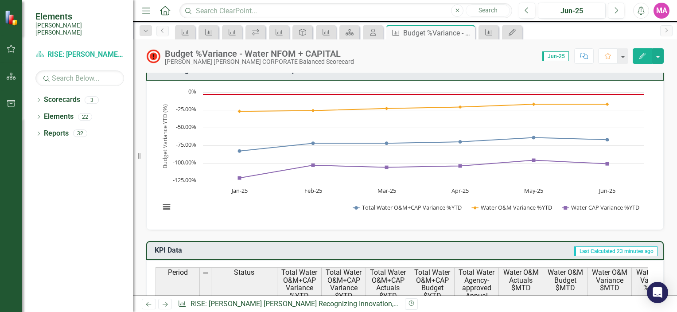
scroll to position [0, 0]
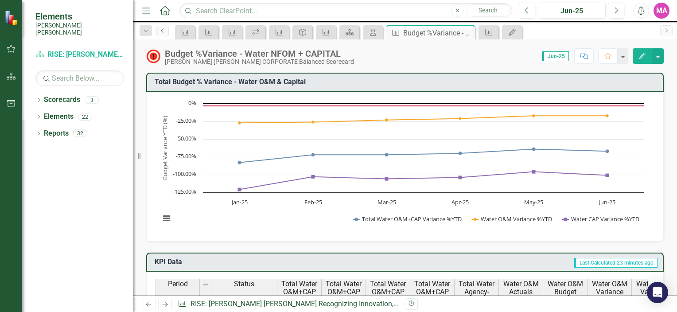
click at [167, 29] on link "Previous" at bounding box center [162, 31] width 12 height 11
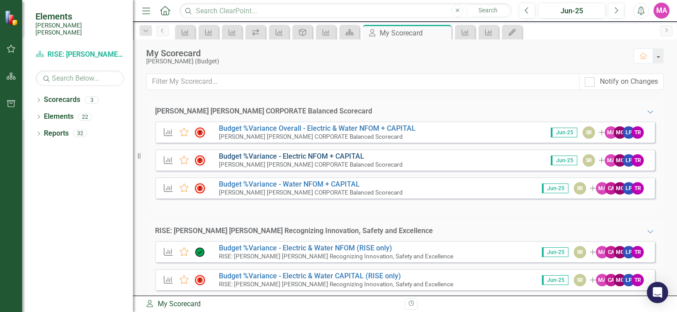
click at [345, 156] on link "Budget %Variance​ - Electric NFOM + CAPITAL" at bounding box center [291, 156] width 145 height 8
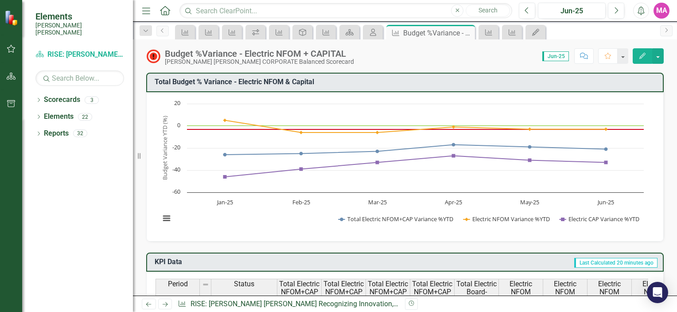
click at [640, 60] on button "Edit" at bounding box center [641, 56] width 19 height 16
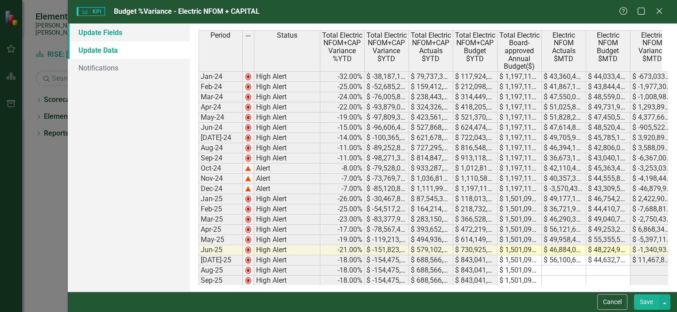
click at [130, 36] on link "Update Fields" at bounding box center [129, 32] width 122 height 18
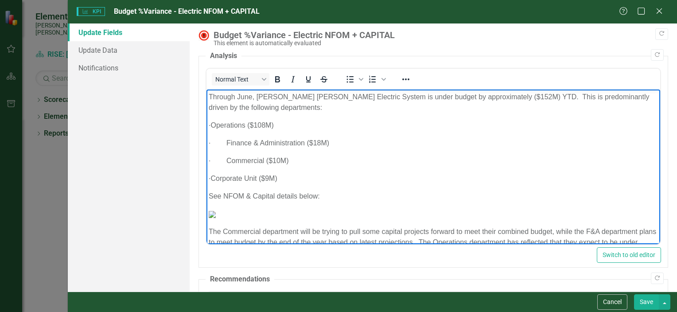
drag, startPoint x: 333, startPoint y: 199, endPoint x: 190, endPoint y: 66, distance: 195.6
click at [206, 89] on html "Through June, [PERSON_NAME] [PERSON_NAME] Electric System is under budget by ap…" at bounding box center [433, 178] width 454 height 178
copy body "Through June, [PERSON_NAME] [PERSON_NAME] Electric System is under budget by ap…"
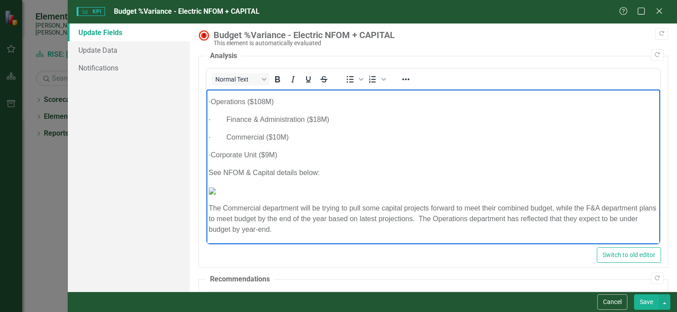
scroll to position [294, 74]
drag, startPoint x: 483, startPoint y: 240, endPoint x: 721, endPoint y: 101, distance: 276.3
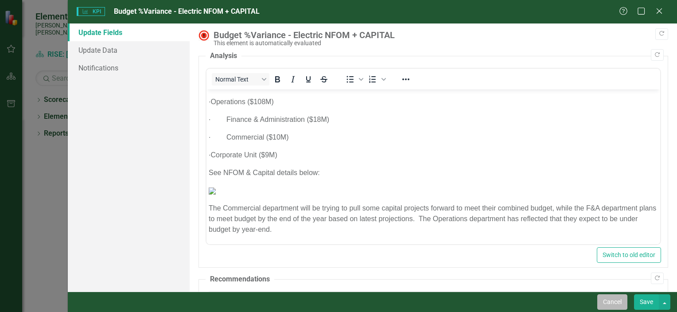
click at [621, 299] on button "Cancel" at bounding box center [612, 302] width 30 height 16
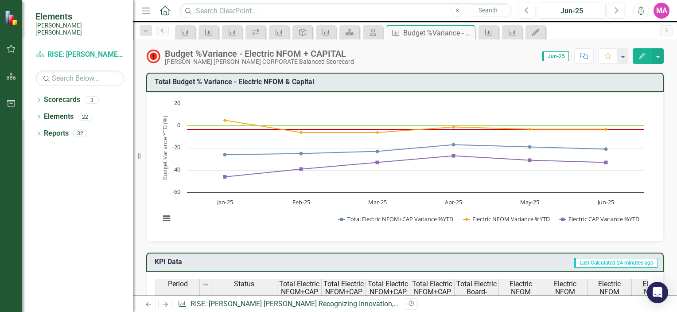
click at [158, 30] on link "Previous" at bounding box center [162, 31] width 12 height 11
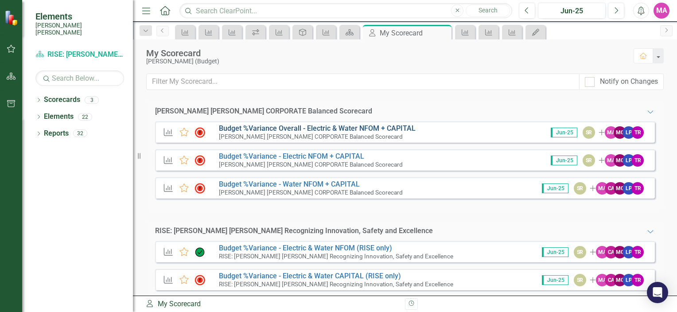
click at [324, 130] on link "Budget %Variance Overall - Electric & Water NFOM + CAPITAL" at bounding box center [317, 128] width 197 height 8
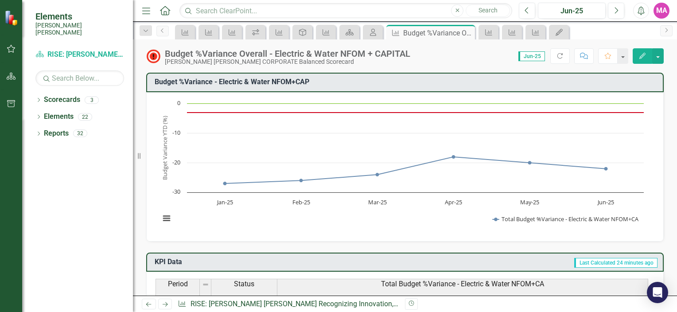
click at [647, 54] on button "Edit" at bounding box center [641, 56] width 19 height 16
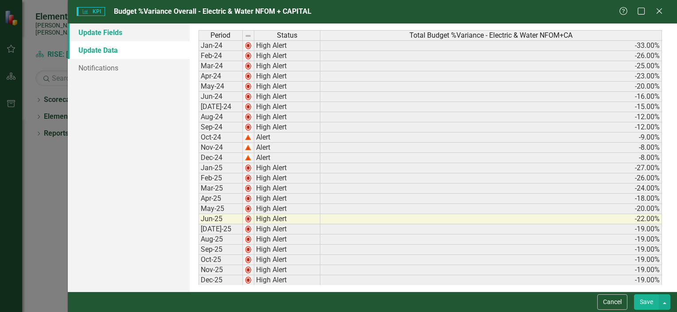
click at [113, 31] on link "Update Fields" at bounding box center [129, 32] width 122 height 18
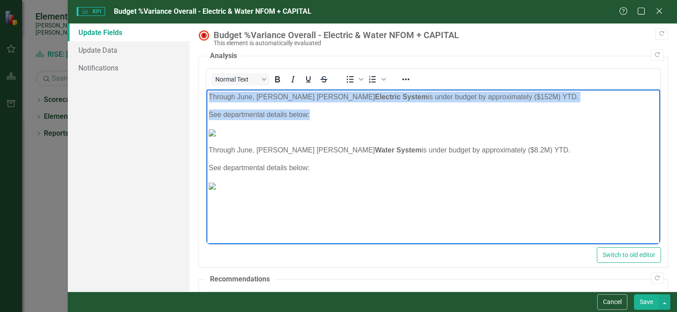
drag, startPoint x: 335, startPoint y: 122, endPoint x: 387, endPoint y: 178, distance: 76.2
click at [206, 89] on html "Through June, [PERSON_NAME] [PERSON_NAME] Electric System is under budget by ap…" at bounding box center [433, 155] width 454 height 133
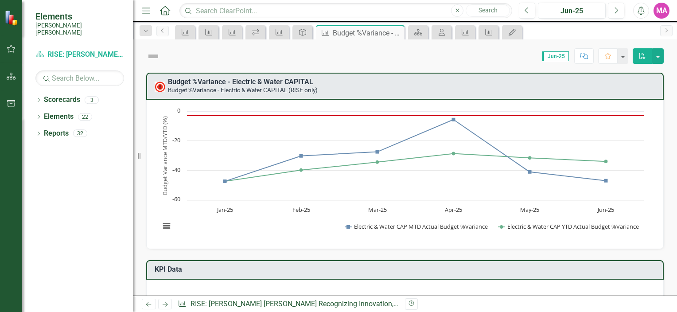
click at [553, 15] on div "Jun-25" at bounding box center [572, 11] width 62 height 11
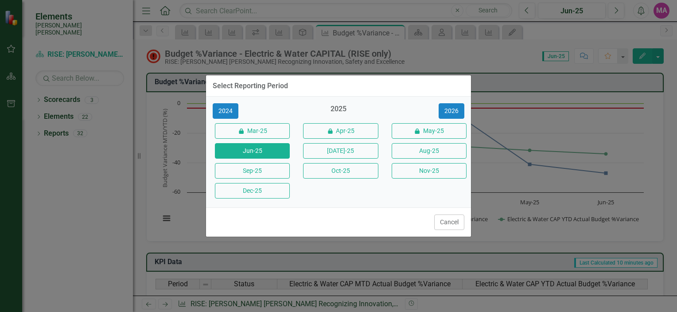
click at [333, 155] on button "[DATE]-25" at bounding box center [340, 151] width 75 height 16
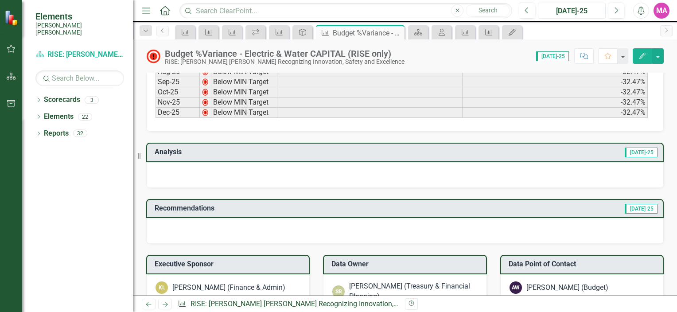
scroll to position [399, 0]
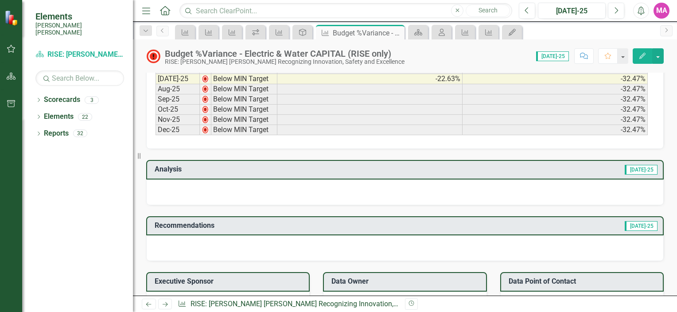
click at [637, 53] on button "Edit" at bounding box center [641, 56] width 19 height 16
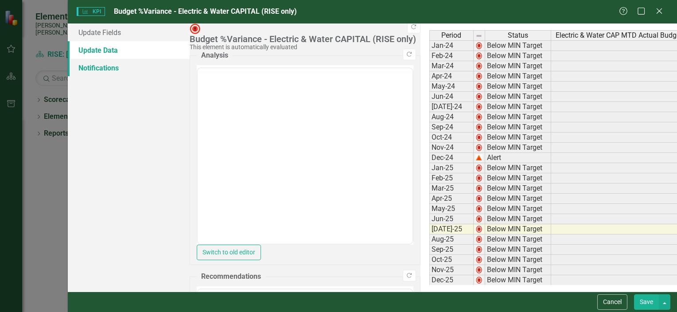
scroll to position [0, 0]
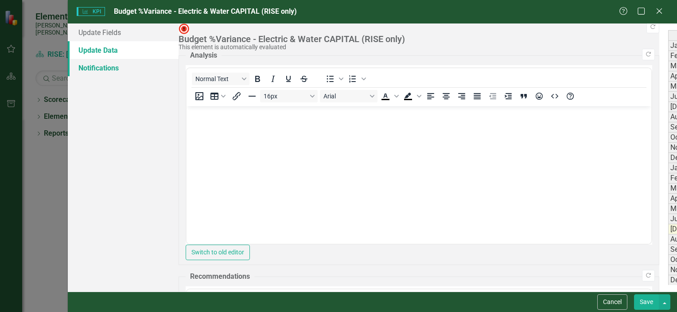
click at [147, 66] on link "Notifications" at bounding box center [123, 68] width 111 height 18
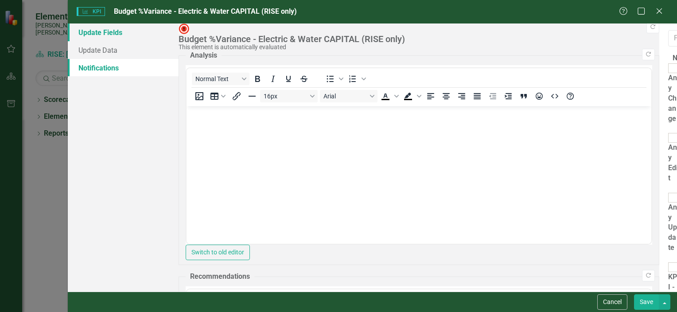
click at [151, 34] on link "Update Fields" at bounding box center [123, 32] width 111 height 18
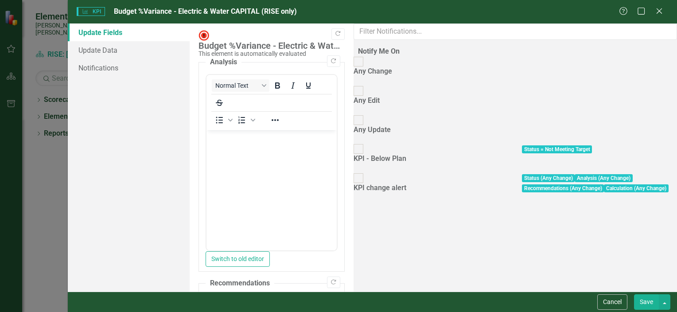
click at [336, 171] on body "Rich Text Area. Press ALT-0 for help." at bounding box center [271, 196] width 130 height 133
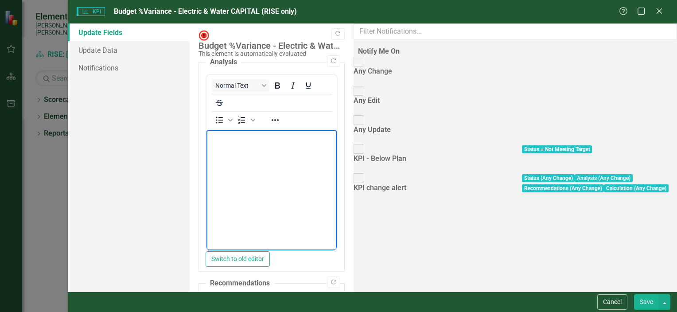
click at [336, 205] on body "Rich Text Area. Press ALT-0 for help." at bounding box center [271, 196] width 130 height 133
paste body "Rich Text Area. Press ALT-0 for help."
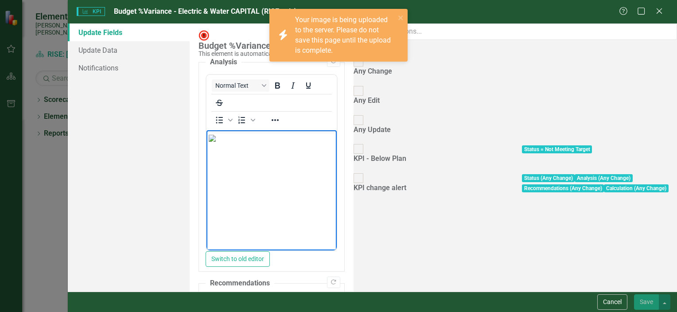
click at [215, 142] on img "Rich Text Area. Press ALT-0 for help." at bounding box center [211, 138] width 7 height 7
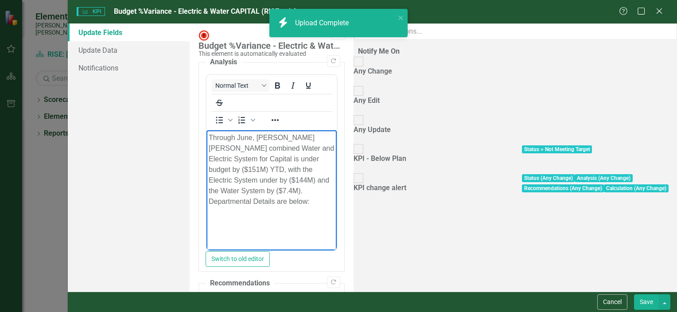
click at [251, 138] on p "Through June, Santee Cooper’s combined Water and Electric System for Capital is…" at bounding box center [271, 169] width 126 height 74
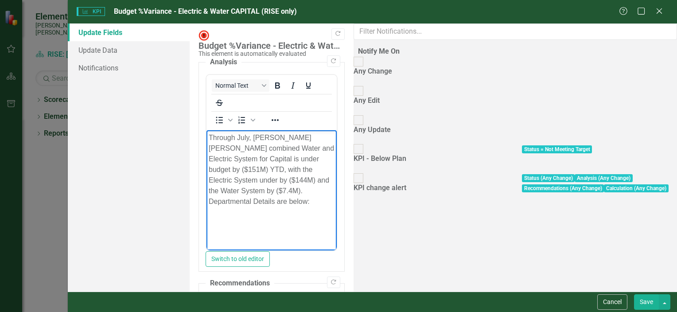
click at [294, 181] on body "Through July, Santee Cooper’s combined Water and Electric System for Capital is…" at bounding box center [271, 196] width 130 height 133
click at [317, 163] on p "Through July, Santee Cooper’s combined Water and Electric System for Capital is…" at bounding box center [271, 169] width 126 height 74
click at [334, 138] on p "Through July, Santee Cooper’s combined Water and Electric System for Capital is…" at bounding box center [271, 169] width 126 height 74
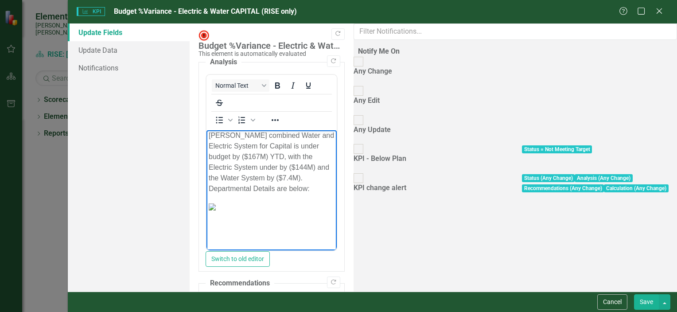
scroll to position [89, 0]
drag, startPoint x: 486, startPoint y: 280, endPoint x: 498, endPoint y: 279, distance: 12.0
click at [336, 250] on html "Through July, Santee Cooper’s combined Water and Electric System for Capital is…" at bounding box center [271, 183] width 130 height 133
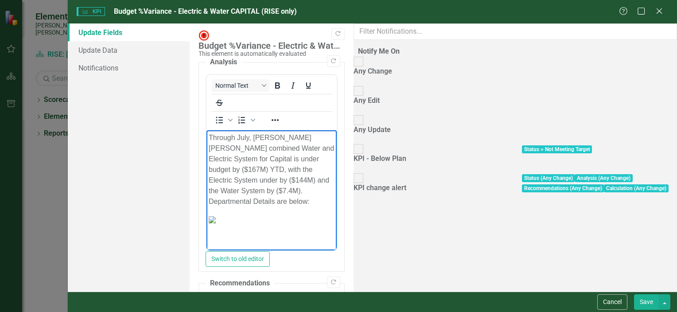
click at [257, 151] on p "Through July, Santee Cooper’s combined Water and Electric System for Capital is…" at bounding box center [271, 169] width 126 height 74
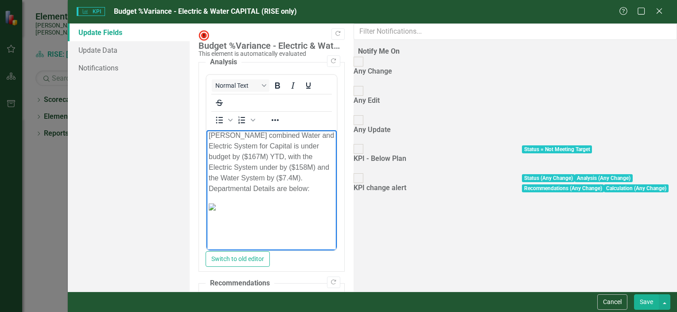
scroll to position [133, 0]
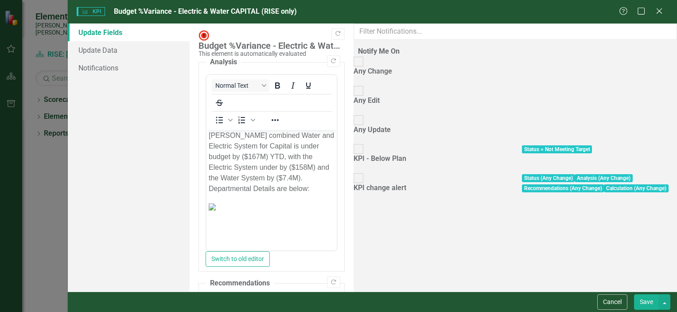
drag, startPoint x: 672, startPoint y: 375, endPoint x: 479, endPoint y: 284, distance: 213.4
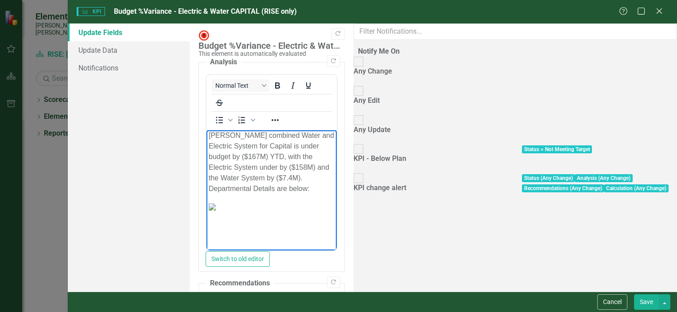
scroll to position [0, 0]
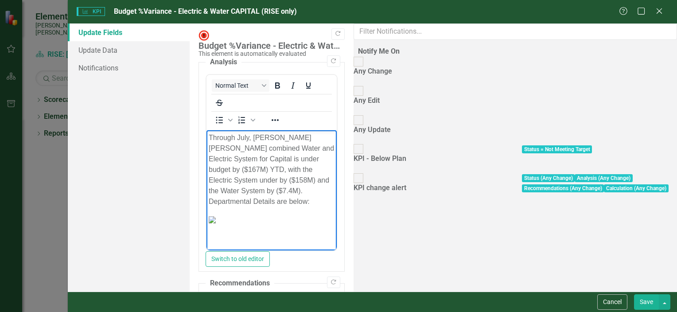
click at [334, 148] on p "Through July, Santee Cooper’s combined Water and Electric System for Capital is…" at bounding box center [271, 169] width 126 height 74
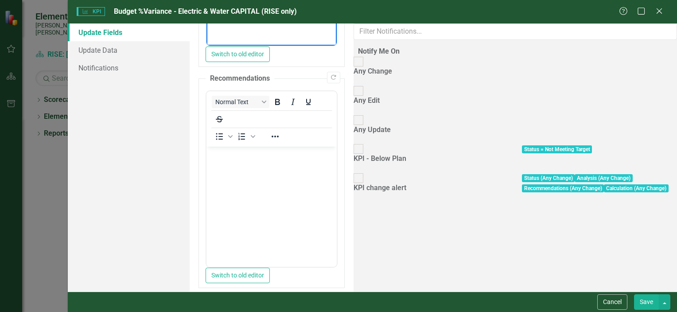
scroll to position [212, 0]
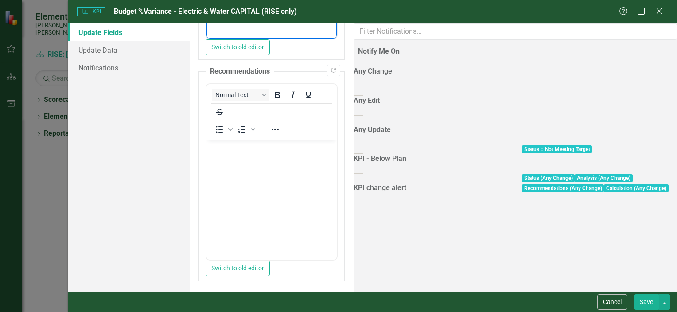
click at [336, 173] on body "Rich Text Area. Press ALT-0 for help." at bounding box center [271, 205] width 130 height 133
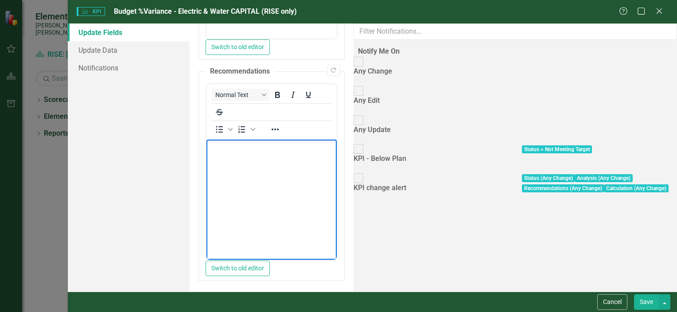
paste body "Rich Text Area. Press ALT-0 for help."
click at [639, 301] on button "Save" at bounding box center [646, 302] width 25 height 16
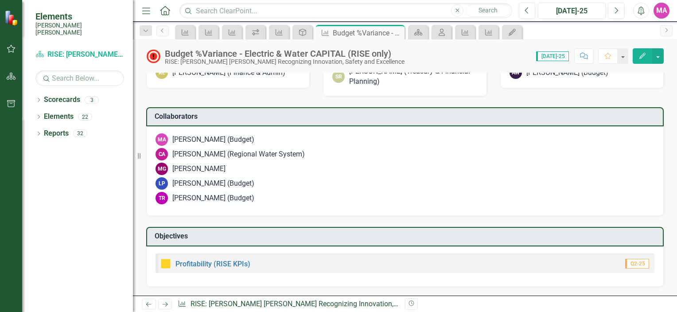
scroll to position [709, 0]
click at [90, 51] on link "Scorecard RISE: Santee Cooper Recognizing Innovation, Safety and Excellence" at bounding box center [79, 55] width 89 height 10
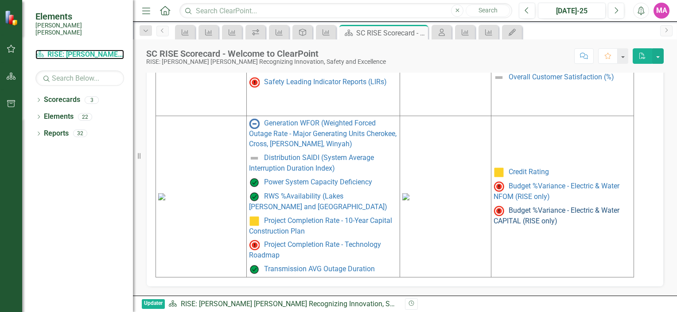
scroll to position [505, 0]
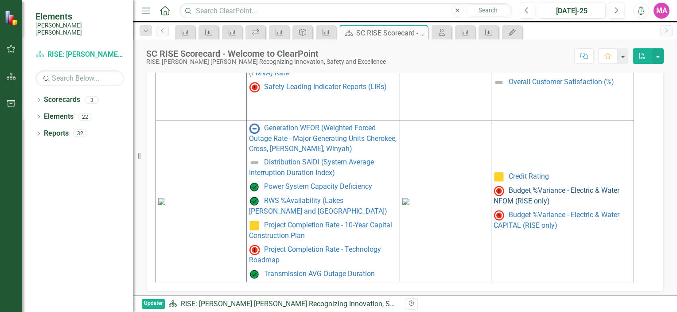
click at [547, 186] on link "Budget %Variance - Electric & Water NFOM (RISE only)" at bounding box center [556, 195] width 126 height 19
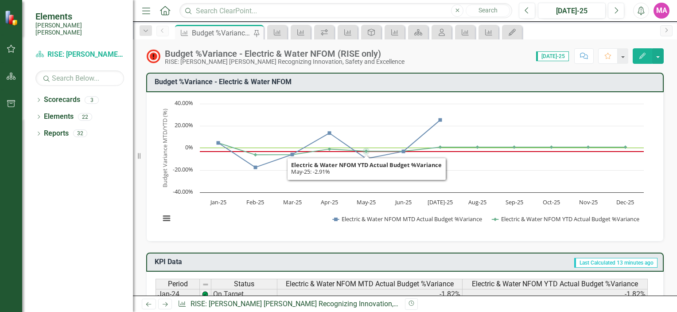
click at [639, 56] on icon "Edit" at bounding box center [642, 56] width 8 height 6
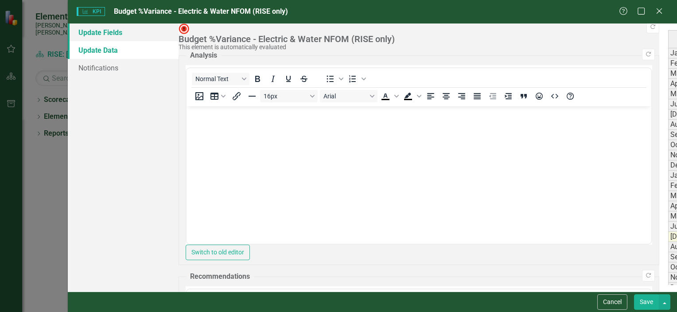
click at [112, 30] on link "Update Fields" at bounding box center [123, 32] width 111 height 18
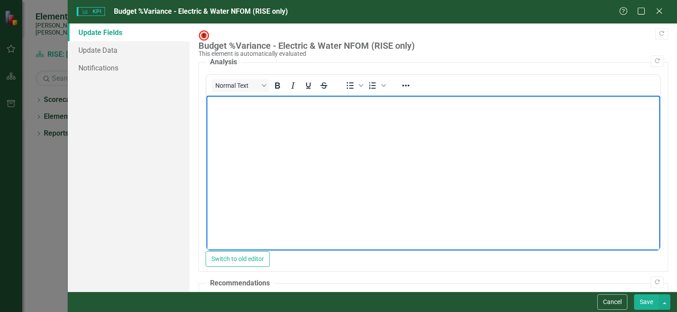
click at [298, 117] on body "Rich Text Area. Press ALT-0 for help." at bounding box center [433, 162] width 454 height 133
paste body "Rich Text Area. Press ALT-0 for help."
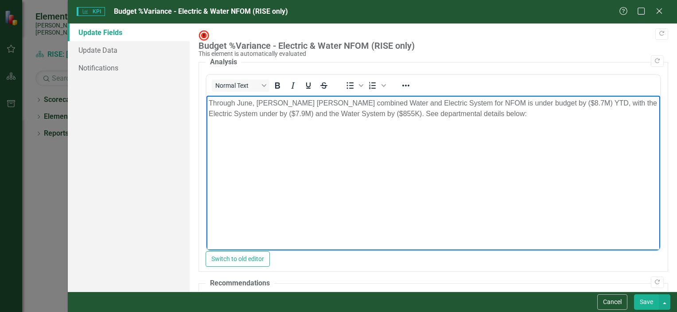
click at [250, 106] on p "Through June, Santee Cooper’s combined Water and Electric System for NFOM is un…" at bounding box center [432, 108] width 449 height 21
click at [283, 130] on body "Through July, Santee Cooper’s combined Water and Electric System for NFOM is un…" at bounding box center [433, 162] width 454 height 133
click at [526, 118] on p "Through July, Santee Cooper’s combined Water and Electric System for NFOM is un…" at bounding box center [432, 108] width 449 height 21
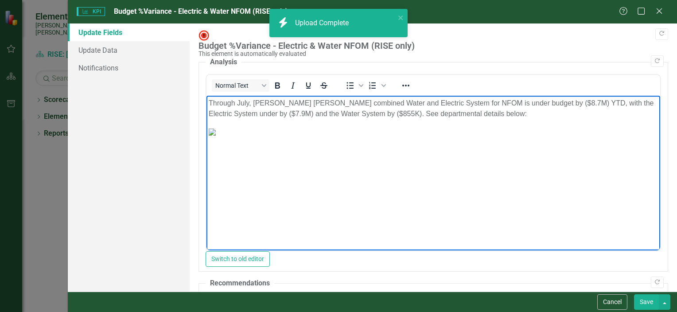
scroll to position [129, 2]
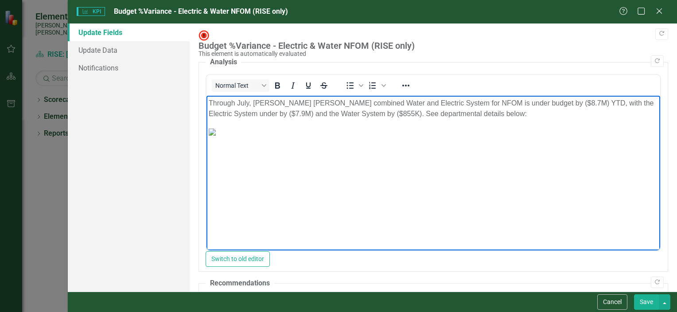
drag, startPoint x: 538, startPoint y: 248, endPoint x: 825, endPoint y: 340, distance: 301.5
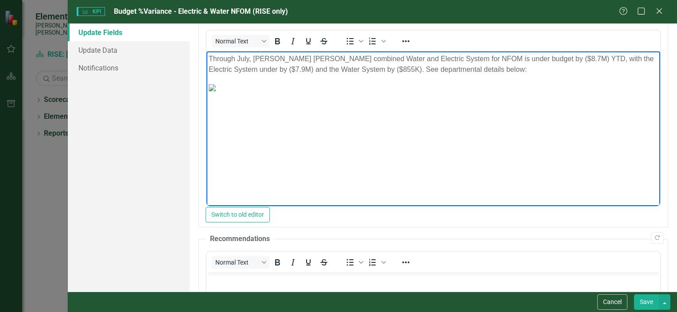
scroll to position [0, 2]
click at [533, 59] on p "Through July, Santee Cooper’s combined Water and Electric System for NFOM is un…" at bounding box center [432, 64] width 449 height 21
click at [540, 60] on p "Through July, Santee Cooper’s combined Water and Electric System for NFOM is un…" at bounding box center [432, 64] width 449 height 21
click at [519, 58] on p "Through July, Santee Cooper’s combined Water and Electric System for NFOM is un…" at bounding box center [432, 64] width 449 height 21
click at [531, 58] on p "Through July, Santee Cooper’s combined Water and Electric System for NFOM is un…" at bounding box center [432, 64] width 449 height 21
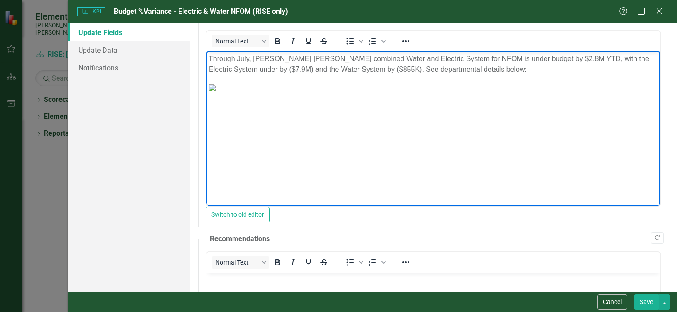
click at [260, 71] on p "Through July, Santee Cooper’s combined Water and Electric System for NFOM is un…" at bounding box center [432, 64] width 449 height 21
click at [237, 71] on p "Through July, Santee Cooper’s combined Water and Electric System for NFOM is un…" at bounding box center [432, 64] width 449 height 21
click at [247, 70] on p "Through July, Santee Cooper’s combined Water and Electric System for NFOM is un…" at bounding box center [432, 64] width 449 height 21
click at [249, 70] on p "Through July, Santee Cooper’s combined Water and Electric System for NFOM is un…" at bounding box center [432, 64] width 449 height 21
click at [357, 67] on p "Through July, Santee Cooper’s combined Water and Electric System for NFOM is un…" at bounding box center [432, 64] width 449 height 21
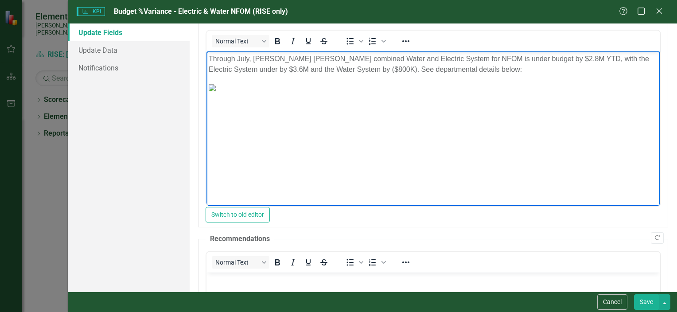
click at [367, 70] on p "Through July, Santee Cooper’s combined Water and Electric System for NFOM is un…" at bounding box center [432, 64] width 449 height 21
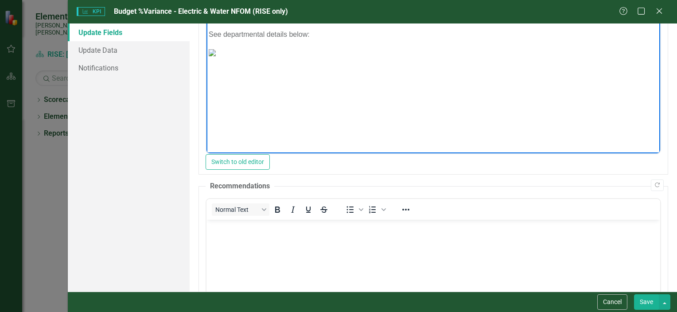
scroll to position [212, 0]
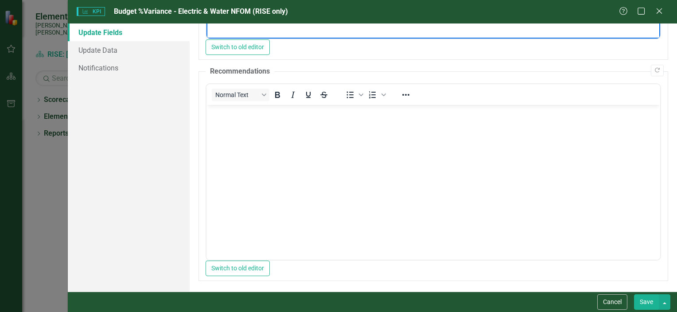
click at [424, 164] on body "Rich Text Area. Press ALT-0 for help." at bounding box center [433, 171] width 454 height 133
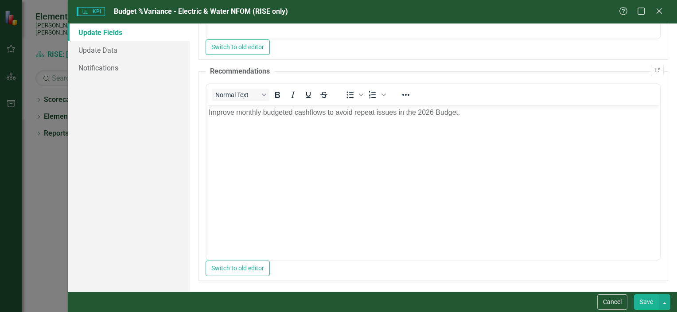
click at [640, 299] on button "Save" at bounding box center [646, 302] width 25 height 16
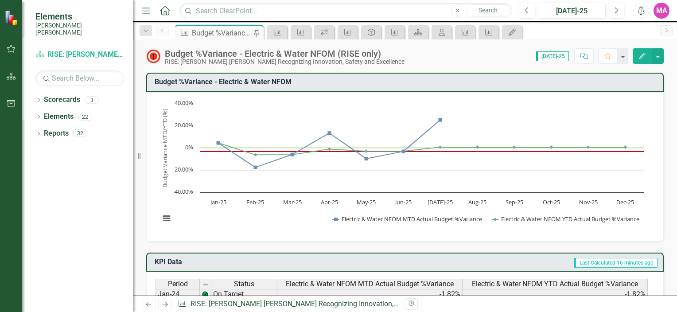
click at [12, 57] on button "button" at bounding box center [11, 49] width 20 height 19
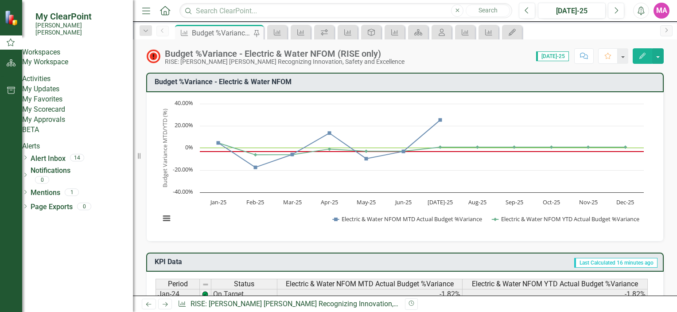
drag, startPoint x: 69, startPoint y: 133, endPoint x: 74, endPoint y: 131, distance: 5.4
click at [69, 115] on link "My Scorecard" at bounding box center [77, 110] width 111 height 10
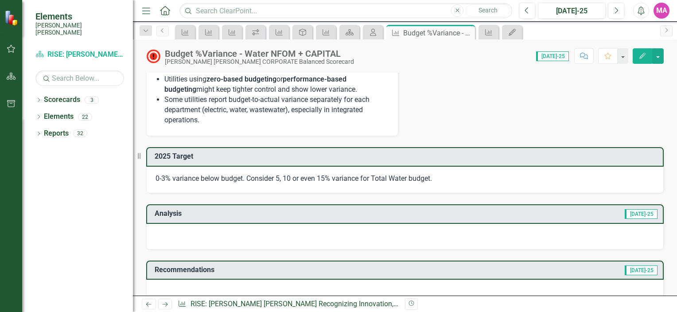
scroll to position [753, 0]
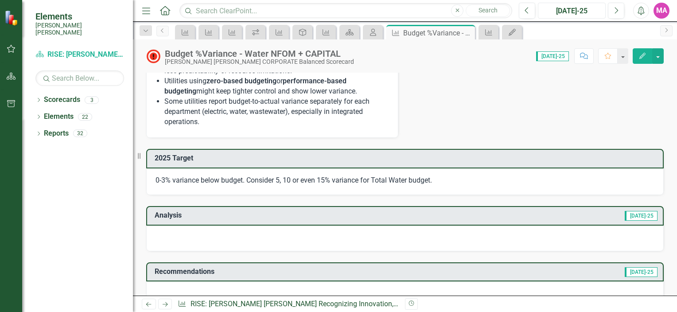
click at [554, 11] on div "[DATE]-25" at bounding box center [572, 11] width 62 height 11
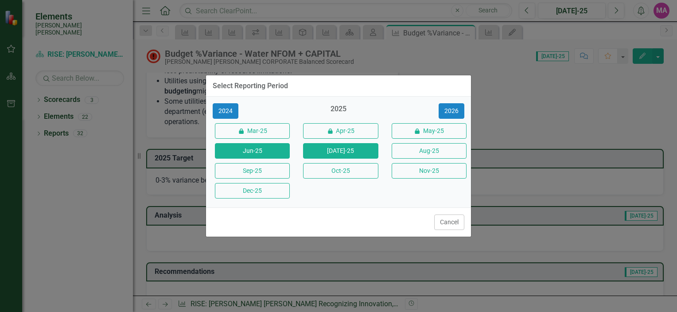
click at [264, 149] on button "Jun-25" at bounding box center [252, 151] width 75 height 16
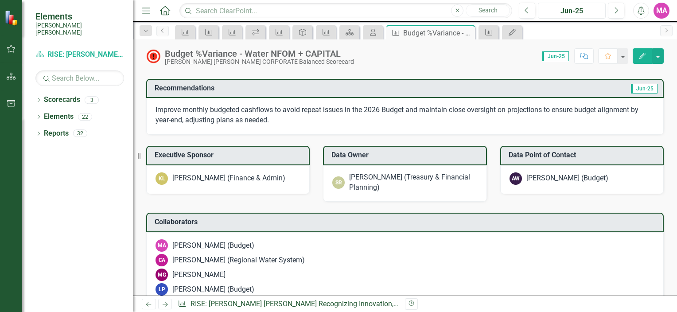
scroll to position [797, 0]
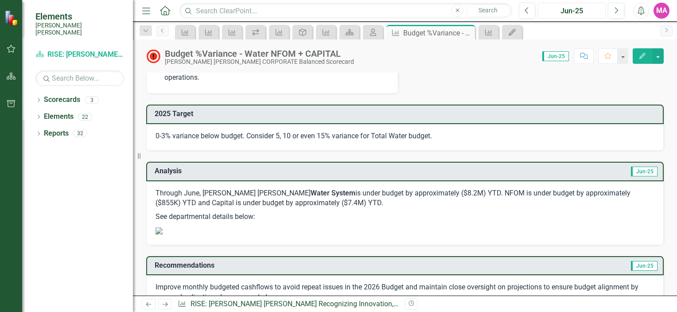
click at [562, 12] on div "Jun-25" at bounding box center [572, 11] width 62 height 11
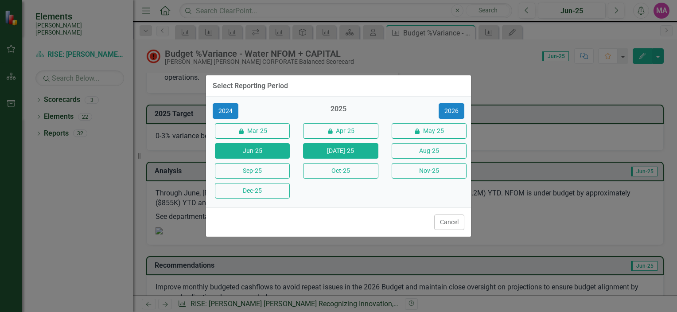
click at [358, 151] on button "[DATE]-25" at bounding box center [340, 151] width 75 height 16
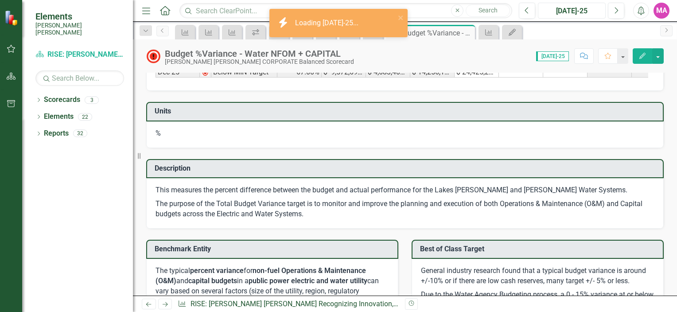
scroll to position [620, 0]
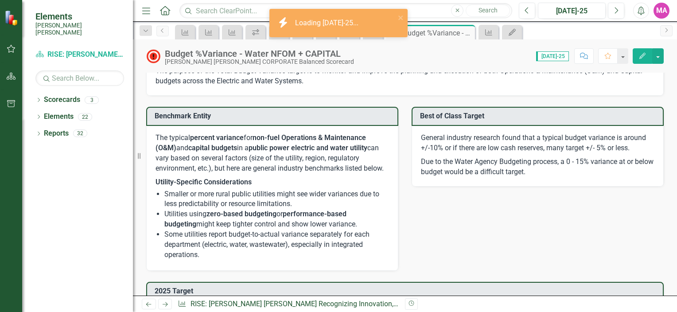
click at [637, 54] on button "Edit" at bounding box center [641, 56] width 19 height 16
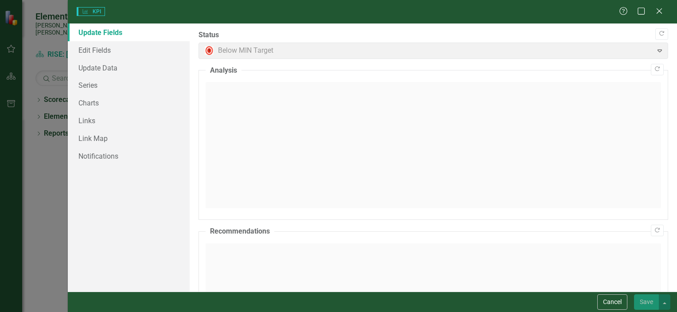
click at [283, 112] on div at bounding box center [432, 145] width 455 height 126
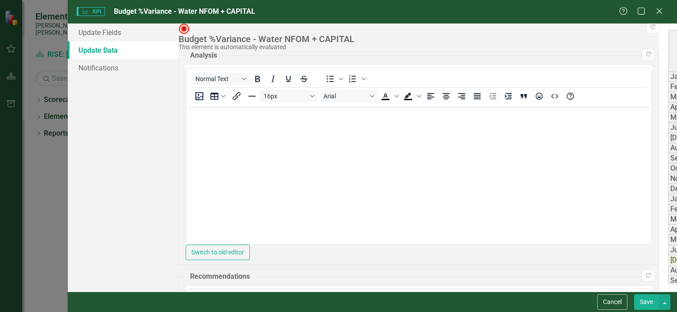
scroll to position [0, 0]
click at [141, 35] on link "Update Fields" at bounding box center [123, 32] width 111 height 18
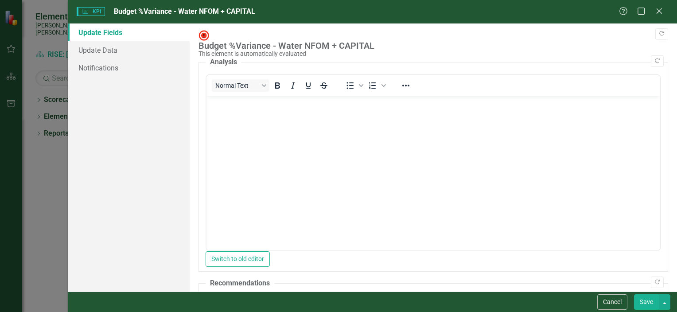
click at [315, 136] on body "Rich Text Area. Press ALT-0 for help." at bounding box center [433, 162] width 454 height 133
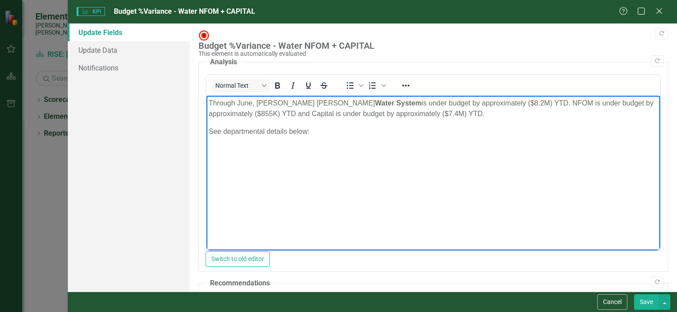
click at [252, 105] on p "Through June, Santee Cooper's Water System is under budget by approximately ($8…" at bounding box center [432, 108] width 449 height 21
click at [466, 103] on p "Through July, Santee Cooper's Water System is under budget by approximately ($8…" at bounding box center [432, 108] width 449 height 21
click at [485, 104] on p "Through July, Santee Cooper's Water System is under budget by approximately $8.…" at bounding box center [432, 108] width 449 height 21
click at [338, 166] on body "Through July, Santee Cooper's Water System is under budget by approximately $8.…" at bounding box center [433, 162] width 454 height 133
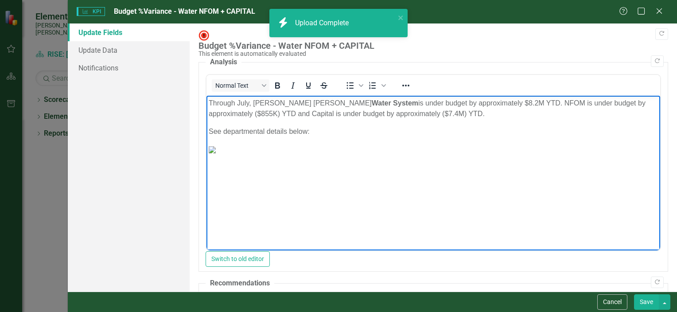
drag, startPoint x: 512, startPoint y: 248, endPoint x: 633, endPoint y: 241, distance: 120.6
click at [633, 229] on html "Through July, Santee Cooper's Water System is under budget by approximately $8.…" at bounding box center [433, 162] width 454 height 133
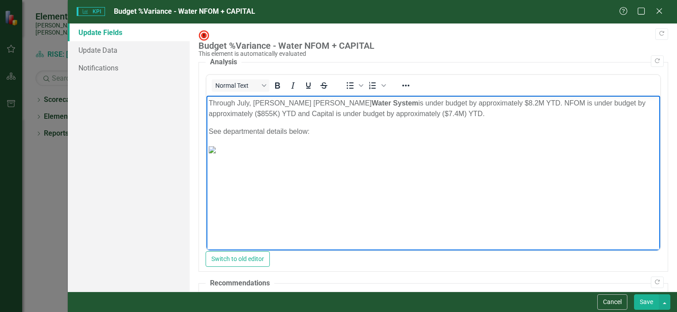
scroll to position [0, 128]
click at [348, 99] on p "Through July, Santee Cooper's Water System is under budget by approximately $8.…" at bounding box center [432, 108] width 449 height 21
click at [351, 102] on p "Through July, Santee Cooper's Water System is under budget by approximately $8.…" at bounding box center [432, 108] width 449 height 21
click at [336, 102] on p "Through July, Santee Cooper's Water System is under budget by approximately $8.…" at bounding box center [432, 108] width 449 height 21
click at [334, 103] on p "Through July, Santee Cooper's Water System is under budget by approximately $8.…" at bounding box center [432, 108] width 449 height 21
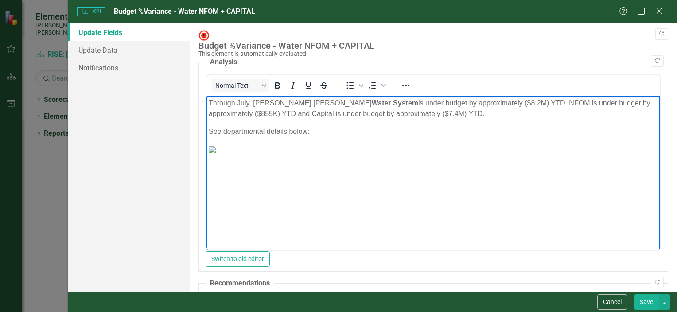
click at [351, 105] on p "Through July, Santee Cooper's Water System is under budget by approximately ($8…" at bounding box center [432, 108] width 449 height 21
click at [227, 114] on p "Through July, Santee Cooper's Water System is under budget by approximately ($9…" at bounding box center [432, 108] width 449 height 21
click at [410, 113] on p "Through July, Santee Cooper's Water System is under budget by approximately ($9…" at bounding box center [432, 108] width 449 height 21
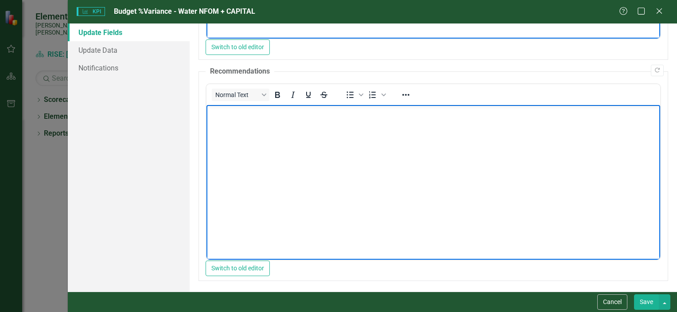
click at [284, 141] on body "Rich Text Area. Press ALT-0 for help." at bounding box center [433, 171] width 454 height 133
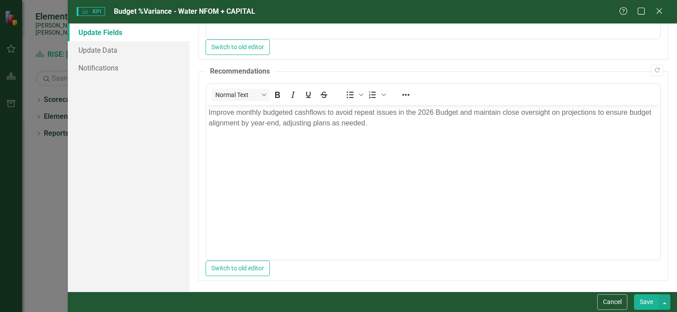
drag, startPoint x: 650, startPoint y: 301, endPoint x: 317, endPoint y: 62, distance: 410.4
click at [650, 301] on button "Save" at bounding box center [646, 302] width 25 height 16
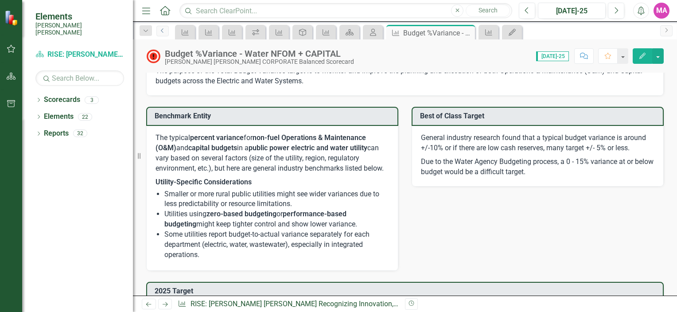
drag, startPoint x: 164, startPoint y: 33, endPoint x: 174, endPoint y: 35, distance: 10.0
click at [164, 33] on link "Previous" at bounding box center [162, 31] width 12 height 11
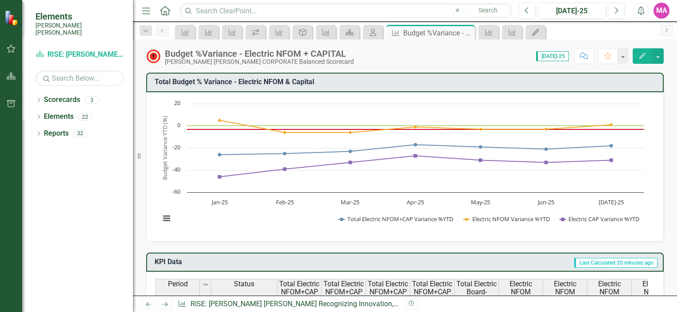
click at [643, 58] on icon "Edit" at bounding box center [642, 56] width 8 height 6
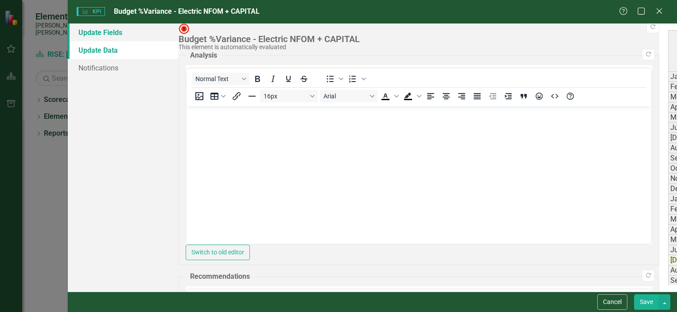
click at [128, 35] on link "Update Fields" at bounding box center [123, 32] width 111 height 18
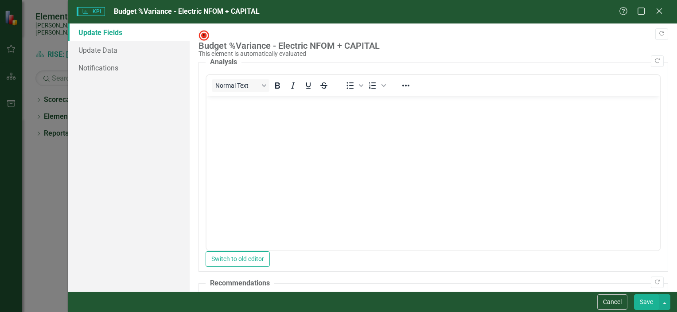
click at [310, 129] on body "Rich Text Area. Press ALT-0 for help." at bounding box center [433, 162] width 454 height 133
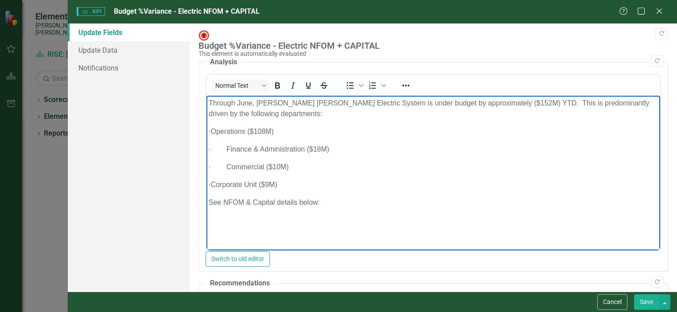
click at [249, 104] on p "Through June, Santee Cooper's Electric System is under budget by approximately …" at bounding box center [432, 108] width 449 height 21
click at [251, 104] on p "Through June, Santee Cooper's Electric System is under budget by approximately …" at bounding box center [432, 108] width 449 height 21
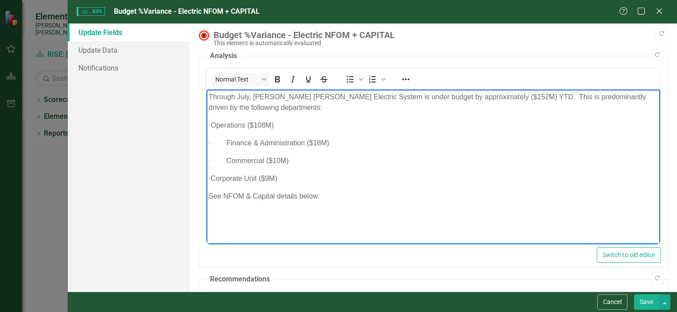
click at [288, 217] on body "Through July, [PERSON_NAME] [PERSON_NAME] Electric System is under budget by ap…" at bounding box center [433, 155] width 454 height 133
click at [347, 194] on p "See NFOM & Capital details below:" at bounding box center [432, 196] width 449 height 11
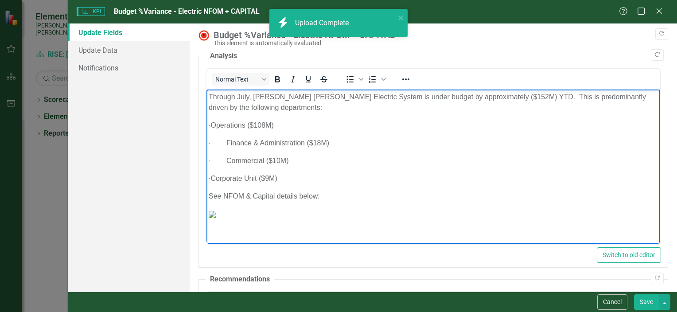
scroll to position [221, 0]
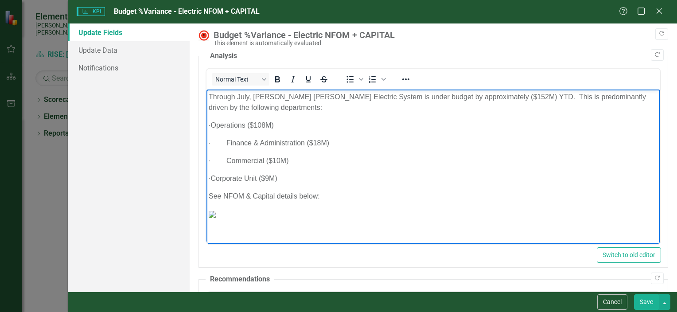
drag, startPoint x: 512, startPoint y: 239, endPoint x: 862, endPoint y: 309, distance: 357.8
click at [332, 96] on p "Through July, [PERSON_NAME] [PERSON_NAME] Electric System is under budget by ap…" at bounding box center [432, 102] width 449 height 21
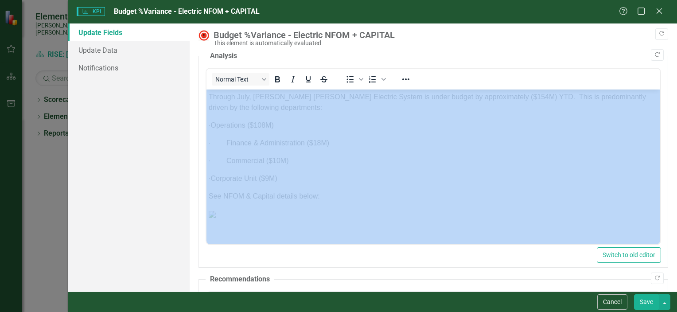
drag, startPoint x: 487, startPoint y: 244, endPoint x: 590, endPoint y: 246, distance: 102.8
click at [590, 246] on fieldset "Analysis Normal Text To open the popup, press Shift+Enter To open the popup, pr…" at bounding box center [432, 159] width 469 height 217
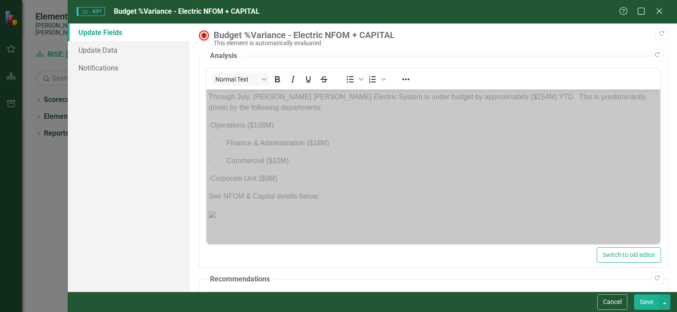
drag, startPoint x: 796, startPoint y: 336, endPoint x: 532, endPoint y: 210, distance: 292.4
click at [215, 211] on img "Rich Text Area. Press ALT-0 for help." at bounding box center [211, 214] width 7 height 7
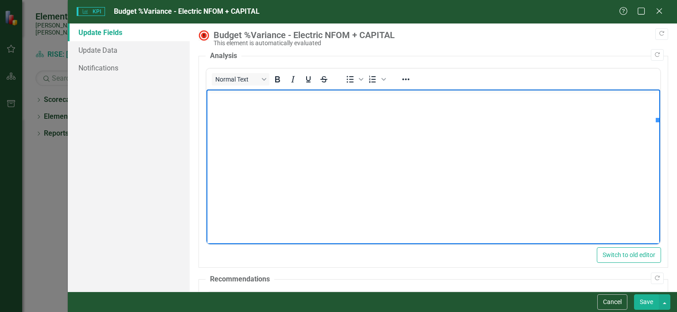
scroll to position [89, 151]
drag, startPoint x: 520, startPoint y: 241, endPoint x: 849, endPoint y: 337, distance: 341.8
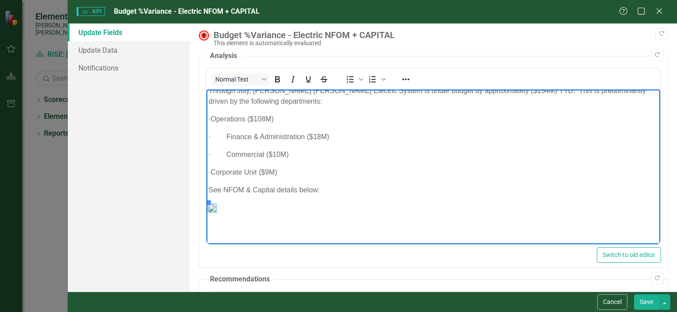
scroll to position [0, 0]
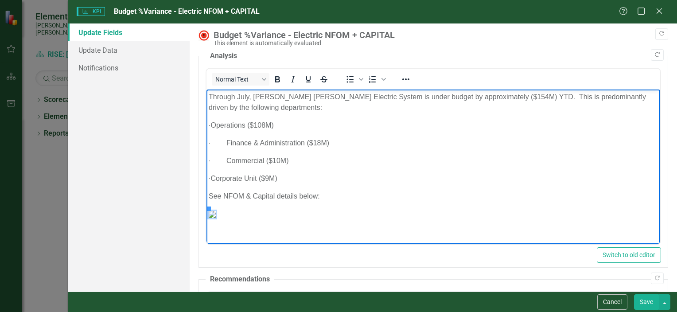
click at [281, 125] on p "· Operations ($108M)" at bounding box center [432, 125] width 449 height 11
click at [322, 143] on p "· Finance & Administration ($18M)" at bounding box center [432, 143] width 449 height 11
click at [283, 159] on p "· Commercial ($10M)" at bounding box center [432, 160] width 449 height 11
click at [285, 179] on p "· Corporate Unit ($9M)" at bounding box center [432, 178] width 449 height 11
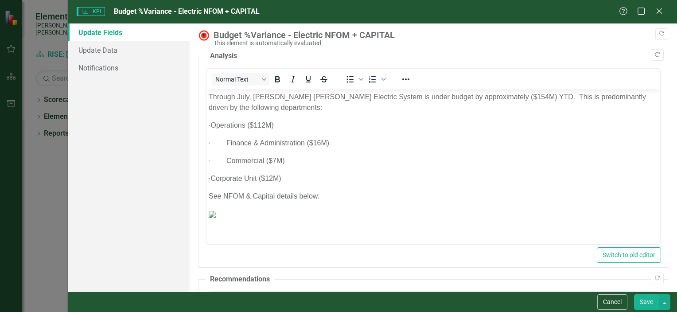
click at [646, 299] on button "Save" at bounding box center [646, 302] width 25 height 16
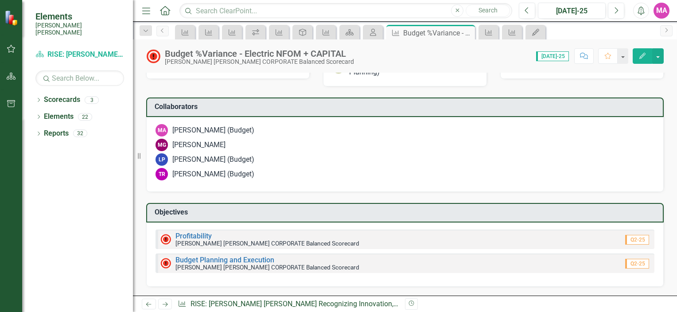
scroll to position [1151, 0]
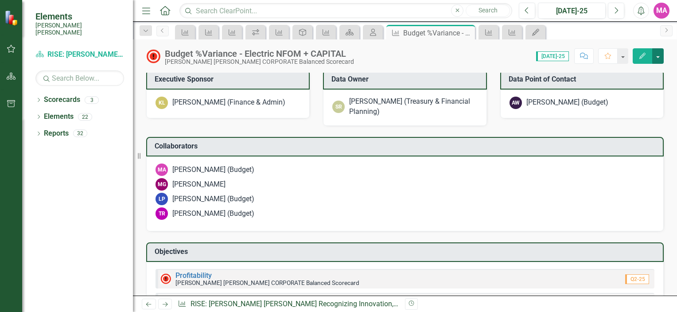
click at [653, 55] on button "button" at bounding box center [658, 56] width 12 height 16
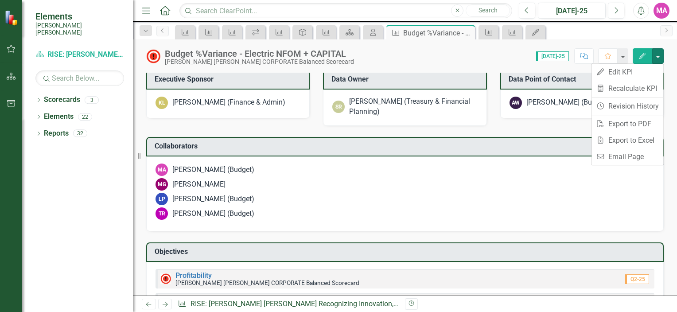
click at [648, 55] on button "Edit" at bounding box center [641, 56] width 19 height 16
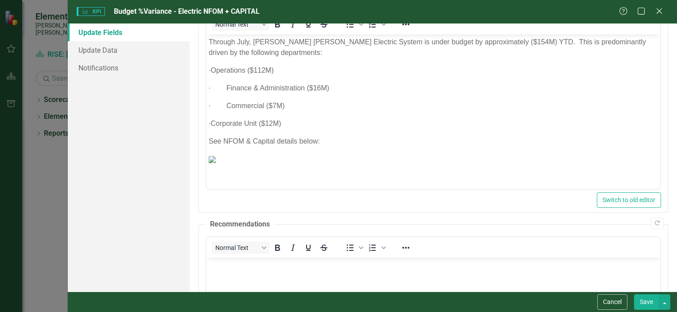
scroll to position [177, 0]
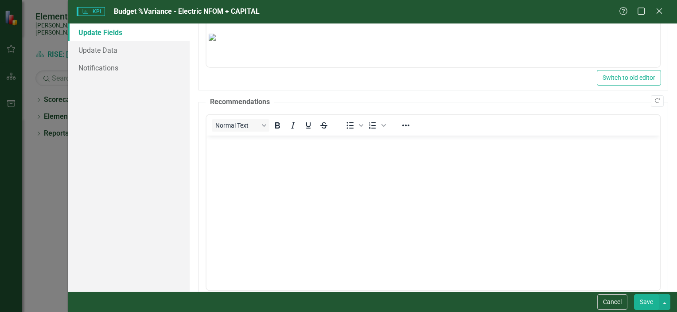
click at [311, 160] on body "Rich Text Area. Press ALT-0 for help." at bounding box center [433, 201] width 454 height 133
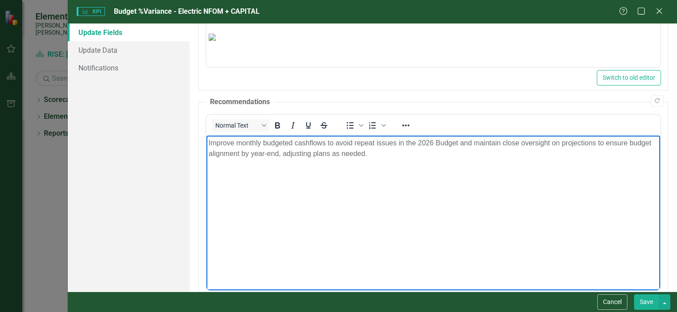
click at [648, 301] on button "Save" at bounding box center [646, 302] width 25 height 16
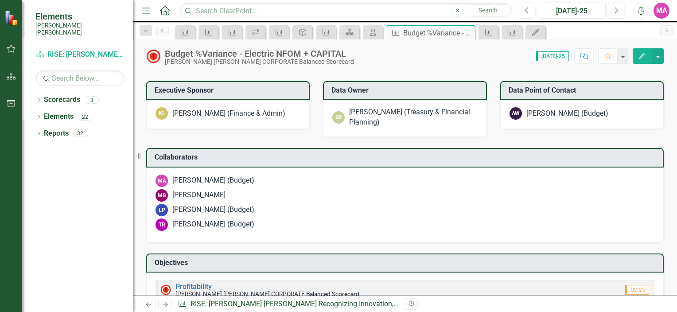
click at [168, 37] on div "Dropdown Search KPI Budget %Variance - Electric & Water NFOM (RISE only) Pin KP…" at bounding box center [405, 31] width 544 height 18
click at [165, 31] on icon "Previous" at bounding box center [162, 30] width 7 height 5
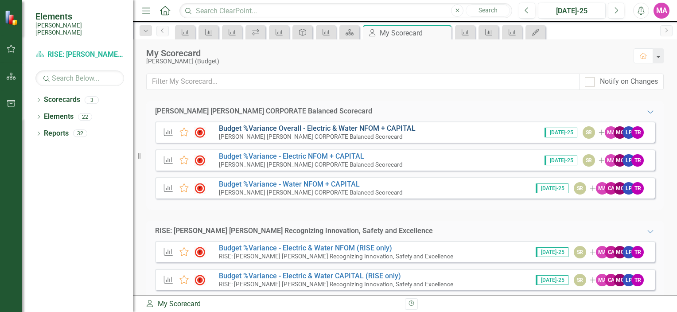
click at [330, 124] on link "Budget %Variance Overall - Electric & Water NFOM + CAPITAL" at bounding box center [317, 128] width 197 height 8
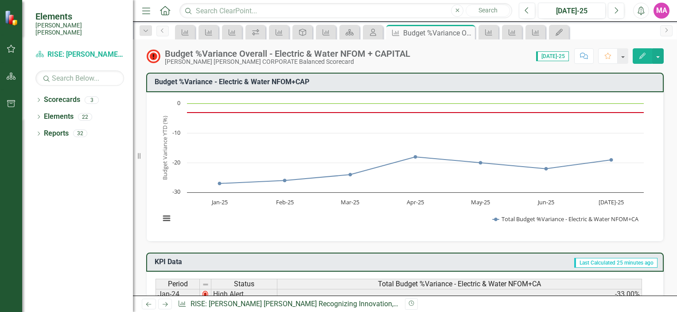
click at [638, 55] on button "Edit" at bounding box center [641, 56] width 19 height 16
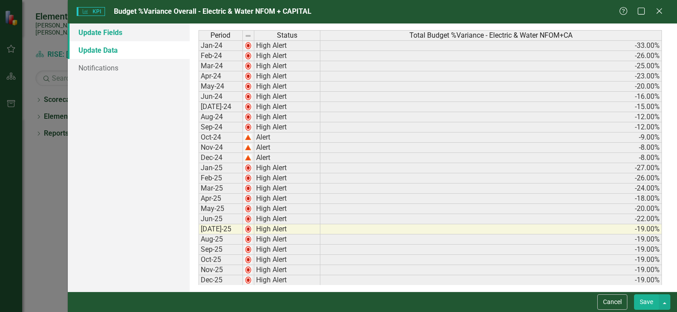
click at [109, 35] on link "Update Fields" at bounding box center [129, 32] width 122 height 18
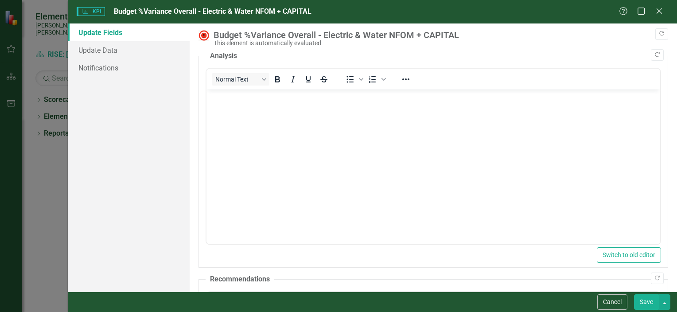
click at [277, 130] on body "Rich Text Area. Press ALT-0 for help." at bounding box center [433, 155] width 454 height 133
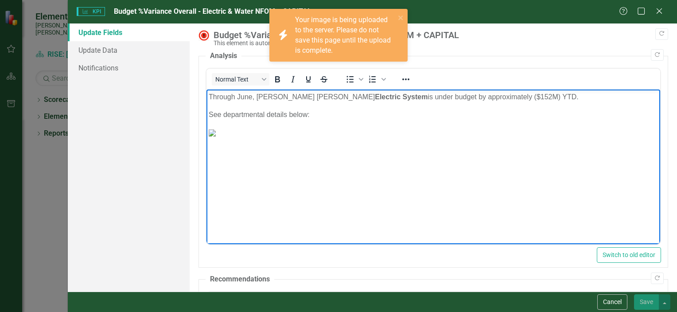
click at [490, 99] on p "Through June, Santee Cooper's Electric System is under budget by approximately …" at bounding box center [432, 97] width 449 height 11
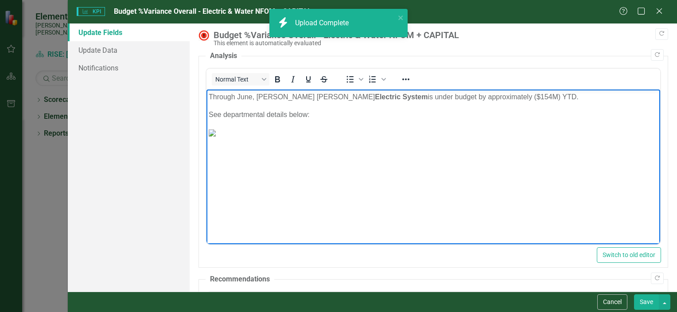
scroll to position [160, 0]
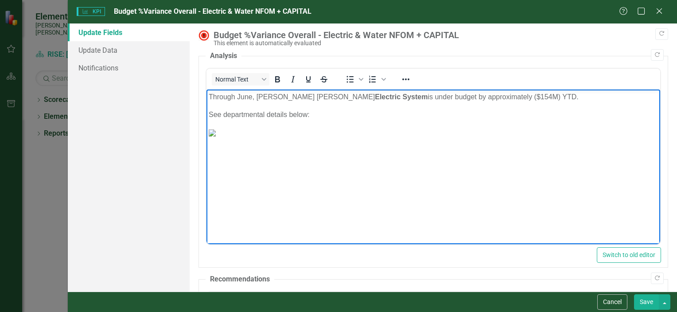
click at [398, 222] on body "Through June, Santee Cooper's Electric System is under budget by approximately …" at bounding box center [433, 155] width 454 height 133
click at [215, 136] on img "Rich Text Area. Press ALT-0 for help." at bounding box center [211, 132] width 7 height 7
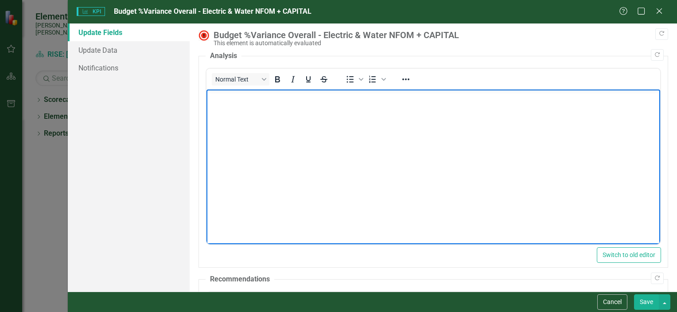
click at [76, 81] on img "Rich Text Area. Press ALT-0 for help." at bounding box center [72, 77] width 7 height 7
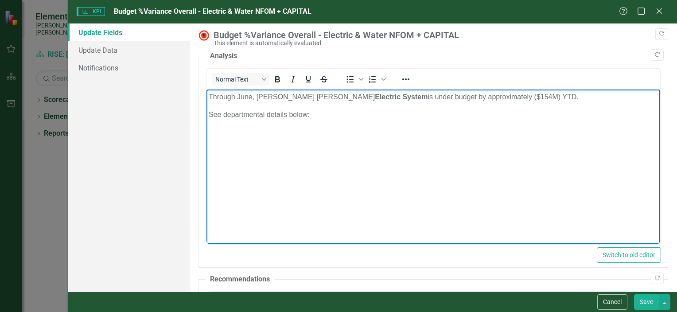
scroll to position [0, 0]
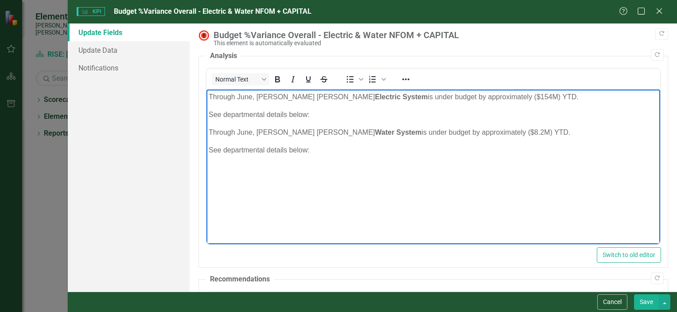
click at [251, 132] on p "Through June, Santee Cooper's Water System is under budget by approximately ($8…" at bounding box center [432, 132] width 449 height 11
click at [251, 98] on p "Through June, Santee Cooper's Electric System is under budget by approximately …" at bounding box center [432, 97] width 449 height 11
click at [321, 116] on p "See departmental details below:" at bounding box center [432, 114] width 449 height 11
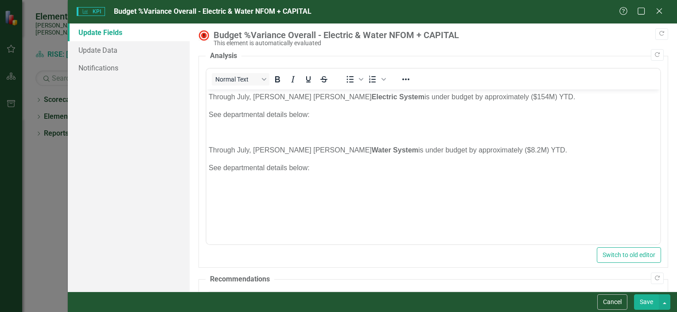
drag, startPoint x: 397, startPoint y: 271, endPoint x: 175, endPoint y: 149, distance: 252.9
click at [397, 271] on div "Copy Forward Budget %Variance Overall - Electric & Water NFOM + CAPITAL This el…" at bounding box center [432, 260] width 469 height 461
click at [270, 129] on p "Rich Text Area. Press ALT-0 for help." at bounding box center [432, 132] width 449 height 11
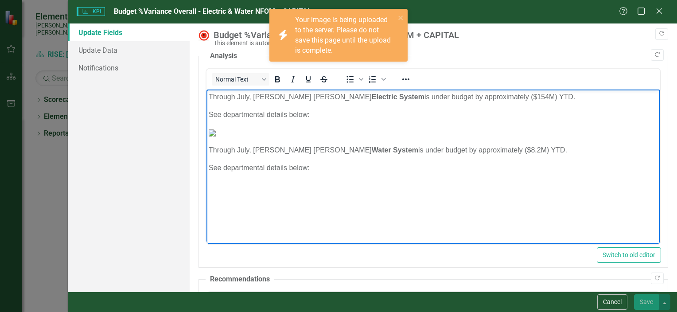
scroll to position [196, 0]
click at [267, 222] on body "Through July, Santee Cooper's Electric System is under budget by approximately …" at bounding box center [433, 155] width 454 height 133
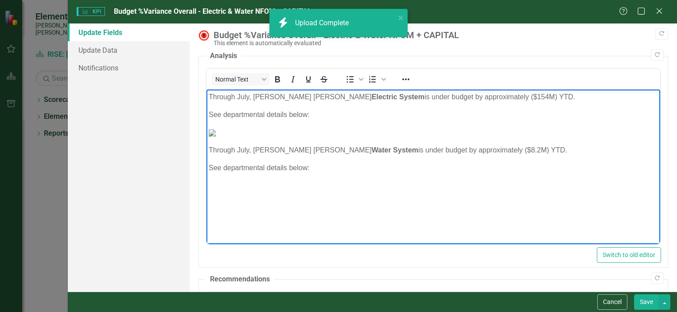
click at [353, 169] on body "Through July, Santee Cooper's Electric System is under budget by approximately …" at bounding box center [433, 155] width 454 height 133
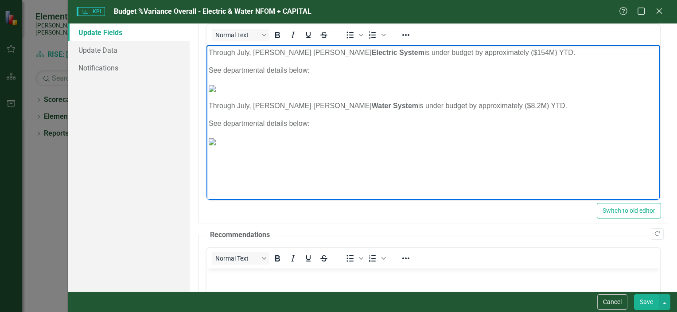
scroll to position [232, 0]
click at [327, 129] on p "See departmental details below:" at bounding box center [432, 123] width 449 height 11
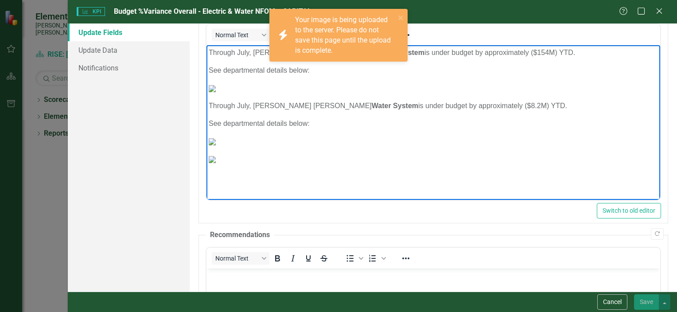
scroll to position [454, 0]
click at [215, 163] on img "Rich Text Area. Press ALT-0 for help." at bounding box center [211, 159] width 7 height 7
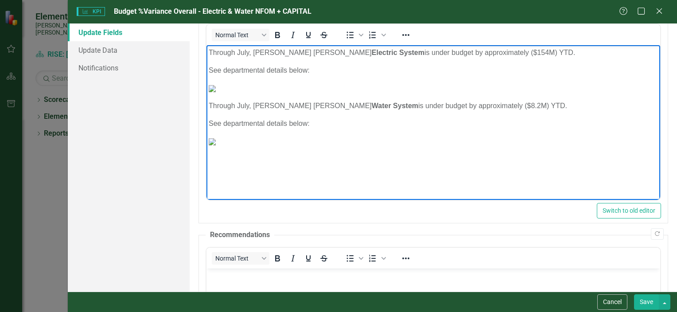
scroll to position [250, 149]
click at [329, 107] on p "Through July, Santee Cooper's Water System is under budget by approximately ($8…" at bounding box center [432, 106] width 449 height 11
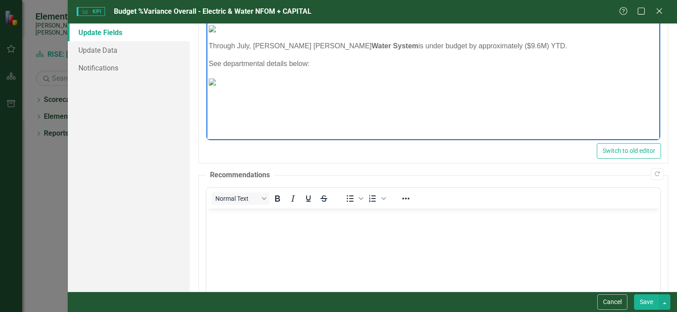
scroll to position [177, 0]
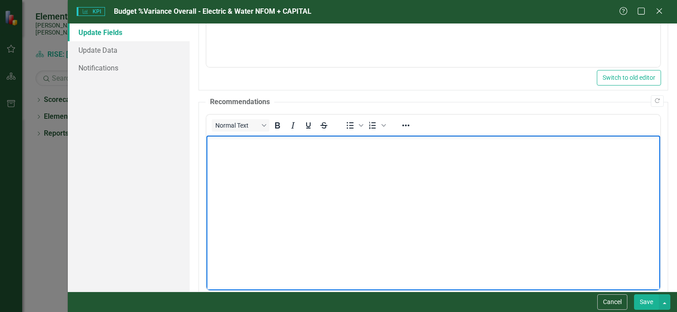
click at [364, 168] on body "Rich Text Area. Press ALT-0 for help." at bounding box center [433, 201] width 454 height 133
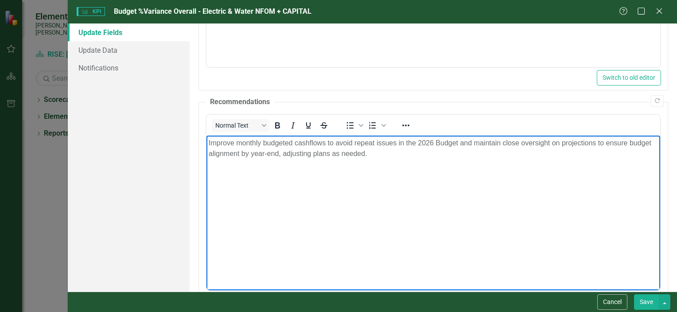
click at [645, 299] on button "Save" at bounding box center [646, 302] width 25 height 16
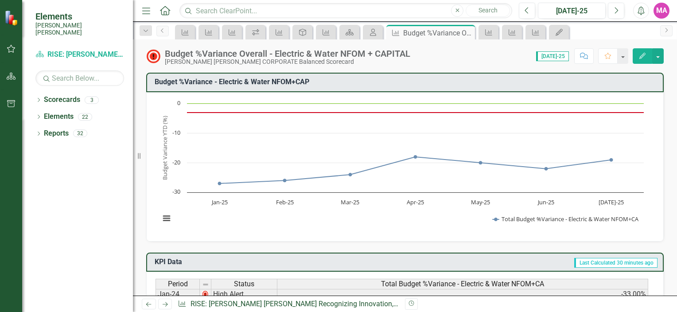
scroll to position [0, 0]
click at [163, 31] on icon "Previous" at bounding box center [162, 30] width 7 height 5
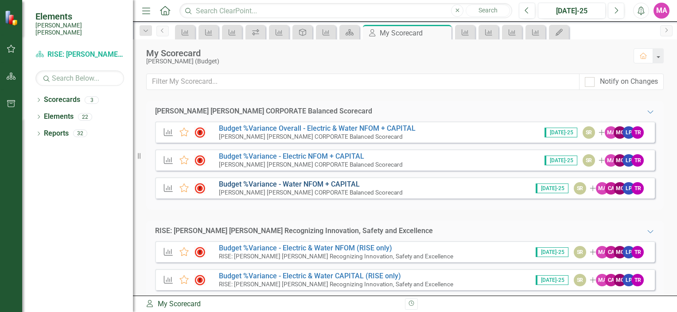
click at [335, 185] on link "Budget %Variance​ - Water NFOM + CAPITAL" at bounding box center [289, 184] width 141 height 8
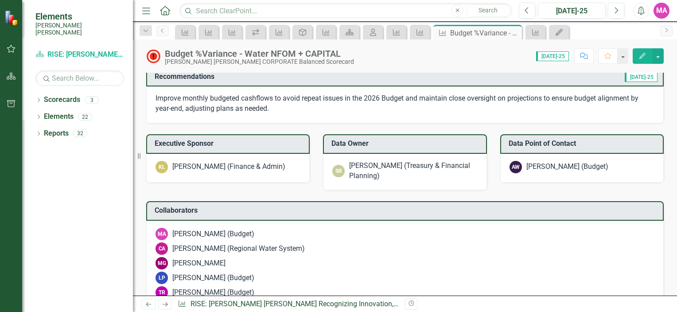
scroll to position [922, 0]
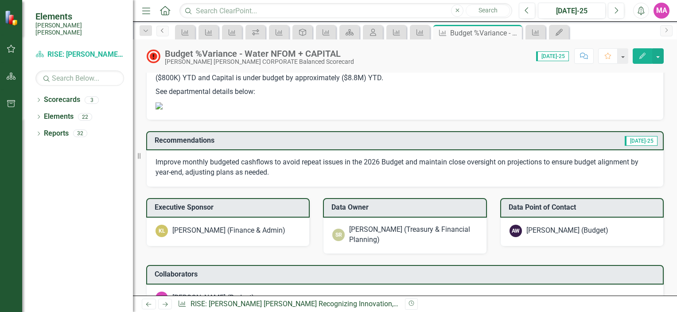
click at [166, 29] on link "Previous" at bounding box center [162, 31] width 12 height 11
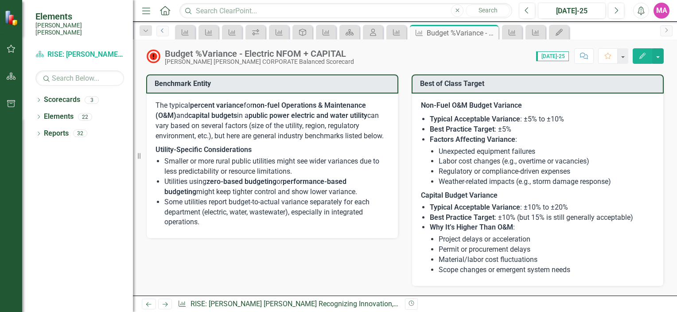
scroll to position [664, 0]
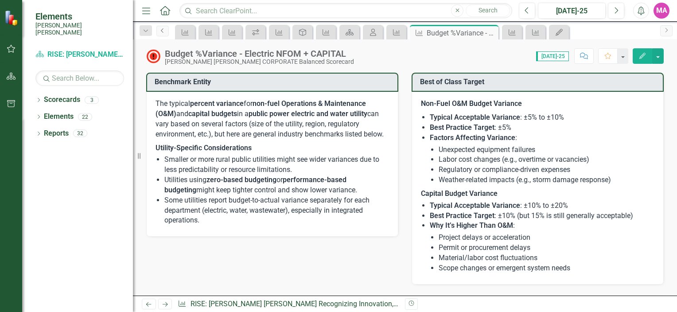
click at [161, 35] on link "Previous" at bounding box center [162, 31] width 12 height 11
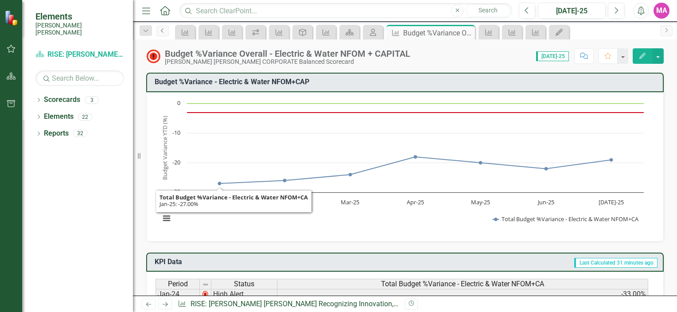
click at [163, 33] on link "Previous" at bounding box center [162, 31] width 12 height 11
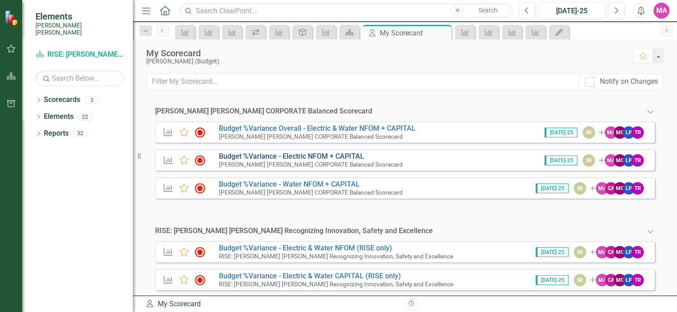
click at [331, 155] on link "Budget %Variance​ - Electric NFOM + CAPITAL" at bounding box center [291, 156] width 145 height 8
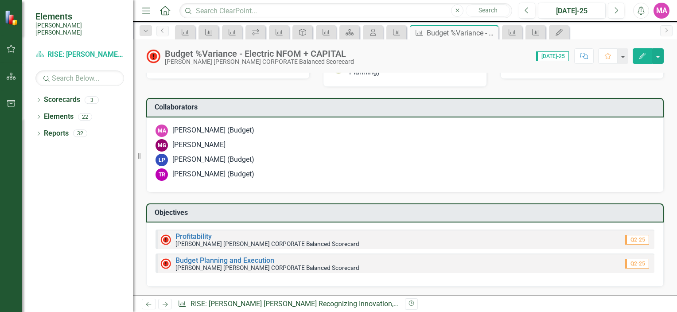
scroll to position [1356, 0]
click at [164, 30] on icon "Previous" at bounding box center [162, 30] width 7 height 5
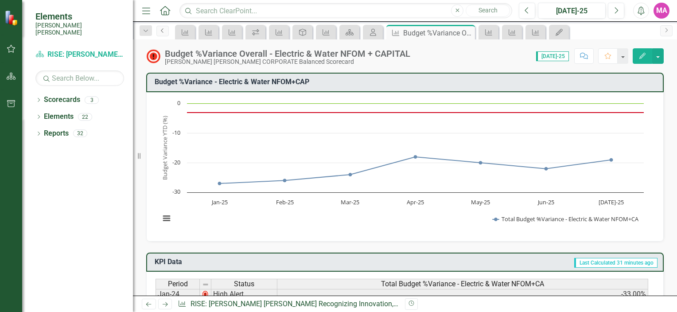
click at [161, 29] on icon "Previous" at bounding box center [162, 30] width 7 height 5
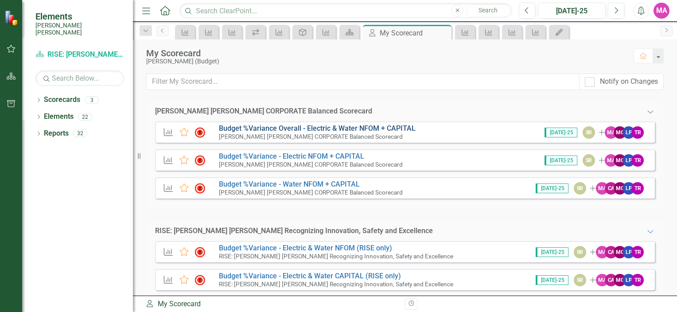
click at [372, 129] on link "Budget %Variance Overall - Electric & Water NFOM + CAPITAL" at bounding box center [317, 128] width 197 height 8
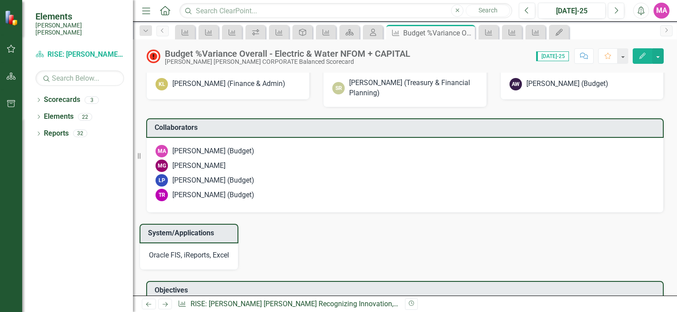
scroll to position [1240, 0]
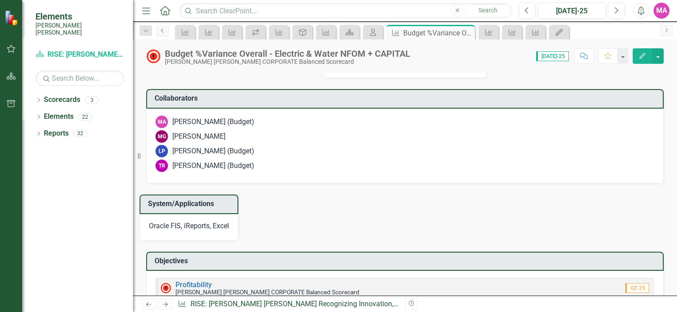
click at [167, 33] on link "Previous" at bounding box center [162, 31] width 12 height 11
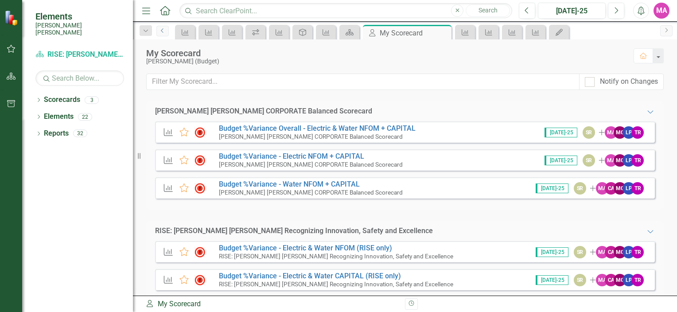
scroll to position [80, 0]
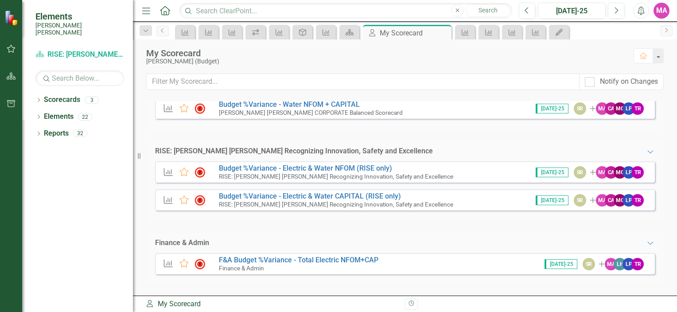
click at [375, 190] on div "KPI Favorite Budget %Variance - Electric & Water CAPITAL (RISE only) RISE: Sant…" at bounding box center [405, 199] width 500 height 21
click at [375, 193] on link "Budget %Variance - Electric & Water CAPITAL (RISE only)" at bounding box center [310, 196] width 182 height 8
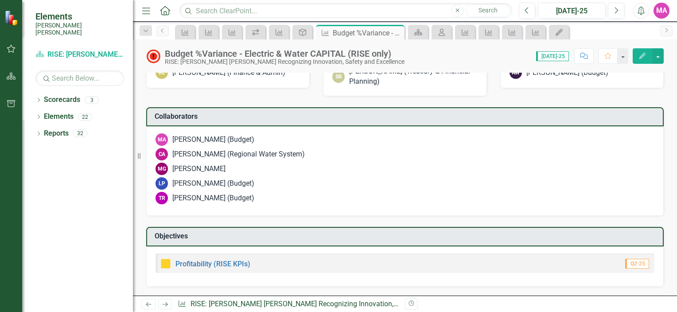
scroll to position [797, 0]
click at [159, 35] on link "Previous" at bounding box center [162, 31] width 12 height 11
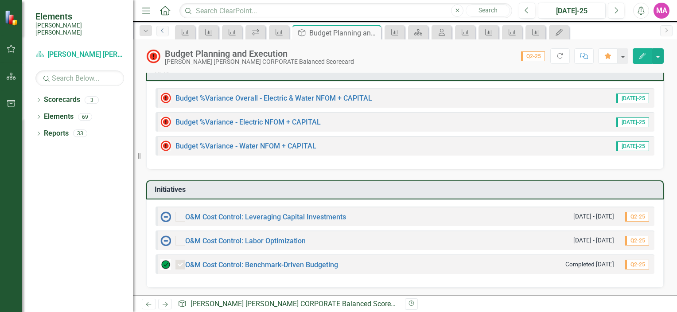
scroll to position [44, 0]
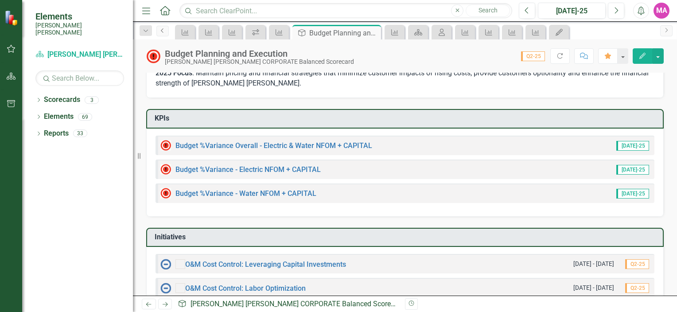
click at [159, 32] on icon "Previous" at bounding box center [162, 30] width 7 height 5
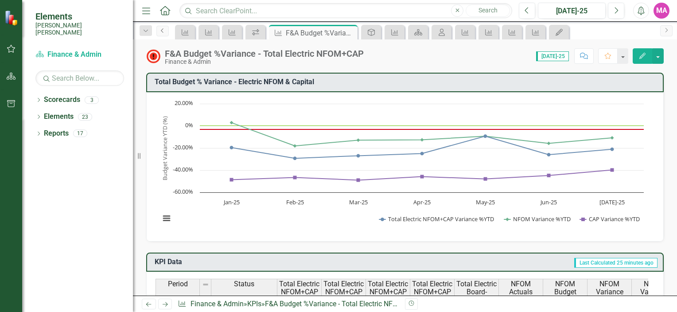
click at [158, 30] on link "Previous" at bounding box center [162, 31] width 12 height 11
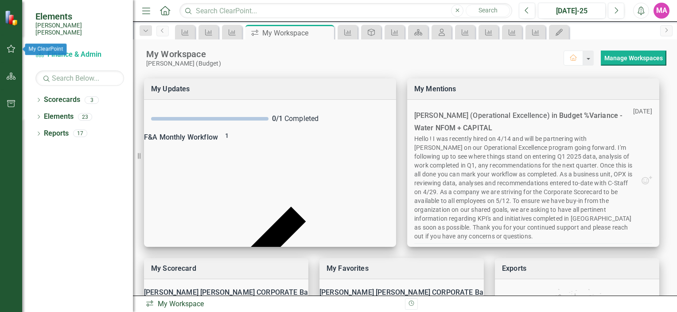
click at [13, 48] on icon "button" at bounding box center [11, 48] width 9 height 7
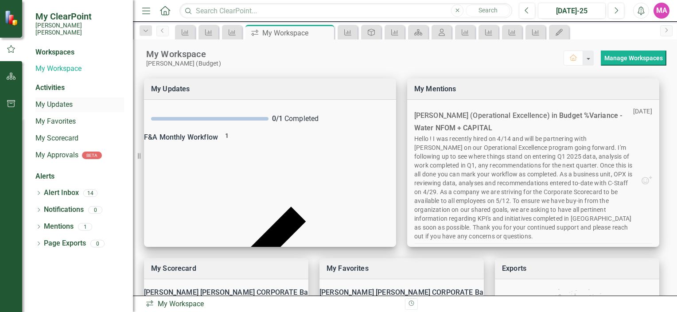
click at [71, 101] on link "My Updates" at bounding box center [79, 105] width 89 height 10
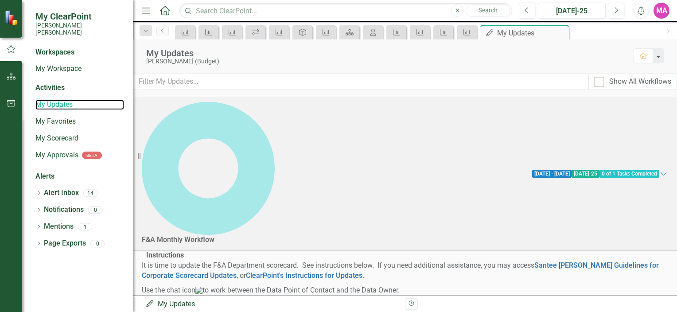
scroll to position [55, 0]
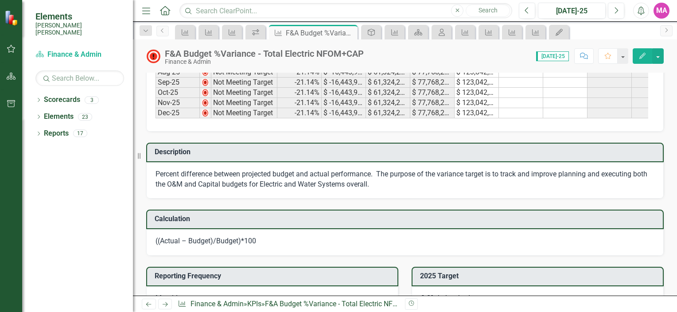
scroll to position [443, 0]
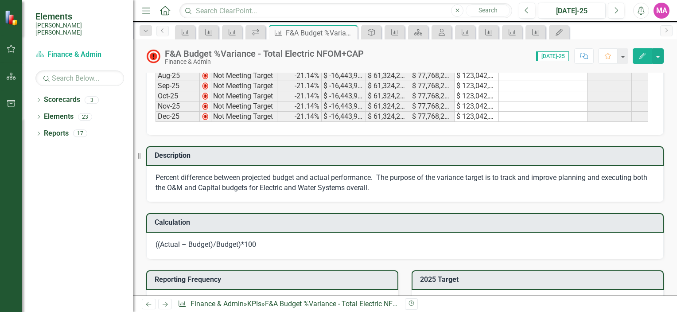
click at [639, 57] on icon "Edit" at bounding box center [642, 56] width 8 height 6
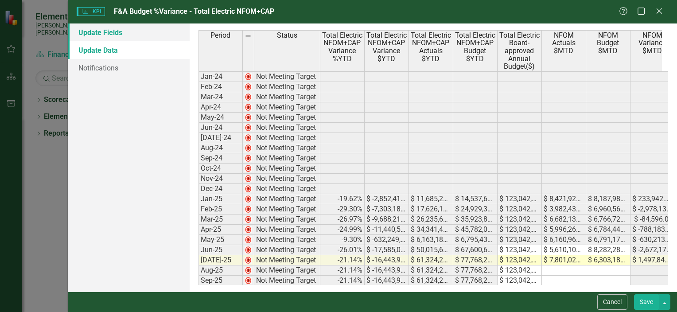
click at [122, 30] on link "Update Fields" at bounding box center [129, 32] width 122 height 18
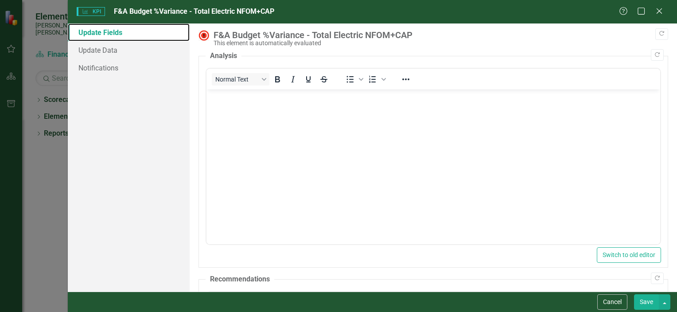
scroll to position [0, 0]
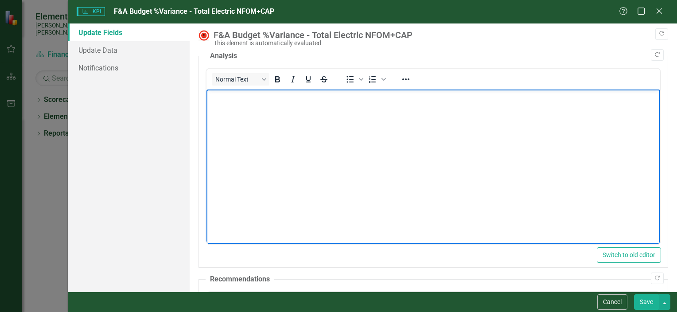
click at [317, 119] on body "Rich Text Area. Press ALT-0 for help." at bounding box center [433, 155] width 454 height 133
paste body "Rich Text Area. Press ALT-0 for help."
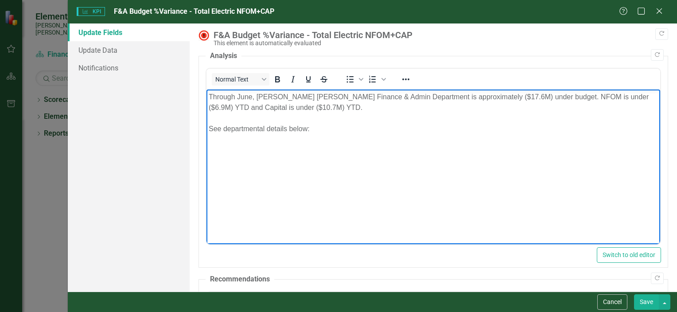
click at [251, 97] on p "Through June, Santee Cooper's Finance & Admin Department is approximately ($17.…" at bounding box center [432, 113] width 449 height 43
click at [342, 152] on body "Through July, Santee Cooper's Finance & Admin Department is approximately ($17.…" at bounding box center [433, 155] width 454 height 133
click p "Through July, Santee Cooper's Finance & Admin Department is approximately ($17.…"
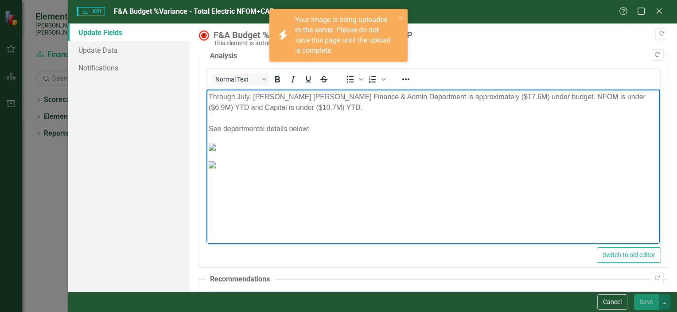
scroll to position [214, 0]
click img "Rich Text Area. Press ALT-0 for help."
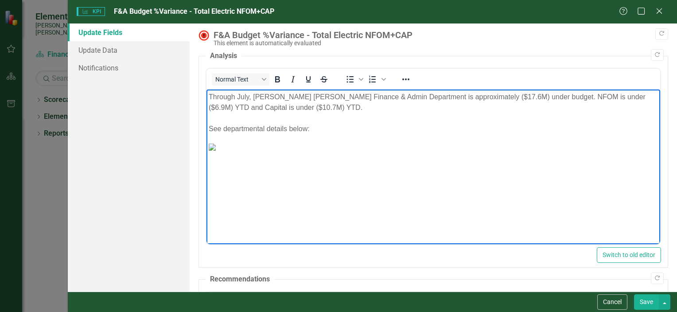
scroll to position [0, 0]
click p "Through July, Santee Cooper's Finance & Admin Department is approximately ($17.…"
click p "Through July, Santee Cooper's Finance & Admin Department is approximately ($16.…"
drag, startPoint x: 263, startPoint y: 152, endPoint x: 656, endPoint y: 248, distance: 404.3
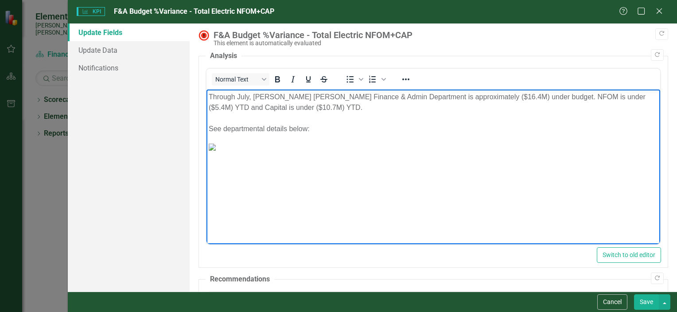
scroll to position [0, 0]
click p "Through July, Santee Cooper's Finance & Admin Department is approximately ($16.…"
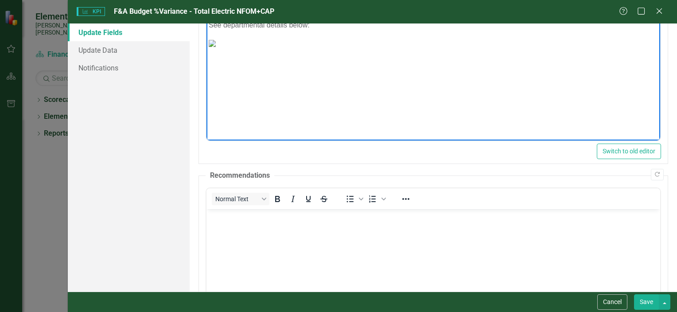
scroll to position [177, 0]
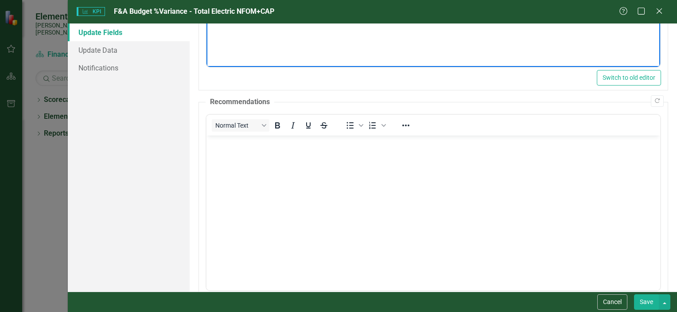
click body "Rich Text Area. Press ALT-0 for help."
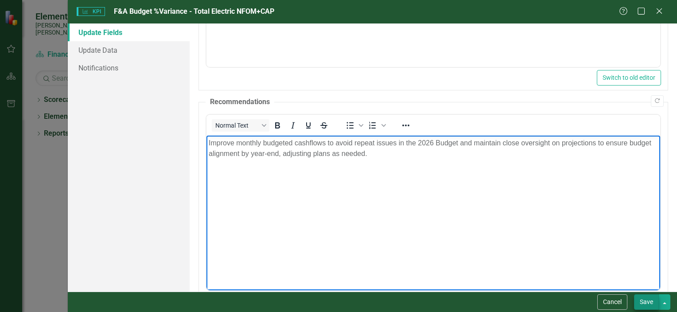
click button "Save"
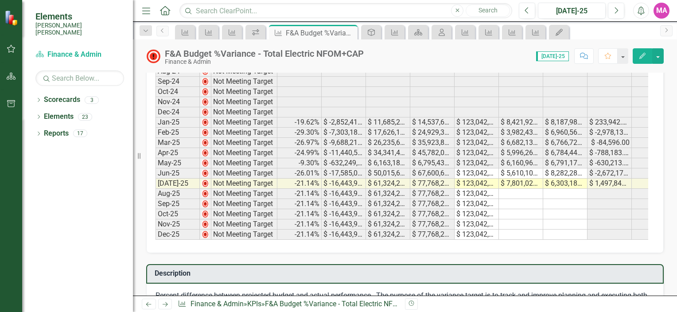
scroll to position [310, 0]
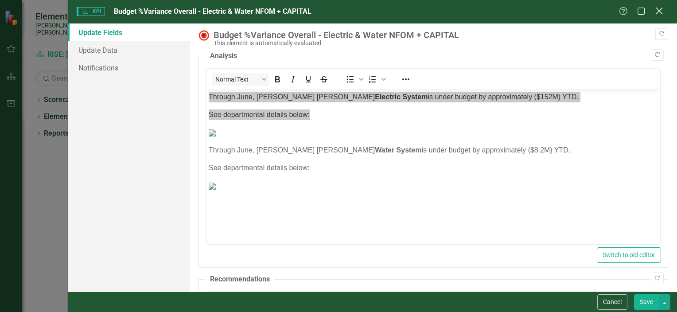
click at [655, 13] on icon "Close" at bounding box center [658, 11] width 11 height 8
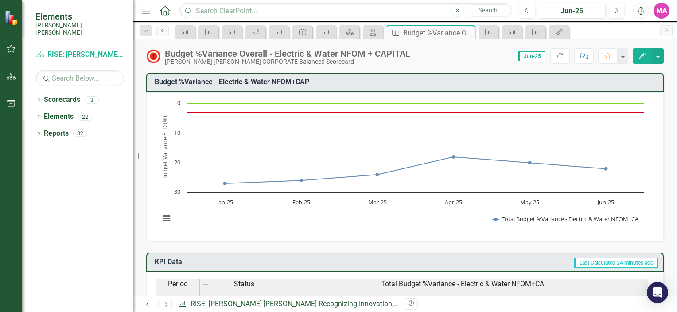
drag, startPoint x: 163, startPoint y: 30, endPoint x: 258, endPoint y: 80, distance: 108.2
click at [163, 30] on icon "Previous" at bounding box center [162, 30] width 7 height 5
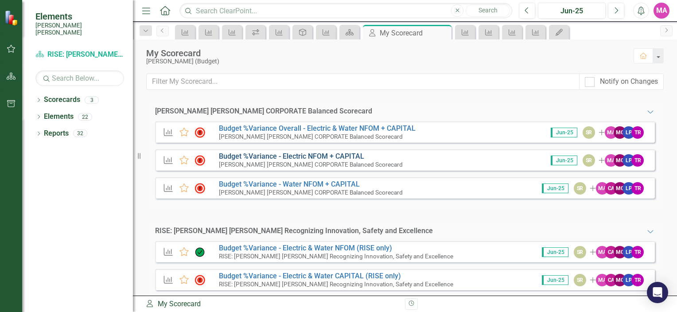
click at [334, 154] on link "Budget %Variance​ - Electric NFOM + CAPITAL" at bounding box center [291, 156] width 145 height 8
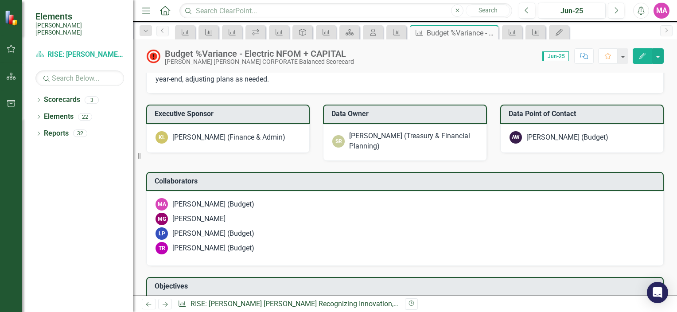
scroll to position [1329, 0]
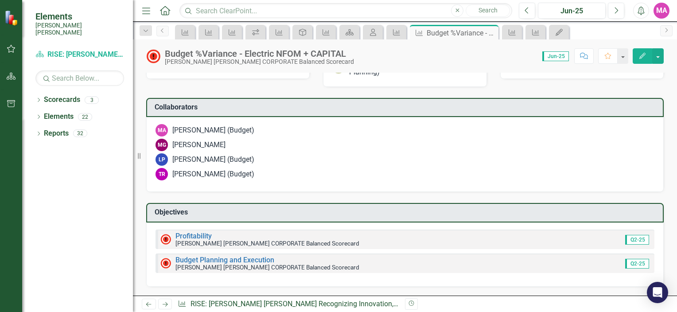
click at [641, 56] on icon "Edit" at bounding box center [642, 56] width 8 height 6
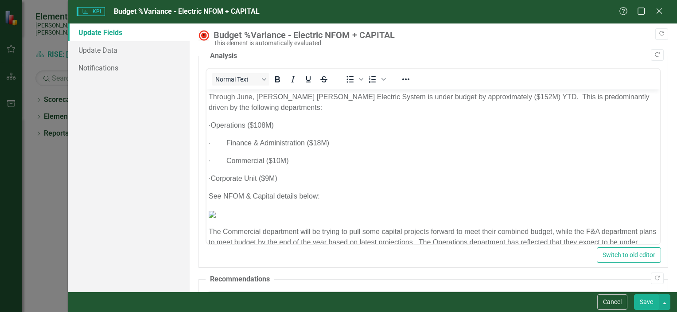
scroll to position [0, 0]
click at [87, 51] on link "Update Data" at bounding box center [129, 50] width 122 height 18
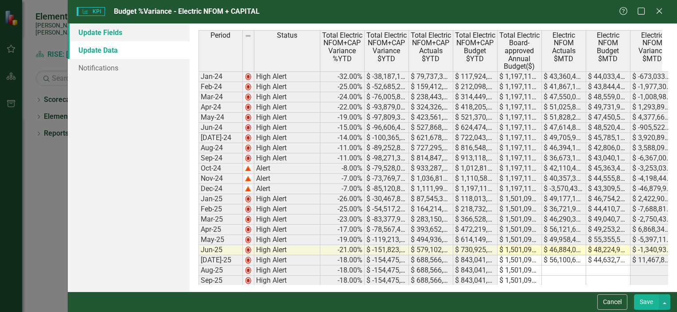
click at [105, 36] on link "Update Fields" at bounding box center [129, 32] width 122 height 18
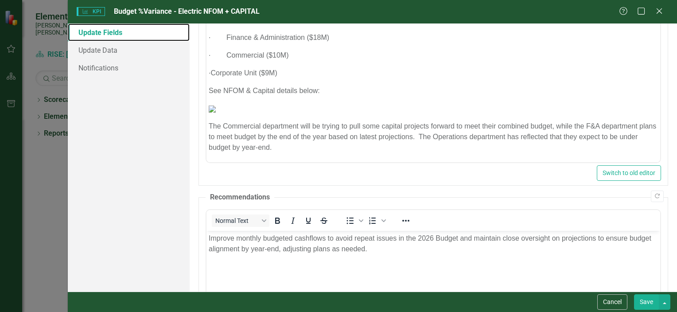
scroll to position [177, 0]
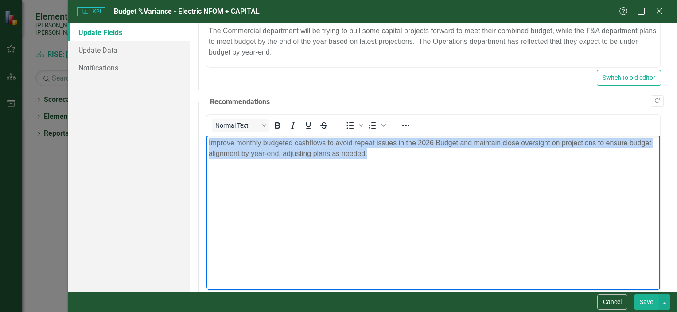
drag, startPoint x: 269, startPoint y: 129, endPoint x: 130, endPoint y: 110, distance: 140.0
click at [206, 135] on html "Improve monthly budgeted cashflows to avoid repeat issues in the 2026 Budget an…" at bounding box center [433, 201] width 454 height 133
copy p "Improve monthly budgeted cashflows to avoid repeat issues in the 2026 Budget an…"
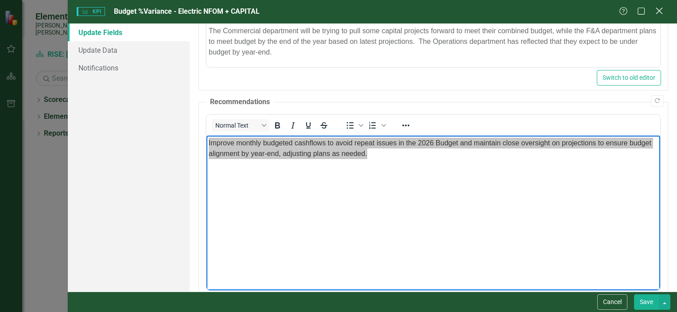
click at [663, 12] on icon "Close" at bounding box center [658, 11] width 11 height 8
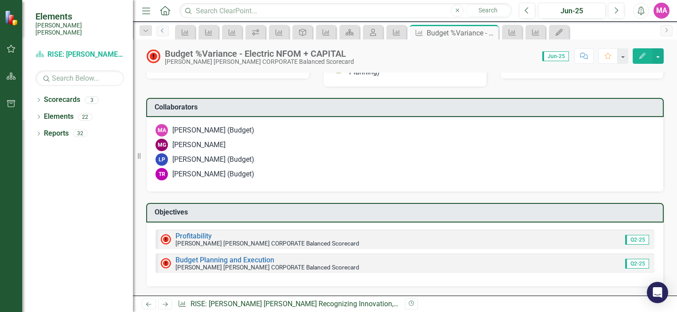
click at [164, 28] on icon "Previous" at bounding box center [162, 30] width 7 height 5
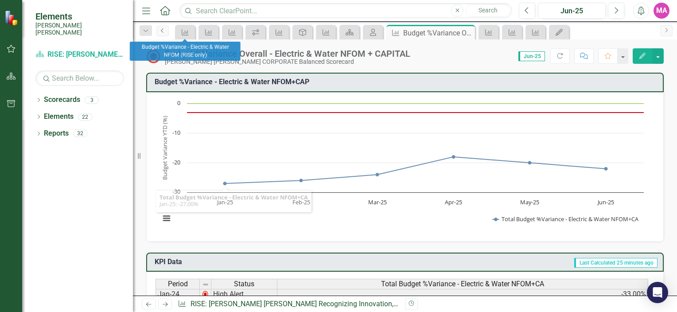
click at [164, 30] on icon "Previous" at bounding box center [162, 30] width 7 height 5
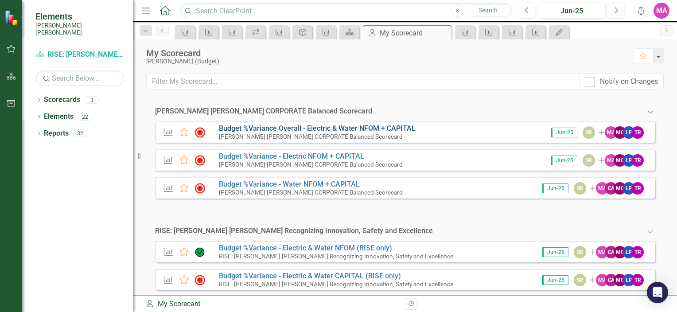
click at [277, 126] on link "Budget %Variance Overall - Electric & Water NFOM + CAPITAL" at bounding box center [317, 128] width 197 height 8
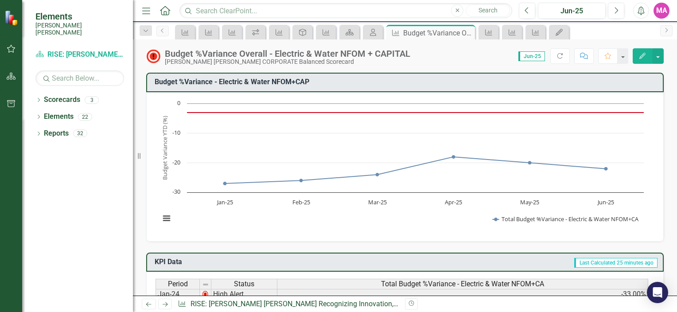
click at [644, 58] on icon "Edit" at bounding box center [642, 56] width 8 height 6
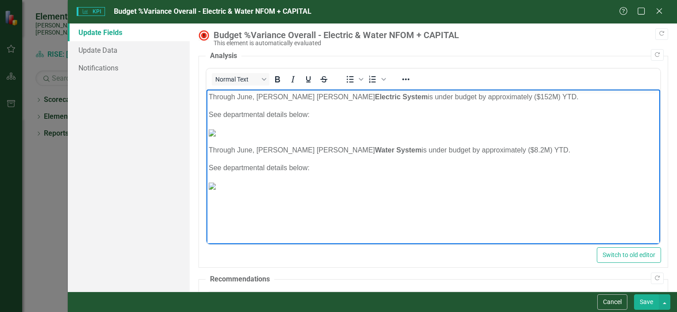
drag, startPoint x: 311, startPoint y: 116, endPoint x: 406, endPoint y: 184, distance: 116.4
click at [206, 95] on html "Through June, [PERSON_NAME] [PERSON_NAME] Electric System is under budget by ap…" at bounding box center [433, 155] width 454 height 133
copy body "Through June, [PERSON_NAME] [PERSON_NAME] Electric System is under budget by ap…"
click at [425, 108] on body "Through June, Santee Cooper's Electric System is under budget by approximately …" at bounding box center [433, 155] width 454 height 133
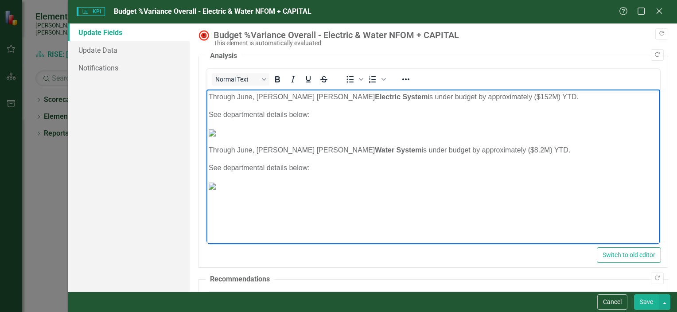
drag, startPoint x: 298, startPoint y: 120, endPoint x: 208, endPoint y: 105, distance: 91.7
click at [208, 105] on body "Through June, Santee Cooper's Electric System is under budget by approximately …" at bounding box center [433, 155] width 454 height 133
copy body "Through June, Santee Cooper's Water System is under budget by approximately ($8…"
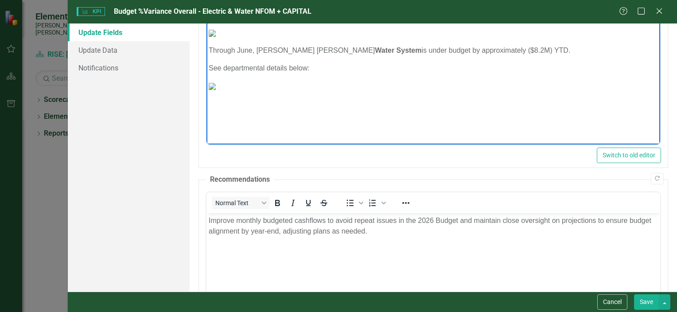
scroll to position [212, 0]
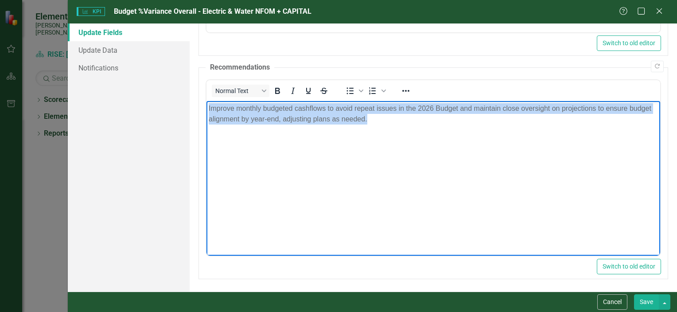
drag, startPoint x: 372, startPoint y: 122, endPoint x: 360, endPoint y: 187, distance: 66.2
click at [206, 101] on html "Improve monthly budgeted cashflows to avoid repeat issues in the 2026 Budget an…" at bounding box center [433, 167] width 454 height 133
copy p "Improve monthly budgeted cashflows to avoid repeat issues in the 2026 Budget an…"
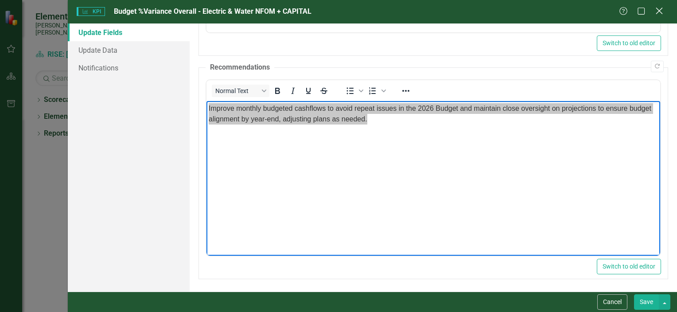
click at [663, 11] on icon "Close" at bounding box center [658, 11] width 11 height 8
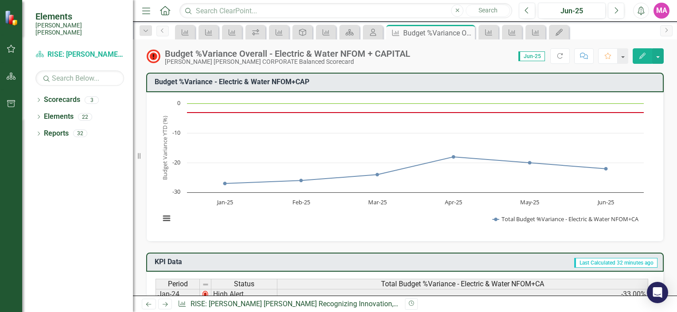
click at [17, 47] on button "button" at bounding box center [11, 49] width 20 height 19
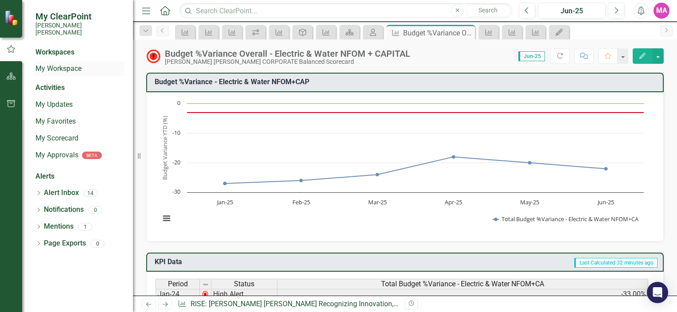
click at [58, 64] on link "My Workspace" at bounding box center [79, 69] width 89 height 10
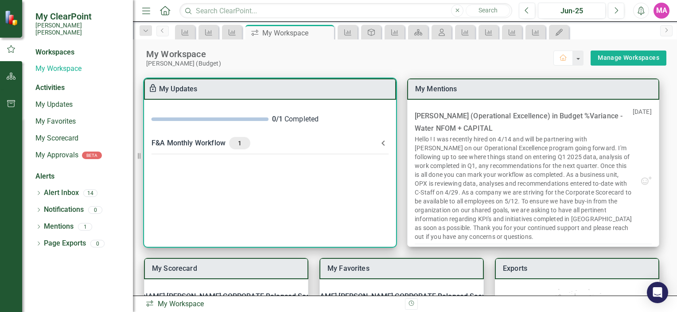
click at [382, 141] on icon at bounding box center [383, 143] width 11 height 11
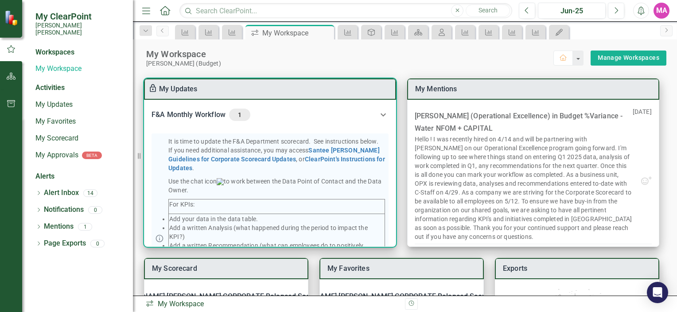
scroll to position [177, 0]
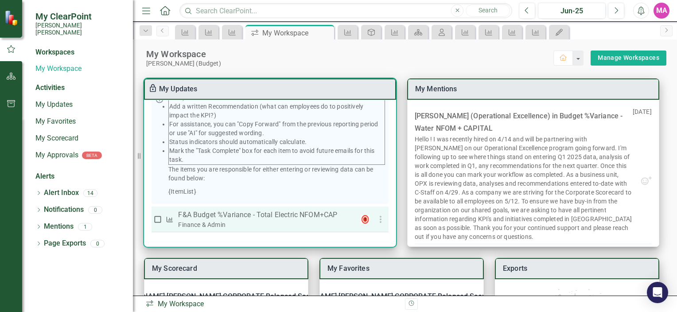
click at [264, 217] on p "F&A Budget %Variance​ - Total Electric NFOM+CAP" at bounding box center [265, 214] width 175 height 11
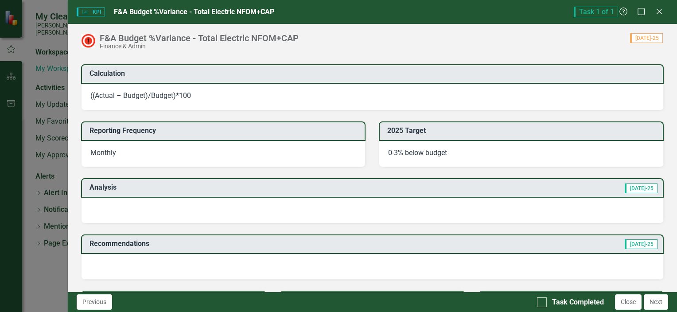
scroll to position [576, 0]
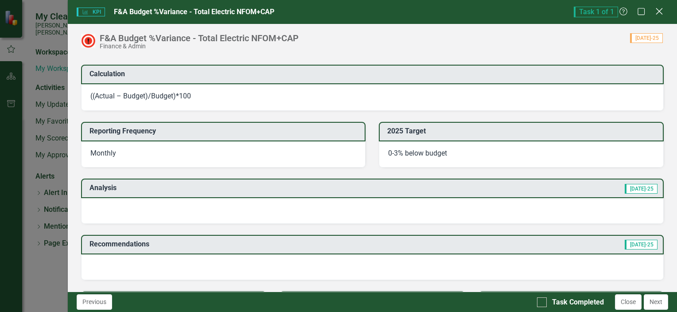
click at [659, 15] on icon "Close" at bounding box center [658, 11] width 11 height 8
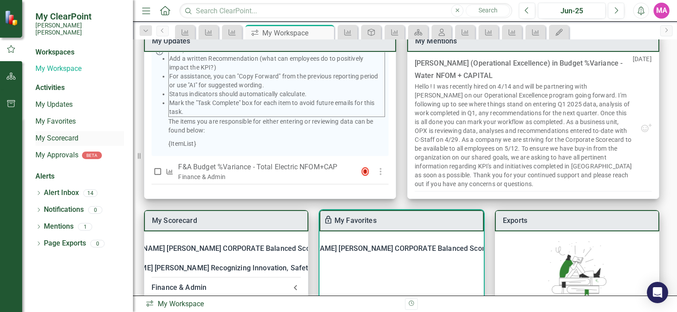
scroll to position [121, 0]
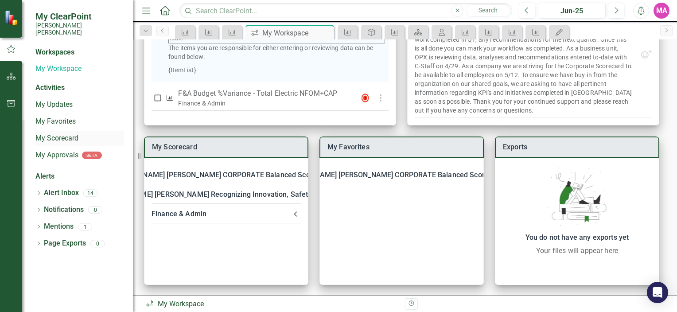
click at [64, 133] on link "My Scorecard" at bounding box center [79, 138] width 89 height 10
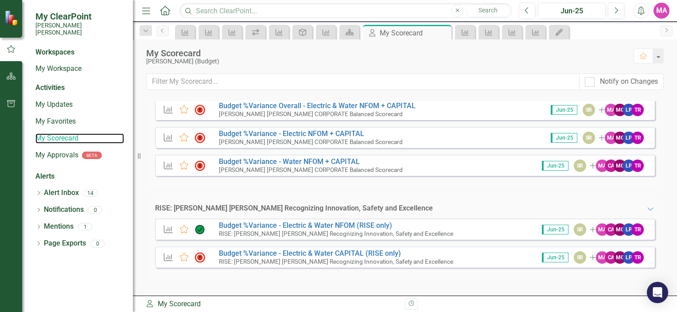
scroll to position [80, 0]
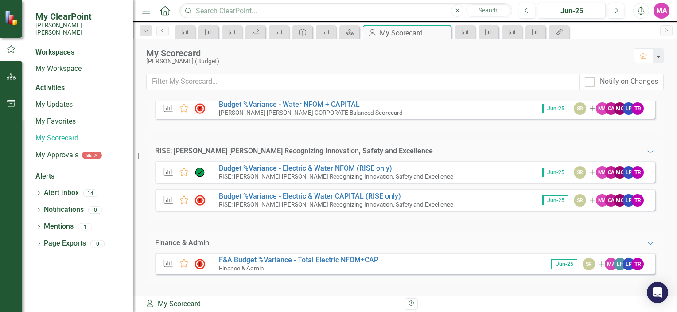
click at [343, 254] on div "KPI Favorite F&A Budget %Variance​ - Total Electric NFOM+CAP Finance & Admin Ju…" at bounding box center [405, 263] width 500 height 21
click at [343, 256] on link "F&A Budget %Variance​ - Total Electric NFOM+CAP" at bounding box center [298, 260] width 159 height 8
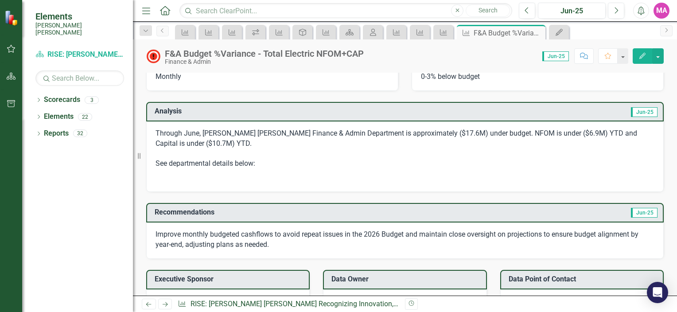
scroll to position [753, 0]
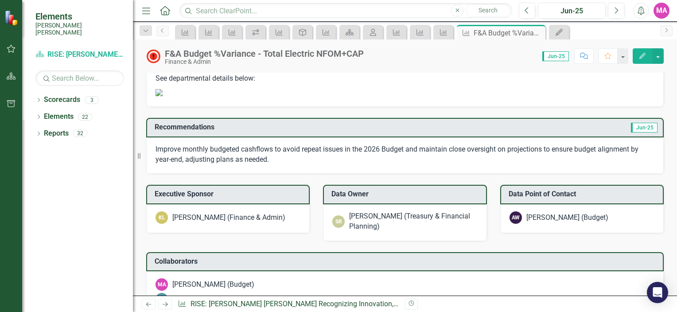
click at [640, 59] on button "Edit" at bounding box center [641, 56] width 19 height 16
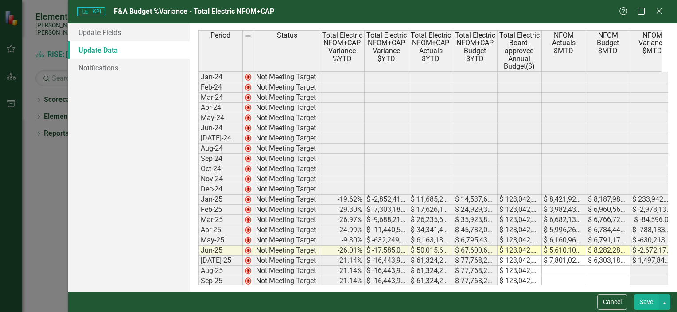
scroll to position [38, 0]
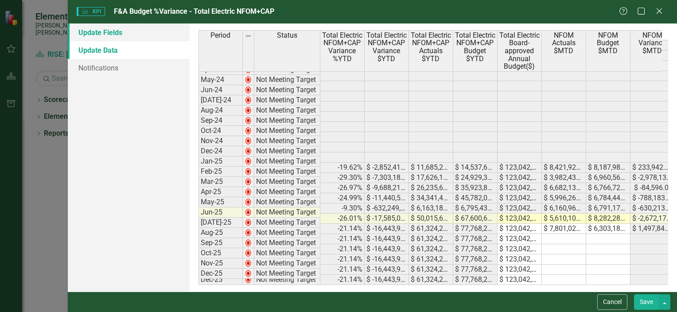
click at [116, 34] on link "Update Fields" at bounding box center [129, 32] width 122 height 18
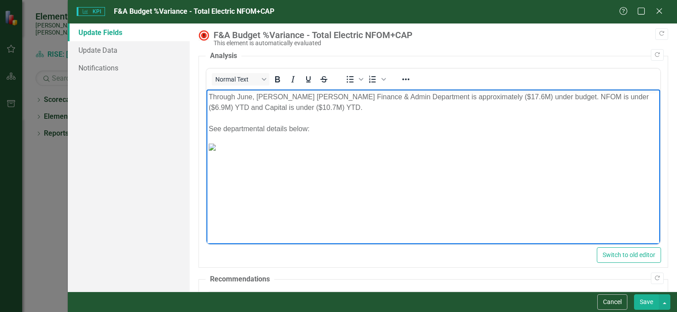
drag, startPoint x: 327, startPoint y: 132, endPoint x: 171, endPoint y: 91, distance: 161.1
click at [206, 91] on html "Through June, Santee Cooper's Finance & Admin Department is approximately ($17.…" at bounding box center [433, 155] width 454 height 133
copy p "Through June, Santee Cooper's Finance & Admin Department is approximately ($17.…"
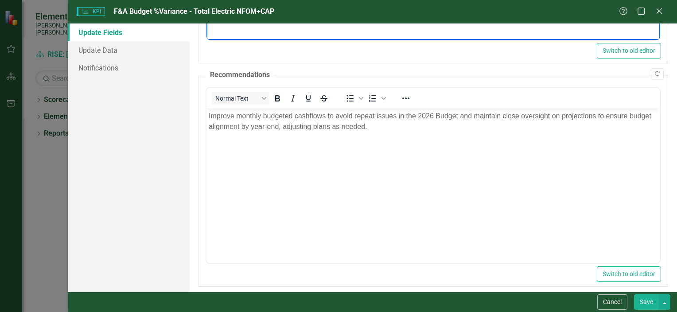
scroll to position [212, 0]
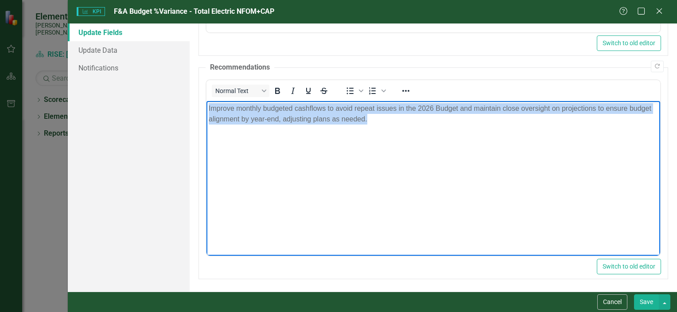
drag, startPoint x: 359, startPoint y: 118, endPoint x: 356, endPoint y: 208, distance: 90.0
click at [206, 107] on html "Improve monthly budgeted cashflows to avoid repeat issues in the 2026 Budget an…" at bounding box center [433, 167] width 454 height 133
copy p "Improve monthly budgeted cashflows to avoid repeat issues in the 2026 Budget an…"
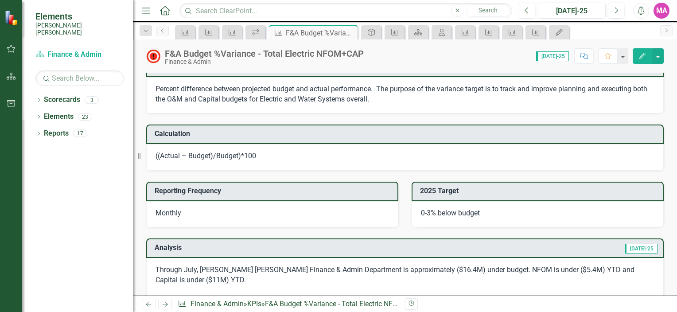
scroll to position [797, 0]
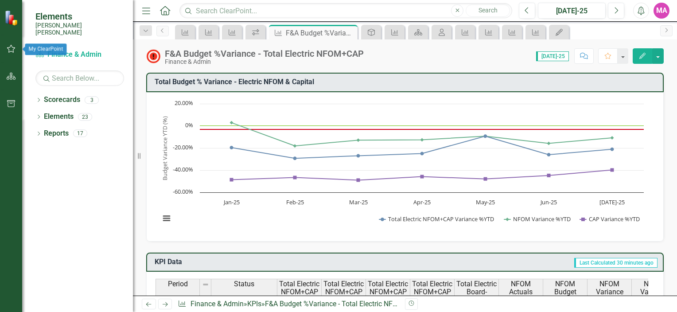
click at [18, 53] on button "button" at bounding box center [11, 49] width 20 height 19
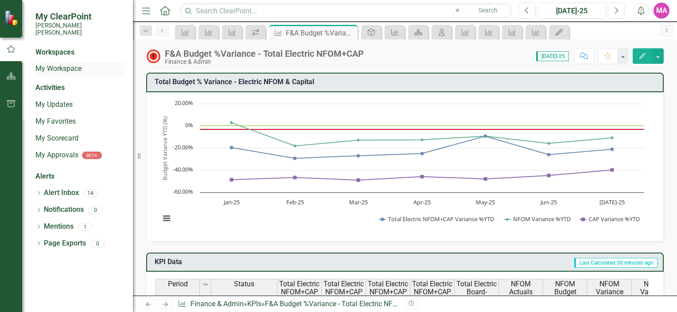
click at [66, 64] on link "My Workspace" at bounding box center [79, 69] width 89 height 10
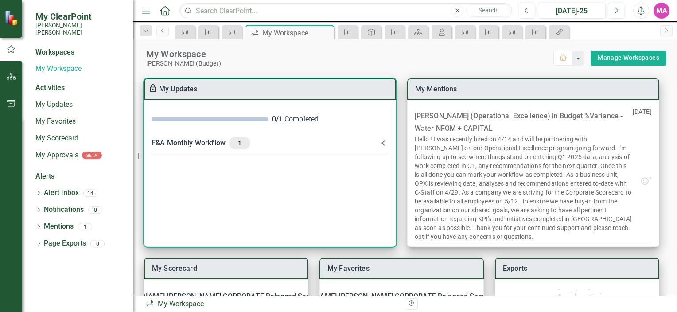
click at [384, 145] on icon at bounding box center [382, 142] width 3 height 5
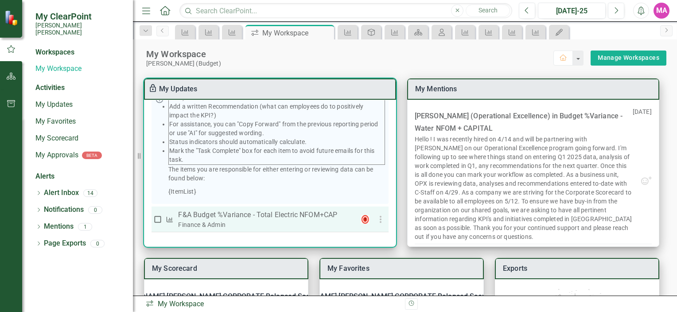
click at [266, 220] on p "F&A Budget %Variance​ - Total Electric NFOM+CAP" at bounding box center [265, 214] width 175 height 11
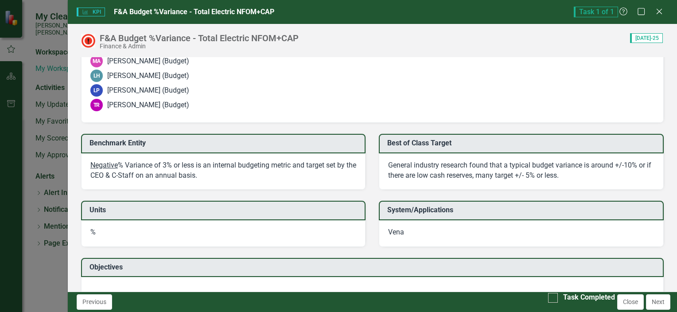
click at [536, 296] on div "Previous Task Completed Close Next" at bounding box center [372, 301] width 609 height 20
click at [548, 299] on input "Task Completed" at bounding box center [551, 296] width 6 height 6
checkbox input "true"
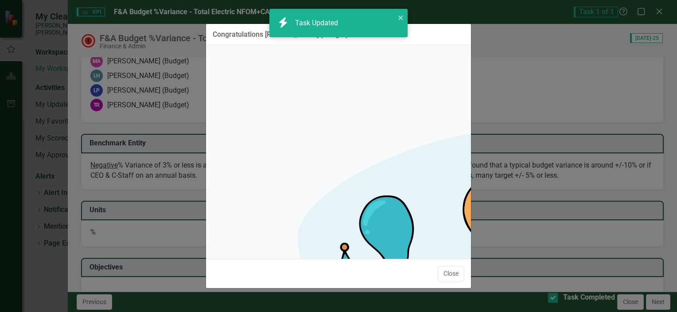
checkbox input "true"
click at [447, 266] on button "Close" at bounding box center [451, 274] width 27 height 16
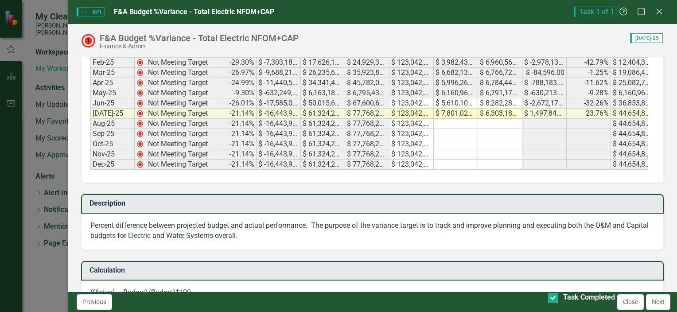
scroll to position [310, 0]
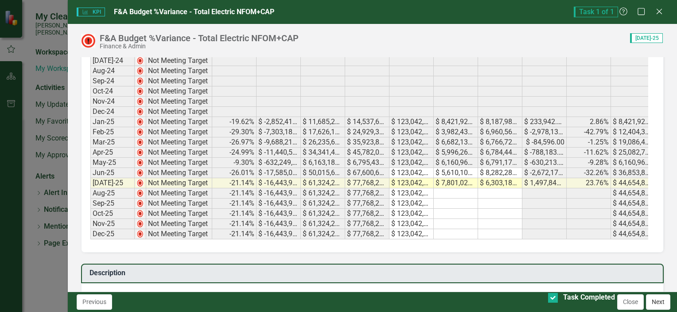
click at [647, 301] on button "Next" at bounding box center [658, 302] width 24 height 16
click at [632, 304] on button "Close" at bounding box center [630, 302] width 27 height 16
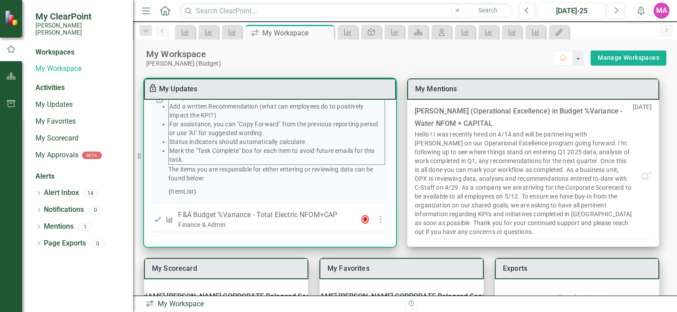
scroll to position [0, 0]
